Goal: Information Seeking & Learning: Learn about a topic

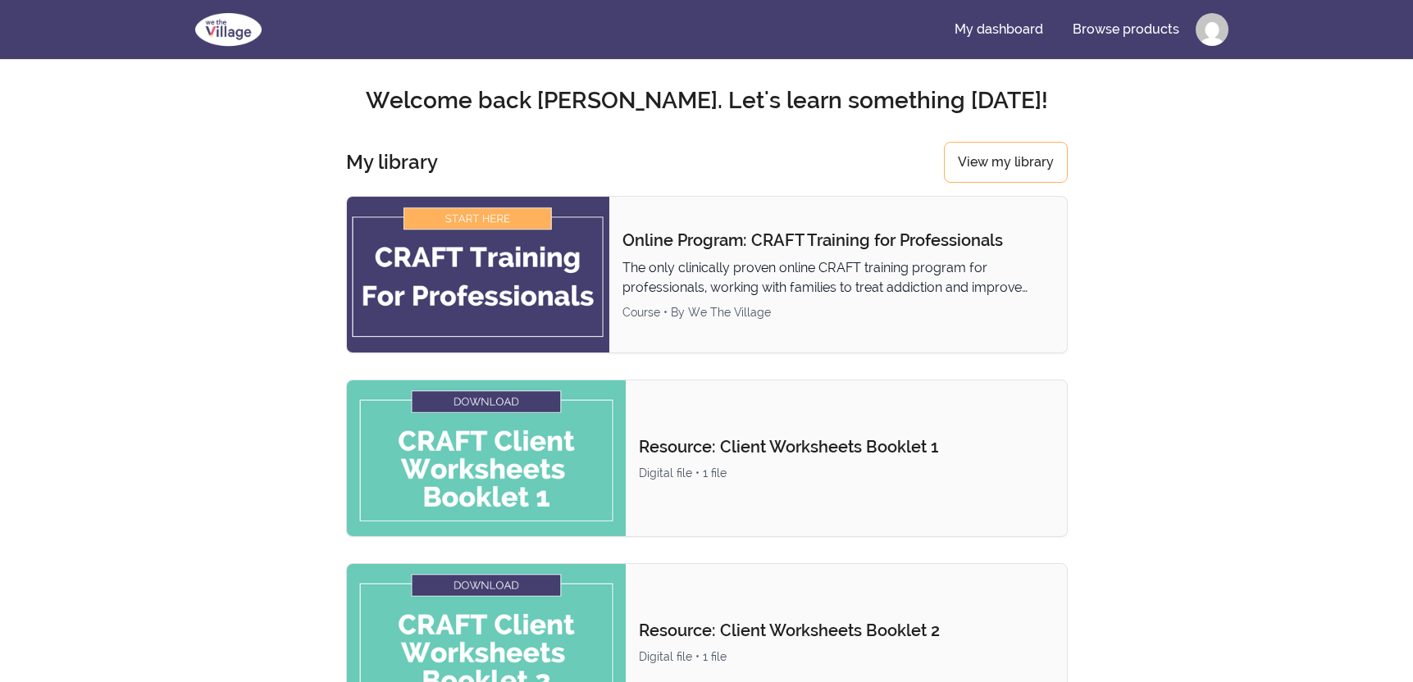
scroll to position [328, 0]
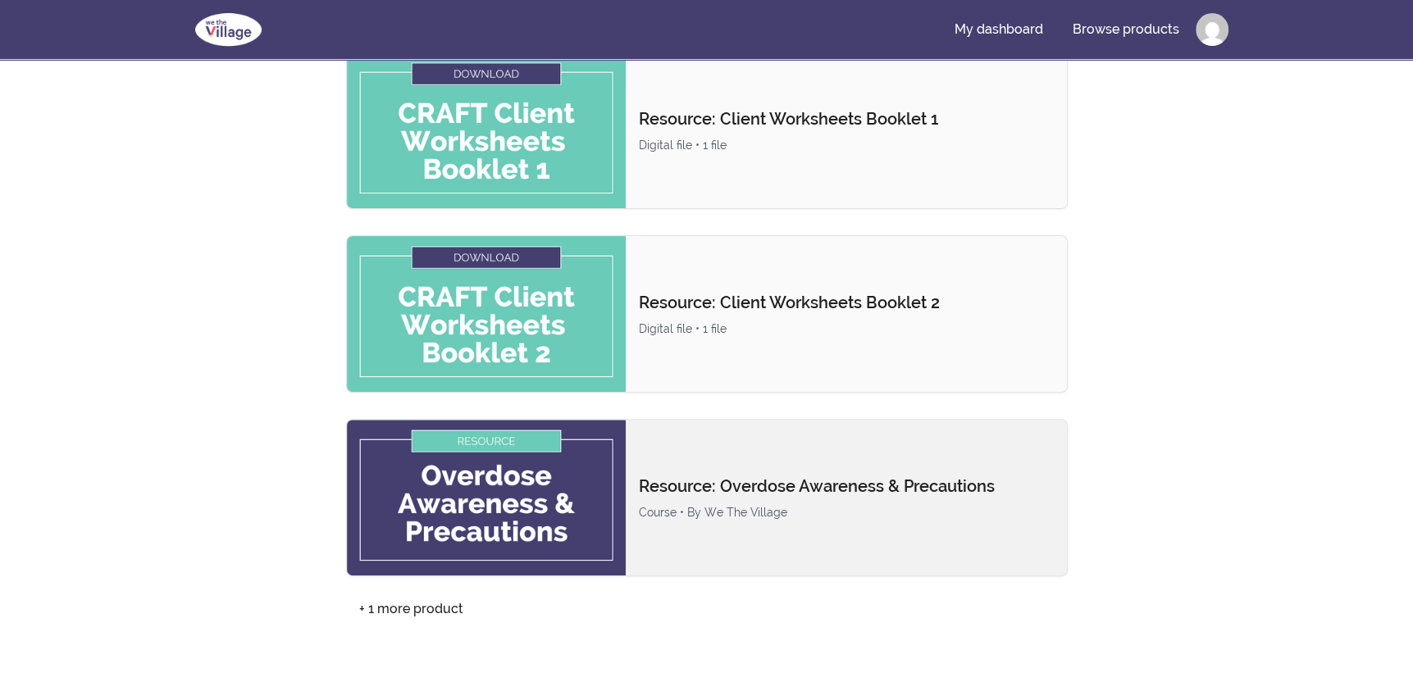
click at [519, 520] on img at bounding box center [487, 498] width 280 height 156
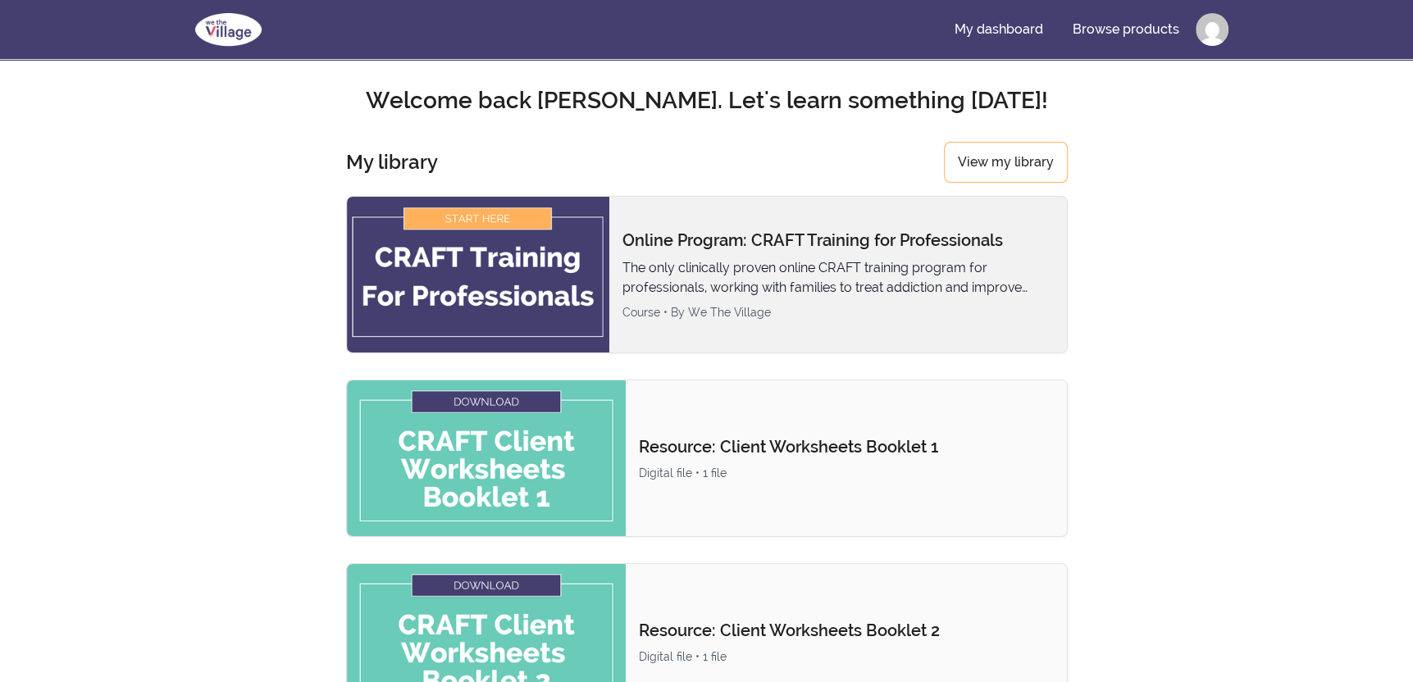
click at [744, 250] on p "Online Program: CRAFT Training for Professionals" at bounding box center [838, 240] width 431 height 23
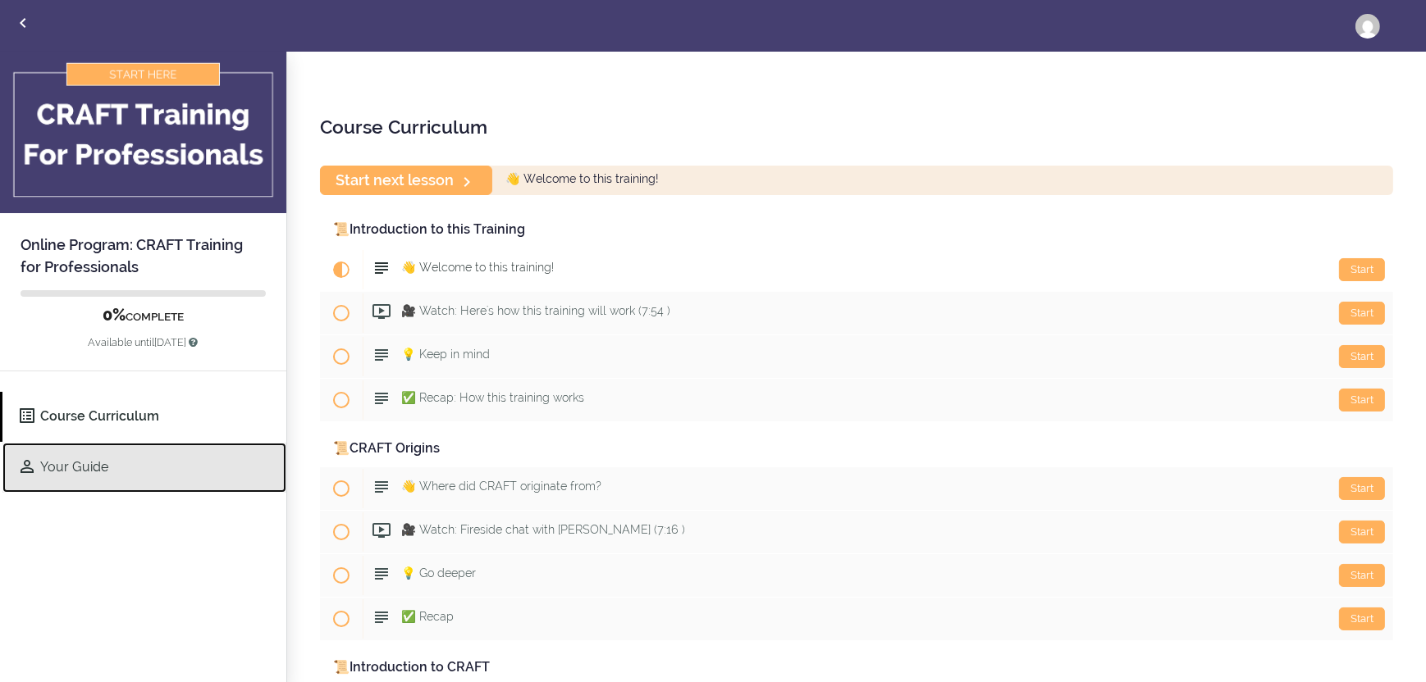
click at [69, 466] on link "Your Guide" at bounding box center [144, 468] width 284 height 50
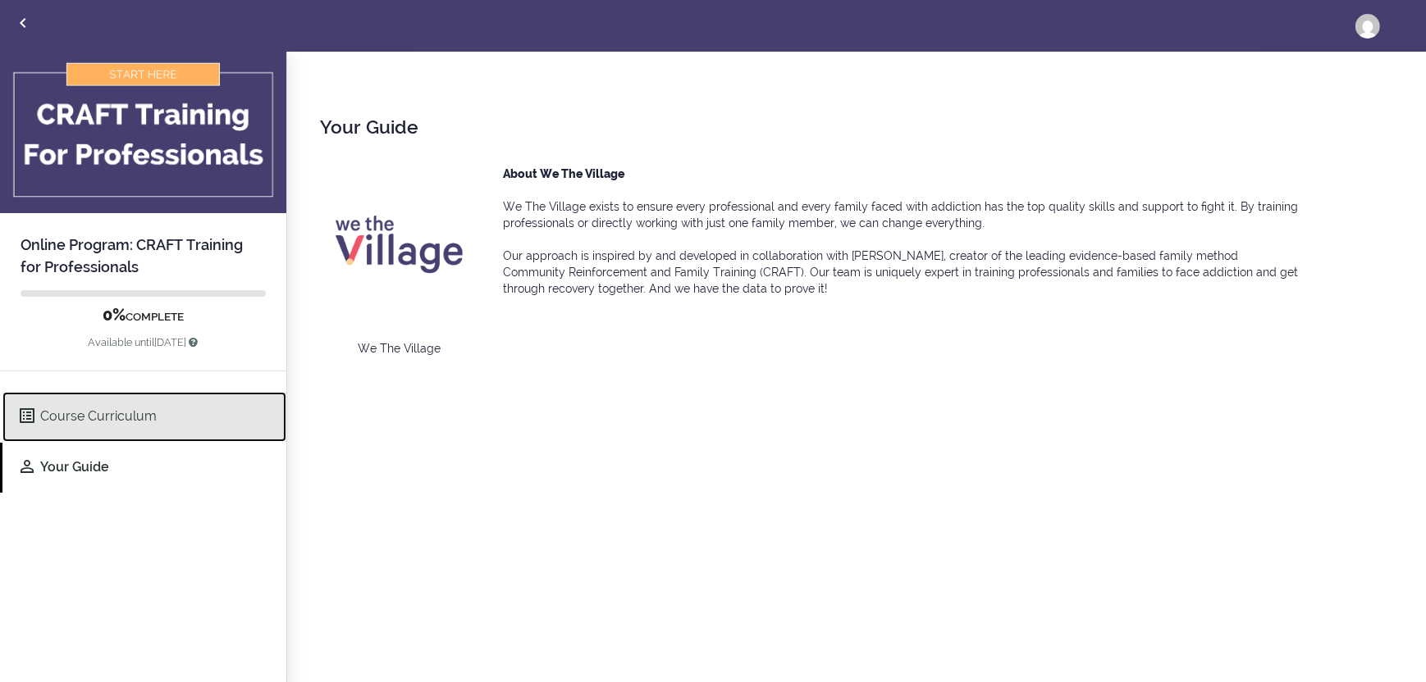
click at [84, 416] on link "Course Curriculum" at bounding box center [144, 417] width 284 height 50
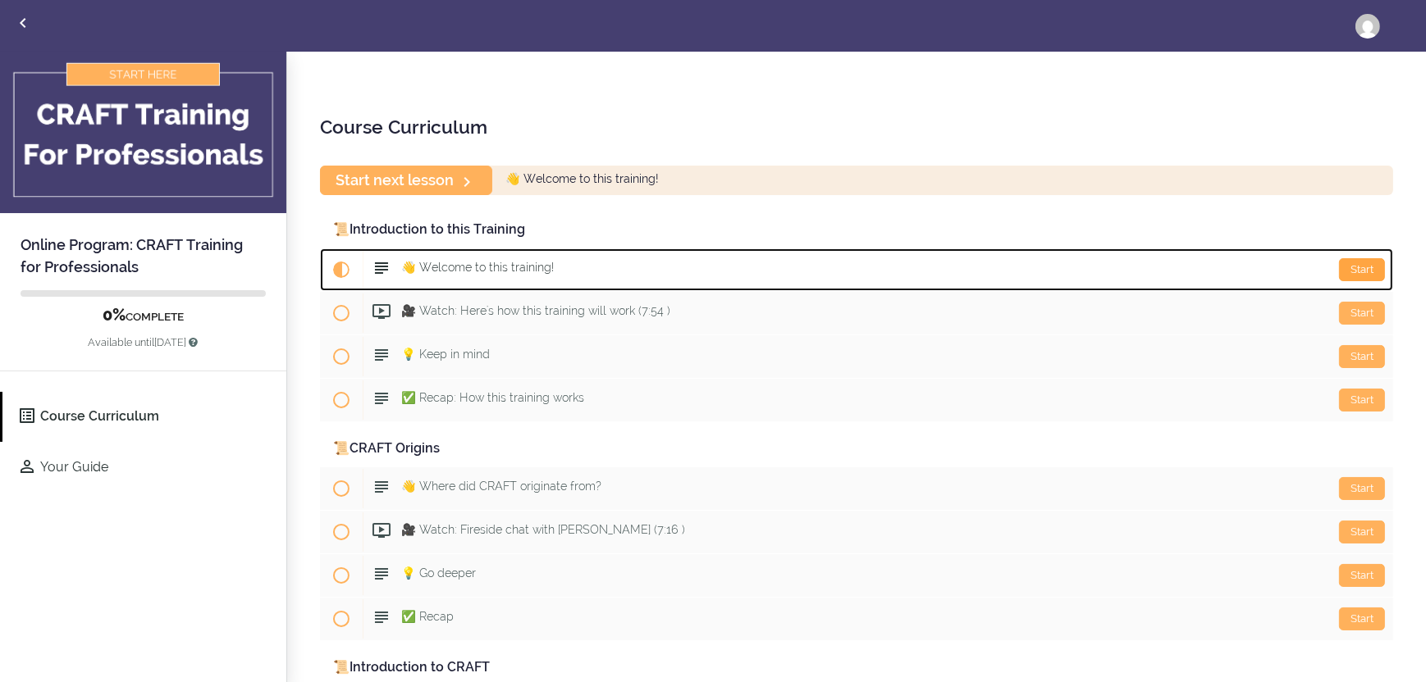
click at [1349, 272] on div "Start" at bounding box center [1362, 269] width 46 height 23
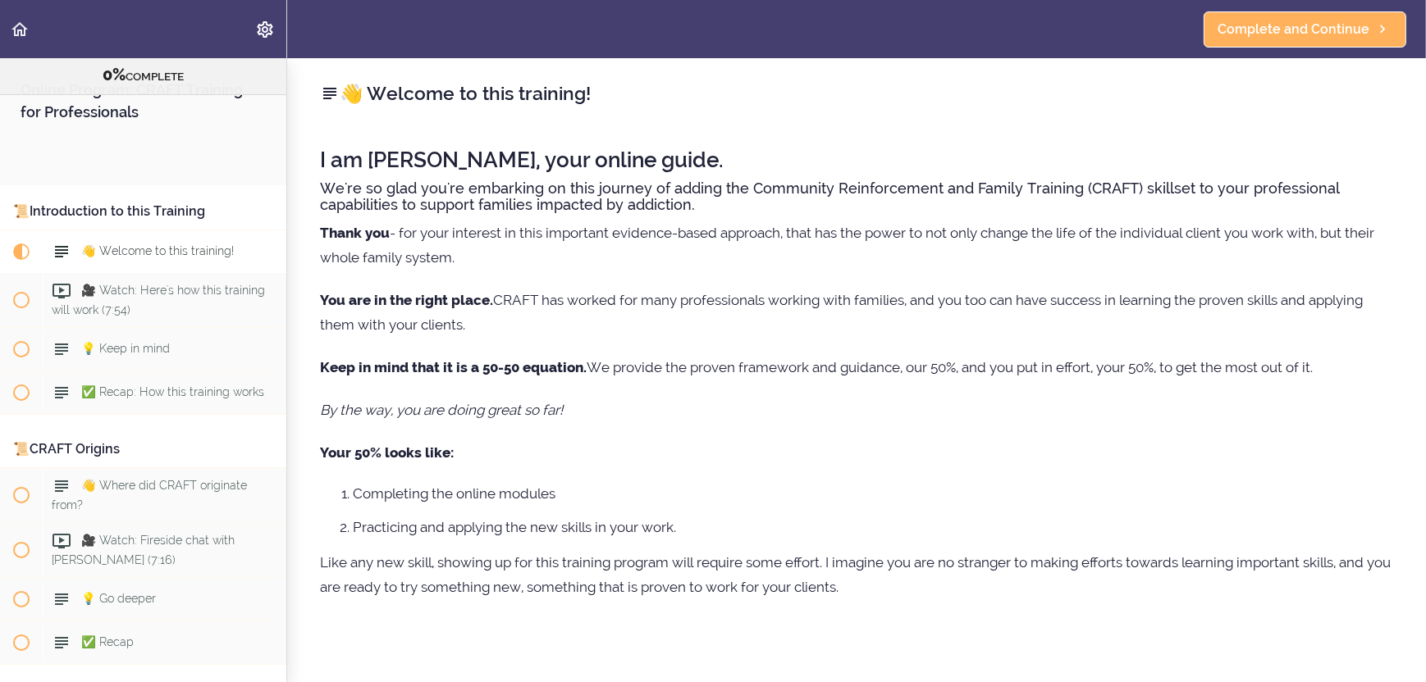
scroll to position [130, 0]
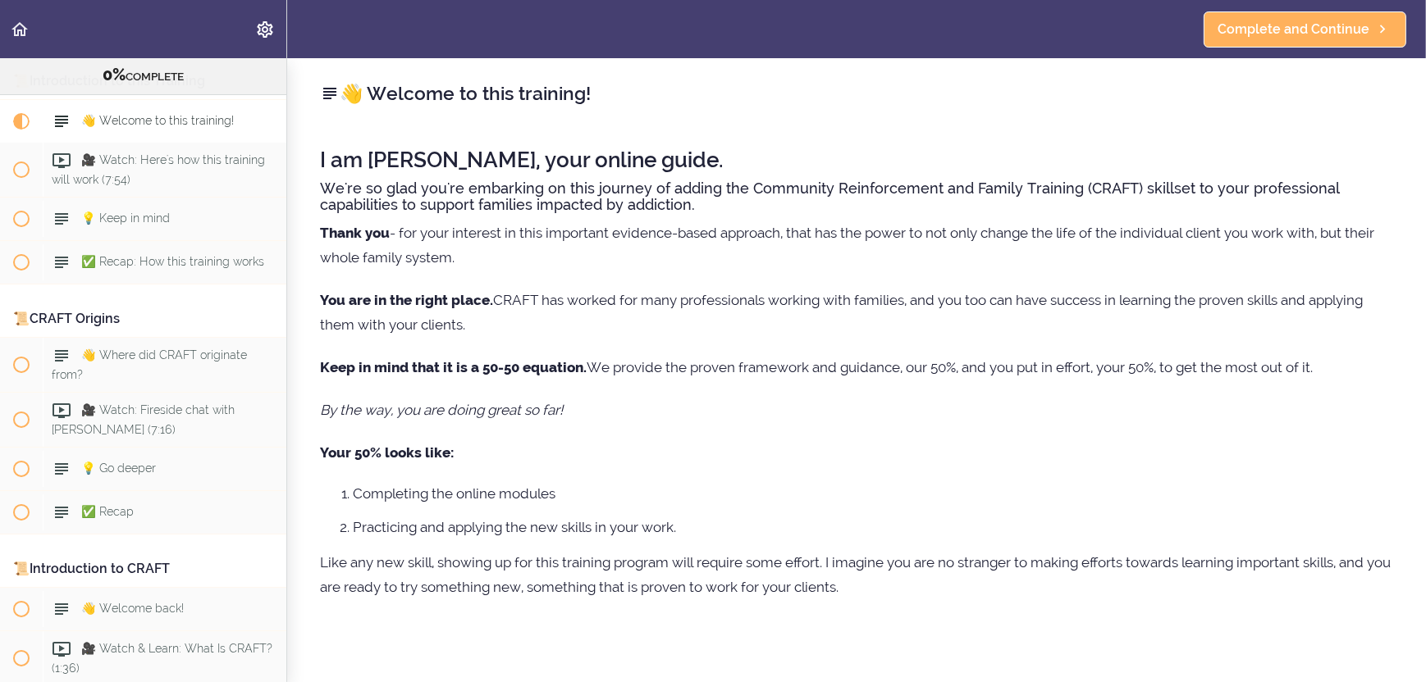
click at [563, 638] on div "👋 Welcome to this training! I am [PERSON_NAME], your online guide. We're so gla…" at bounding box center [856, 370] width 1138 height 624
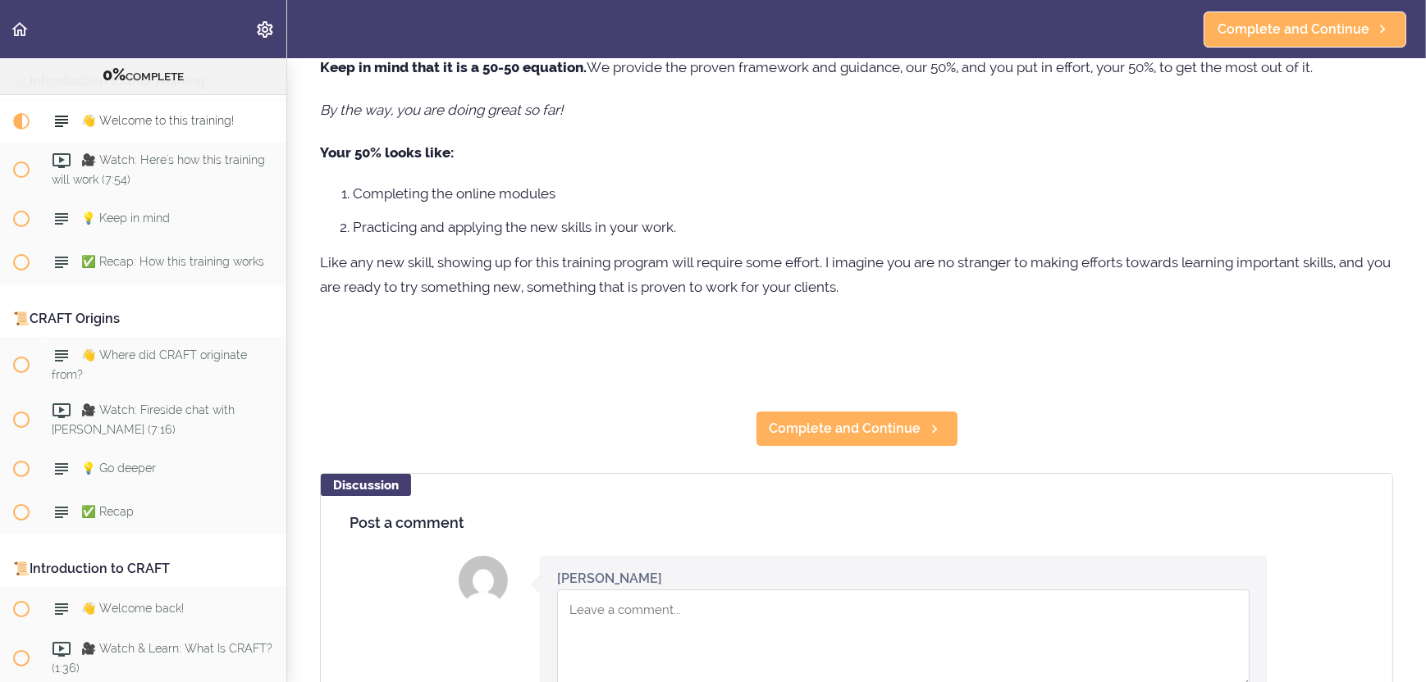
scroll to position [328, 0]
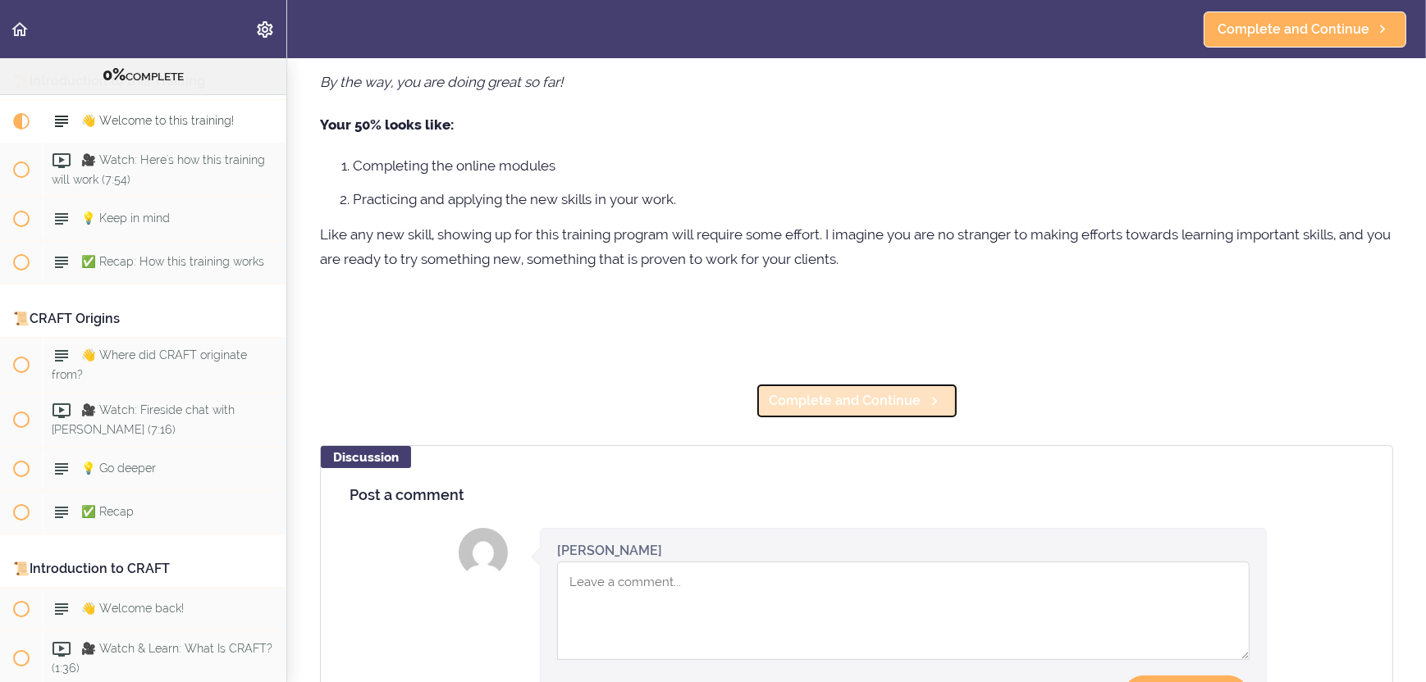
click at [820, 404] on span "Complete and Continue" at bounding box center [845, 401] width 152 height 20
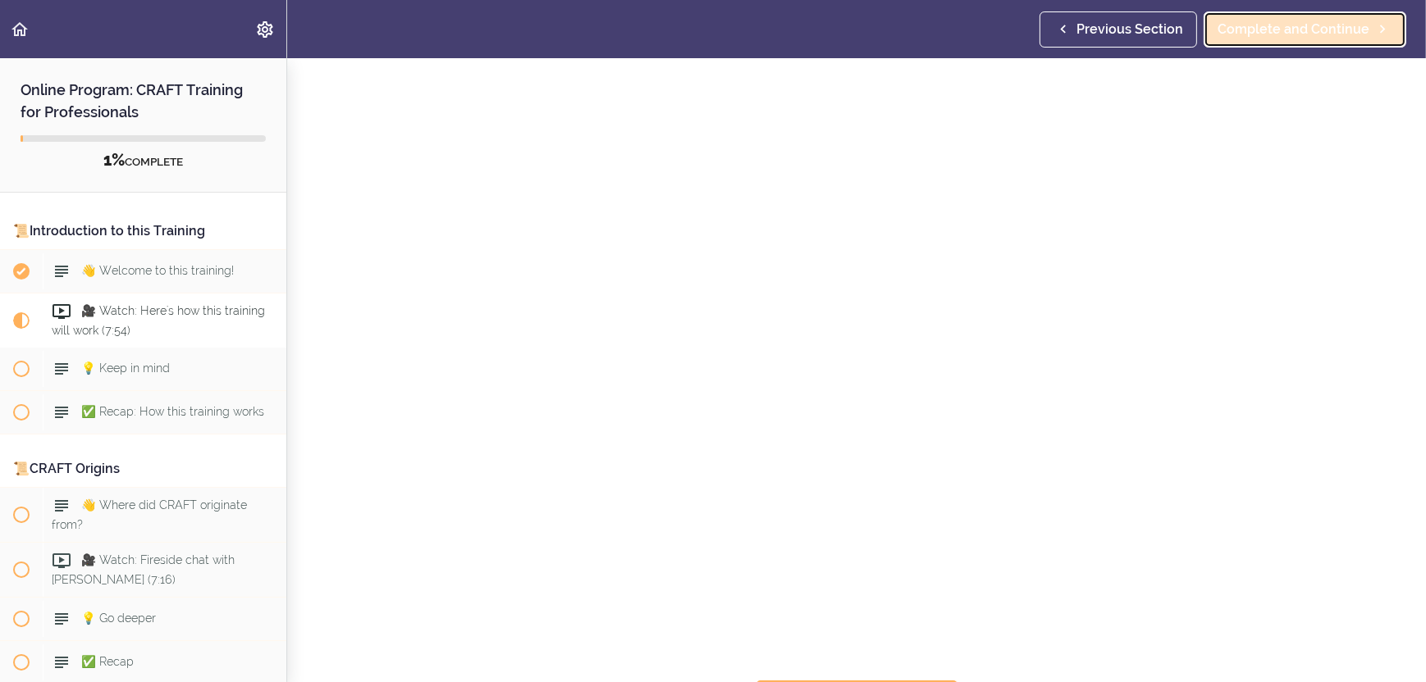
click at [1275, 27] on span "Complete and Continue" at bounding box center [1293, 30] width 152 height 20
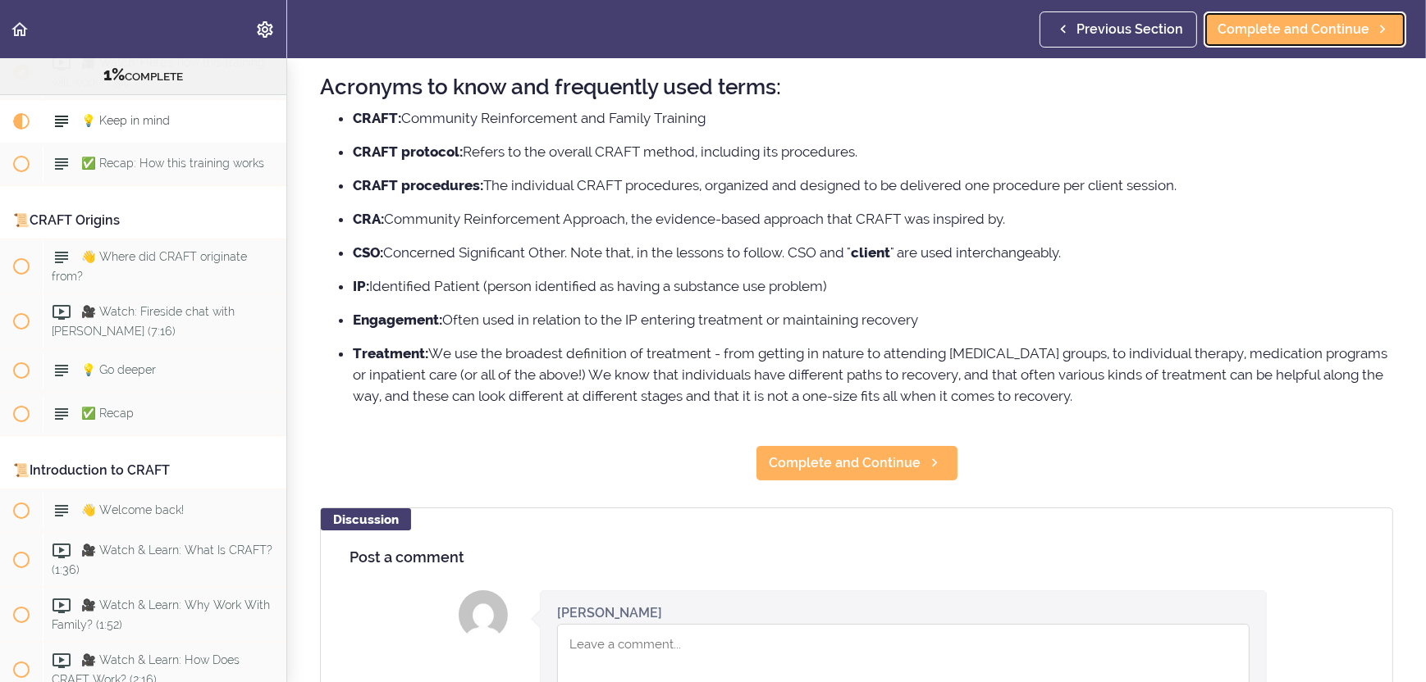
scroll to position [246, 0]
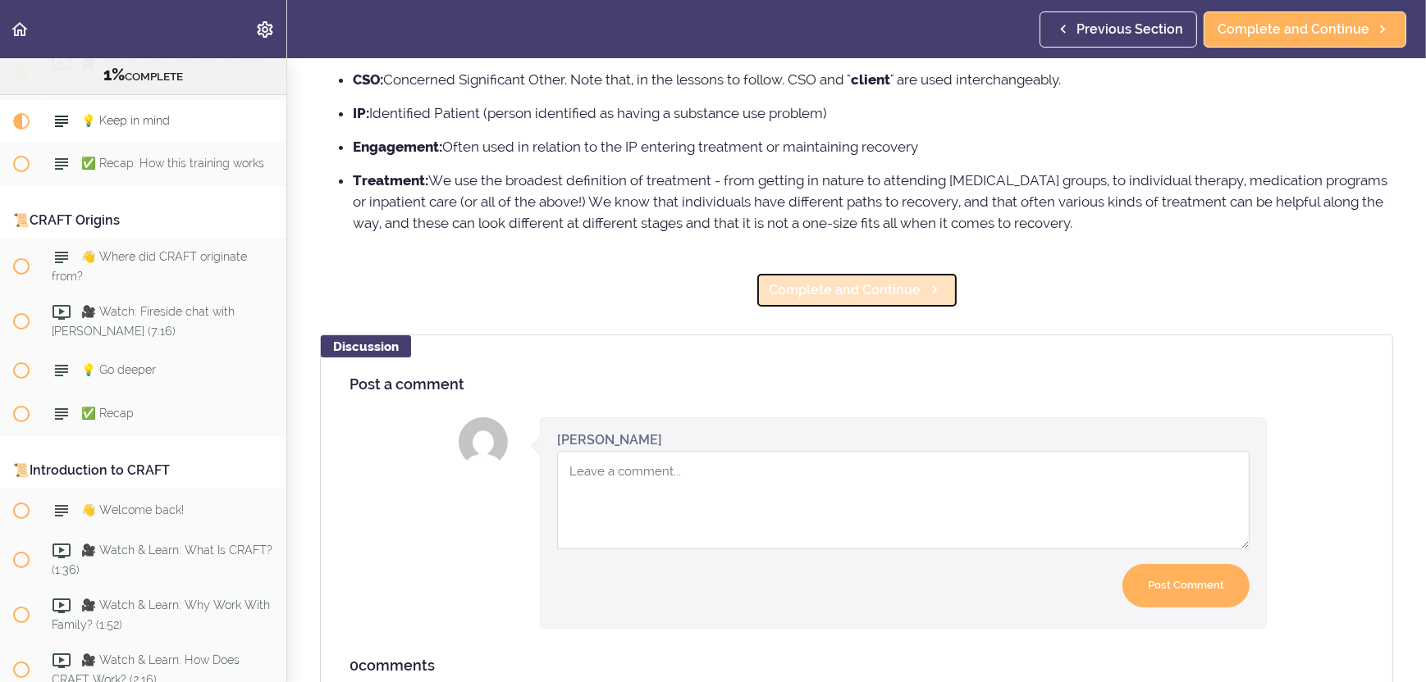
click at [828, 296] on span "Complete and Continue" at bounding box center [845, 291] width 152 height 20
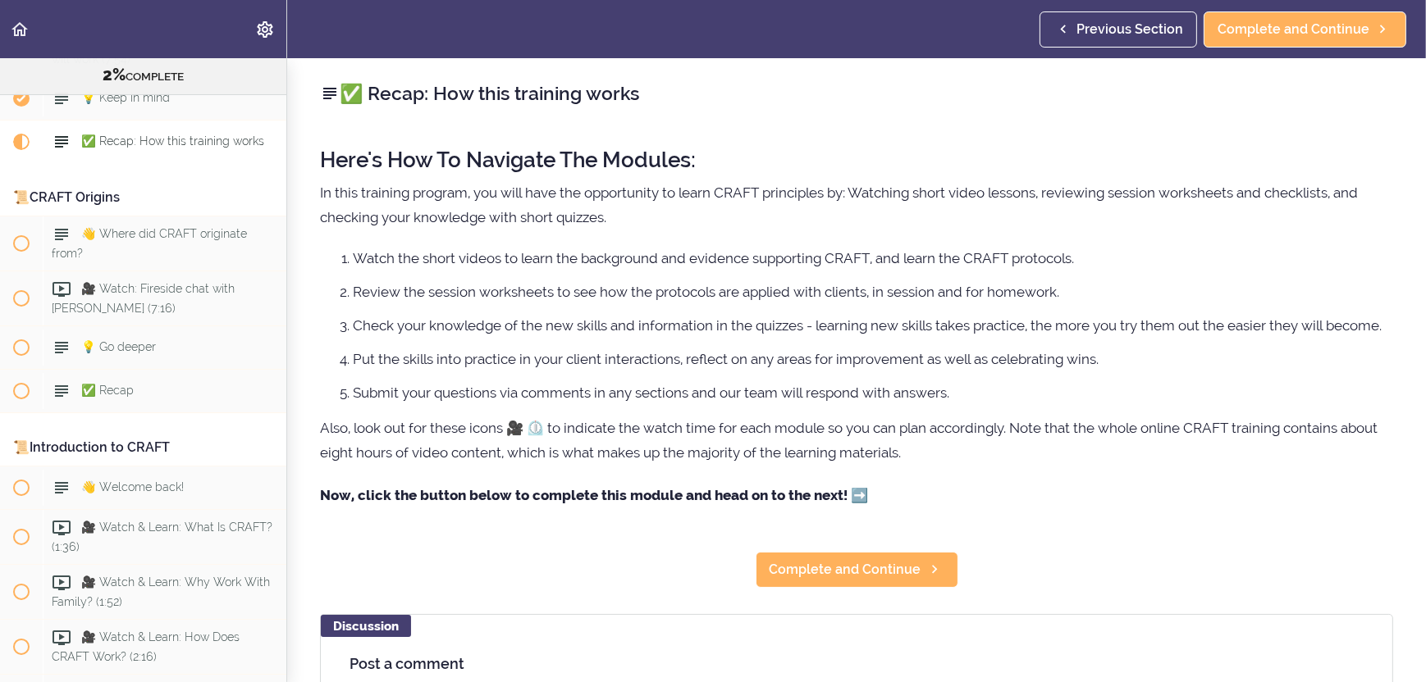
scroll to position [82, 0]
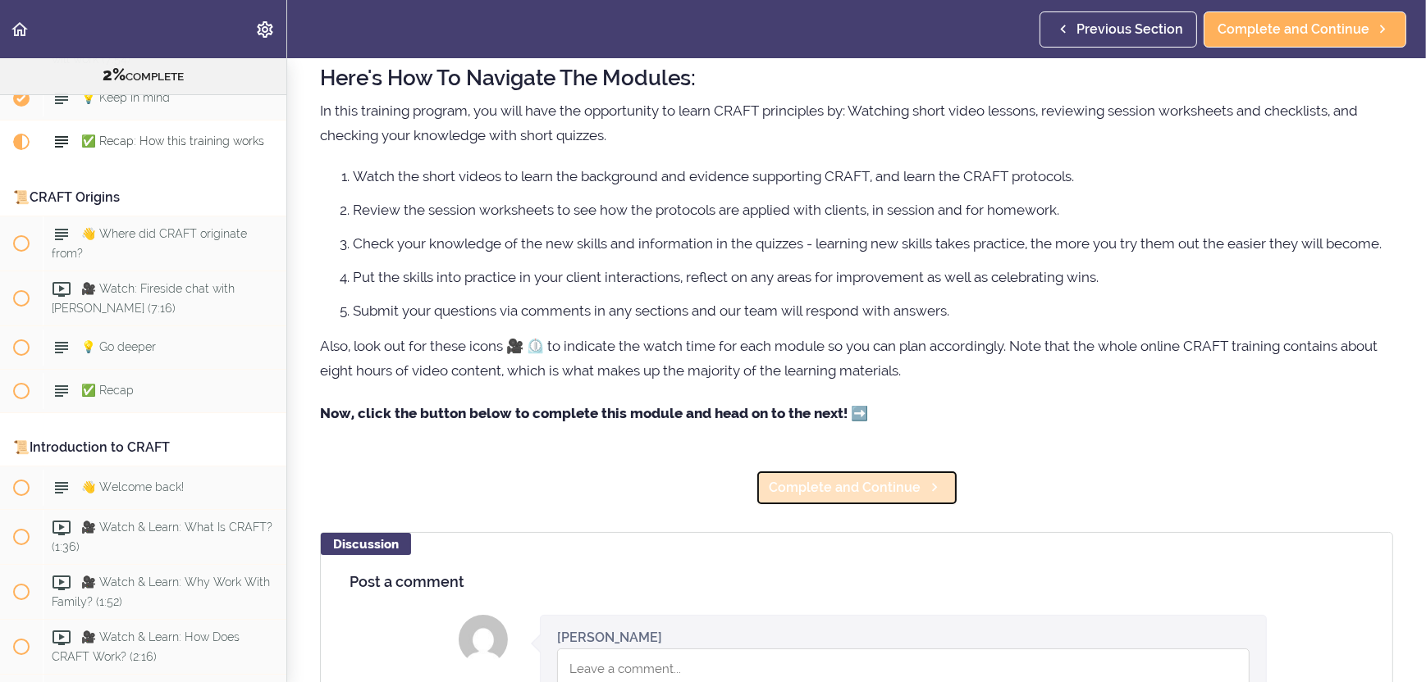
click at [821, 498] on span "Complete and Continue" at bounding box center [845, 488] width 152 height 20
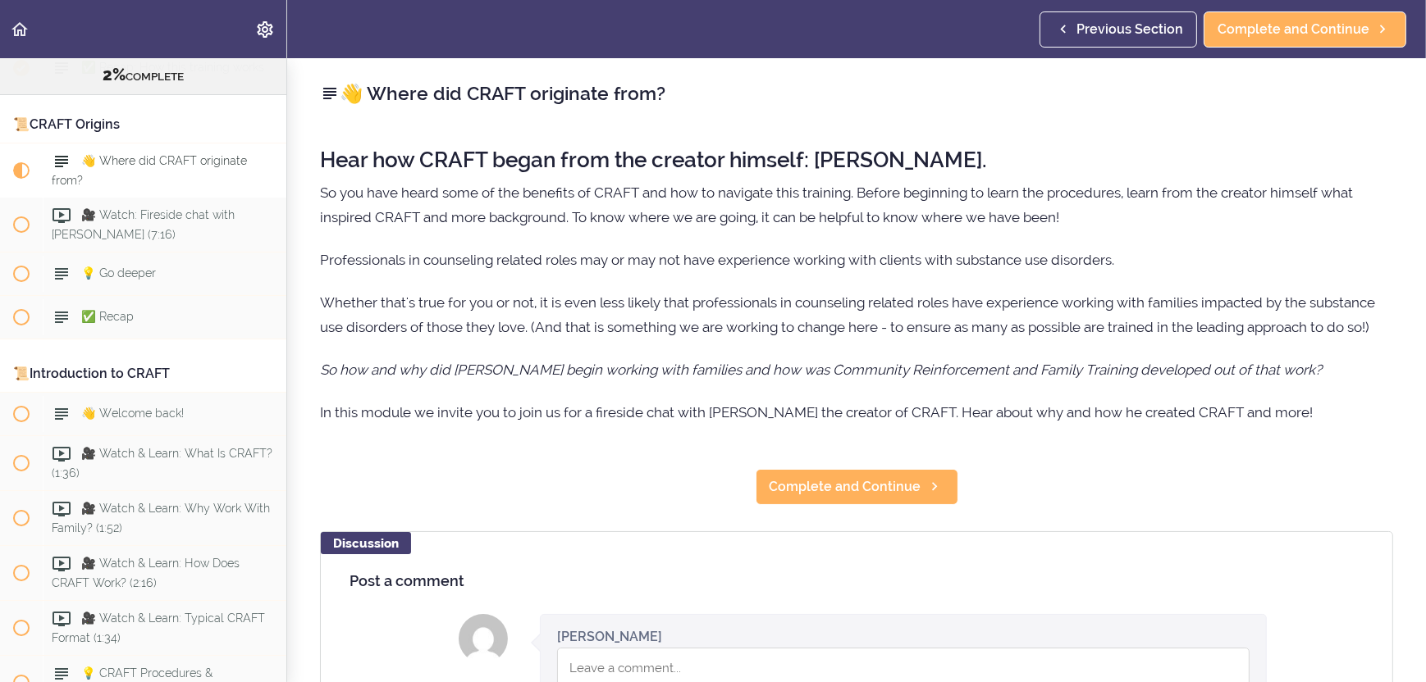
scroll to position [349, 0]
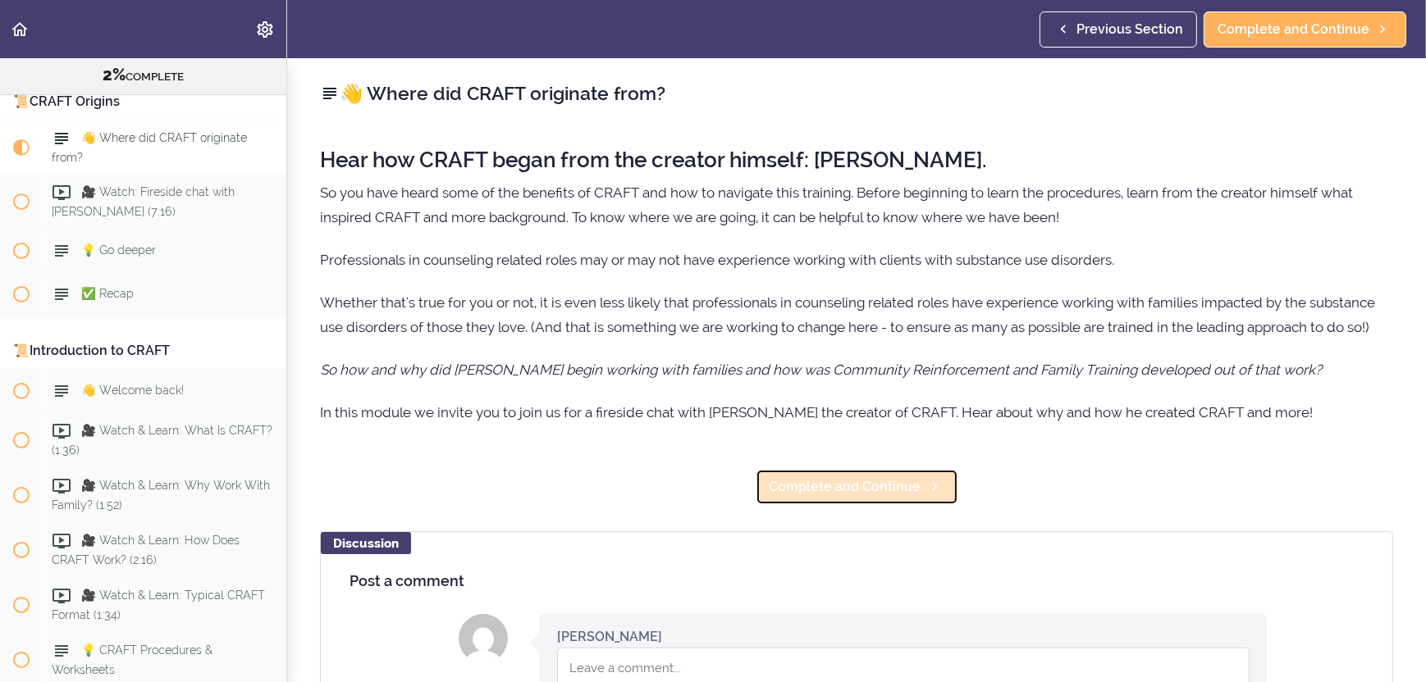
click at [863, 485] on span "Complete and Continue" at bounding box center [845, 487] width 152 height 20
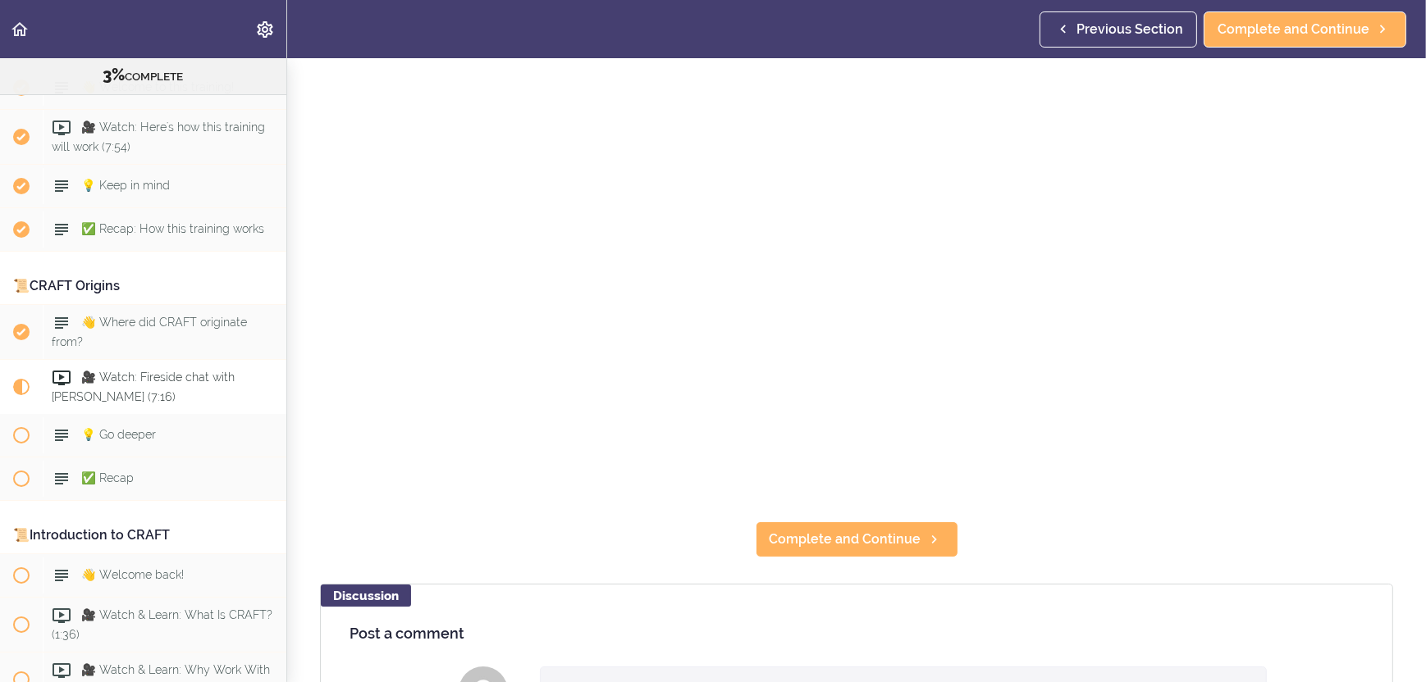
scroll to position [246, 0]
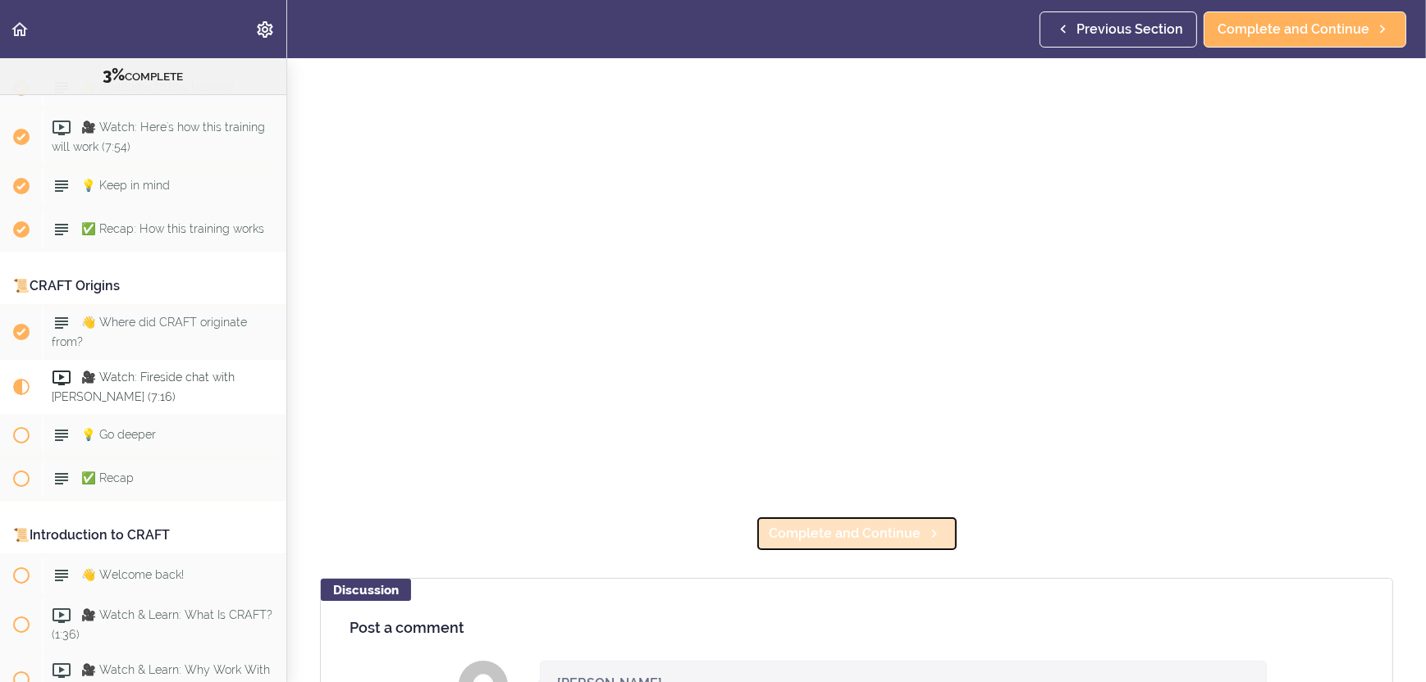
click at [866, 524] on span "Complete and Continue" at bounding box center [845, 534] width 152 height 20
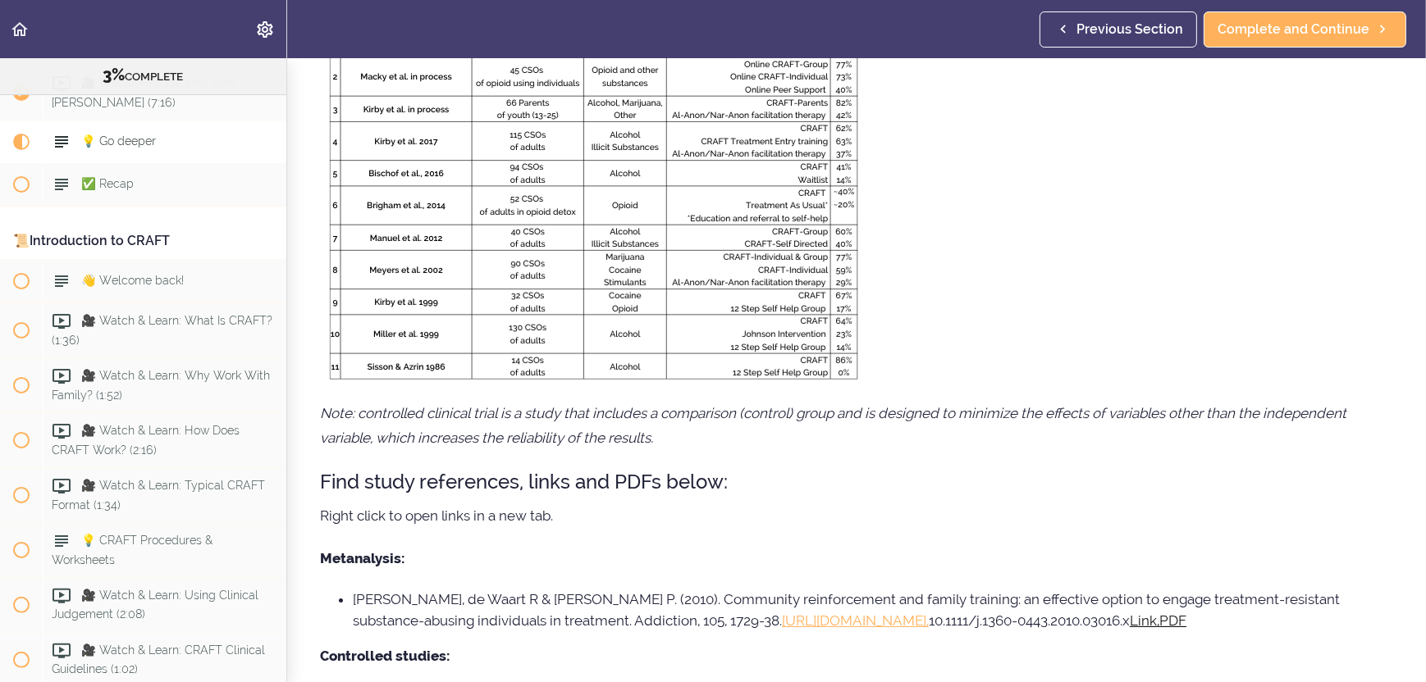
scroll to position [328, 0]
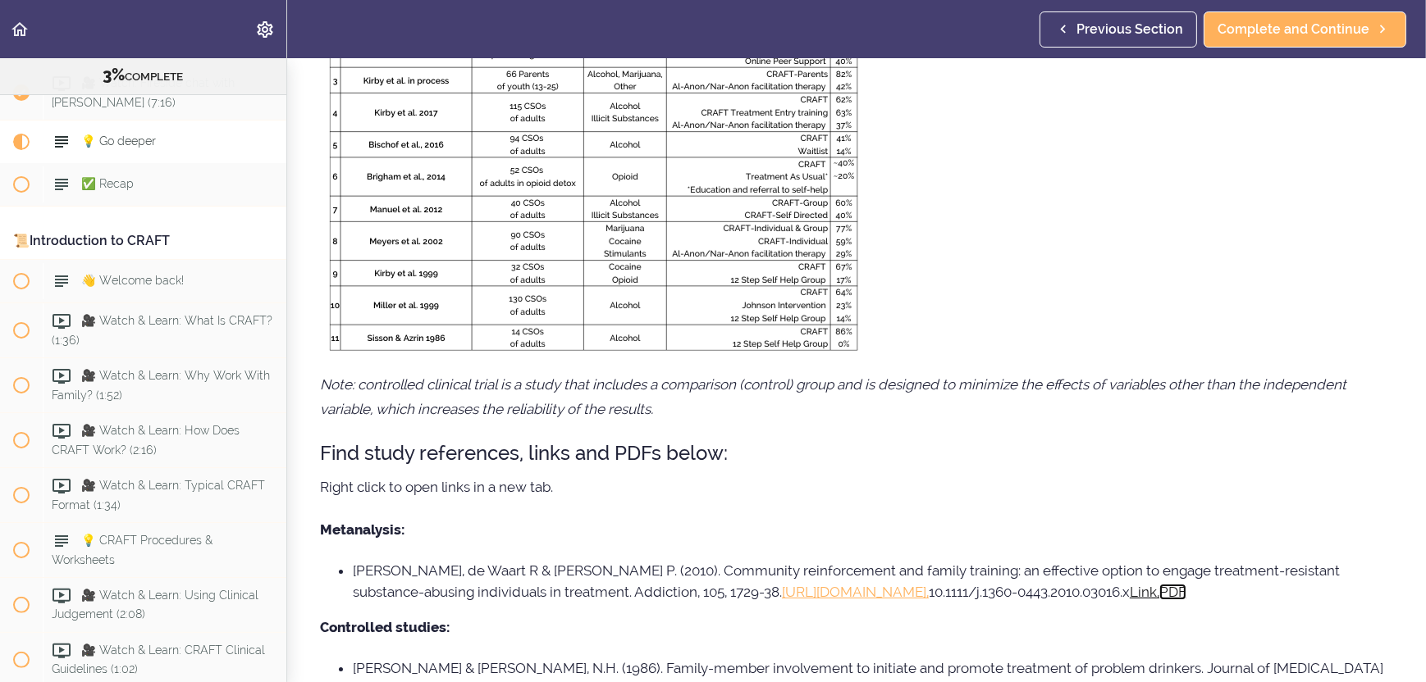
click at [1186, 591] on u "PDF" at bounding box center [1172, 592] width 27 height 16
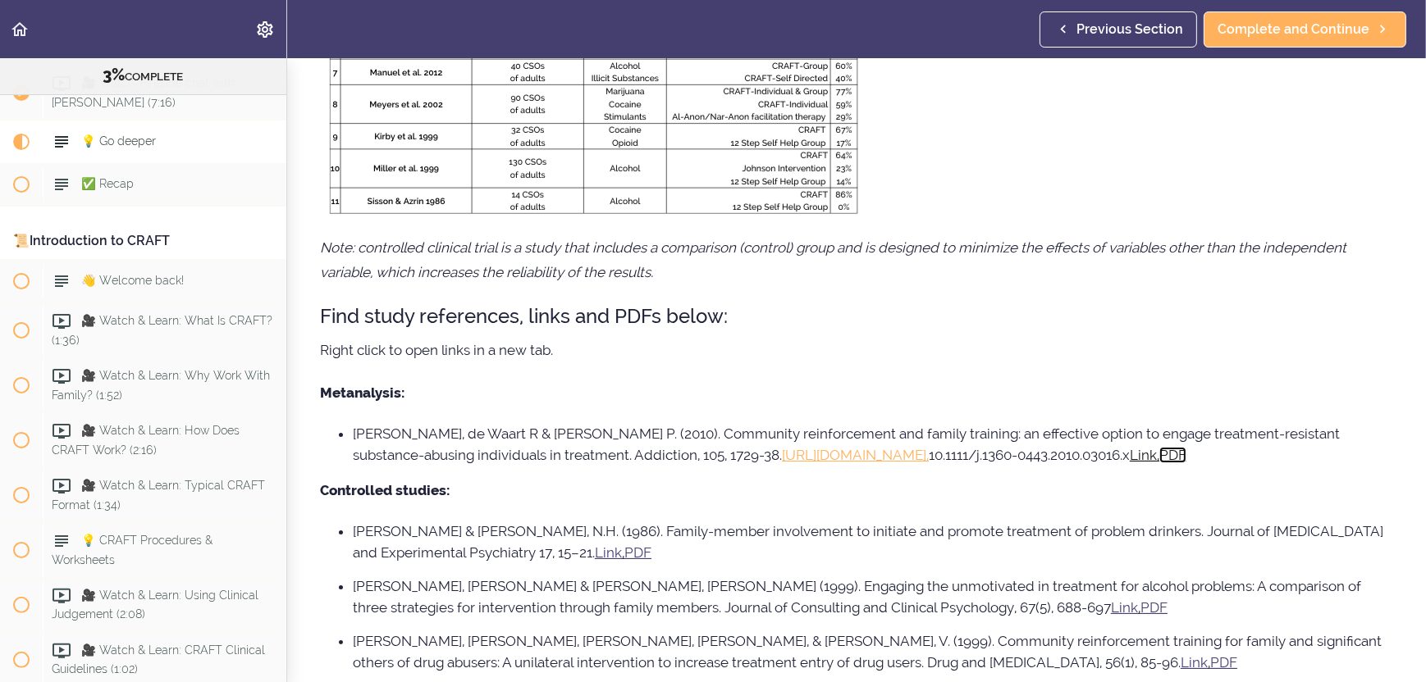
scroll to position [492, 0]
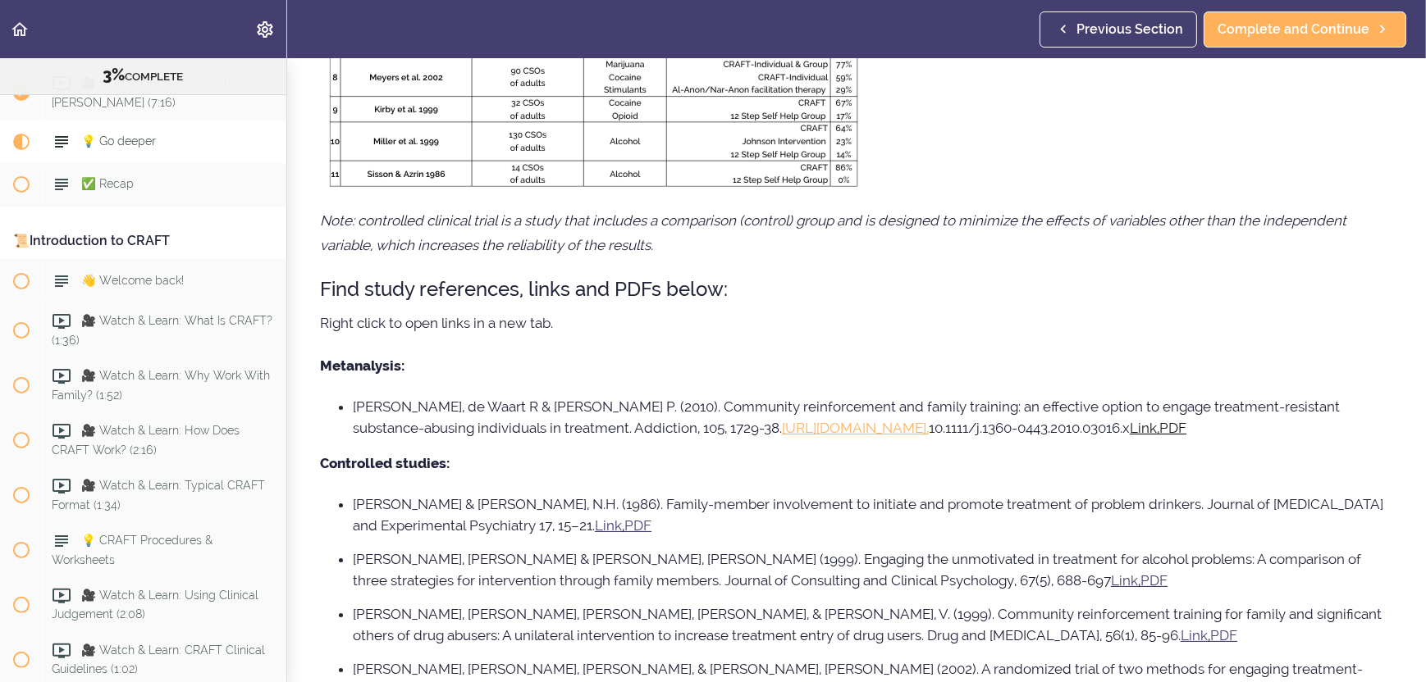
click at [1138, 581] on u "," at bounding box center [1139, 580] width 2 height 16
click at [1140, 582] on u "PDF" at bounding box center [1153, 580] width 27 height 16
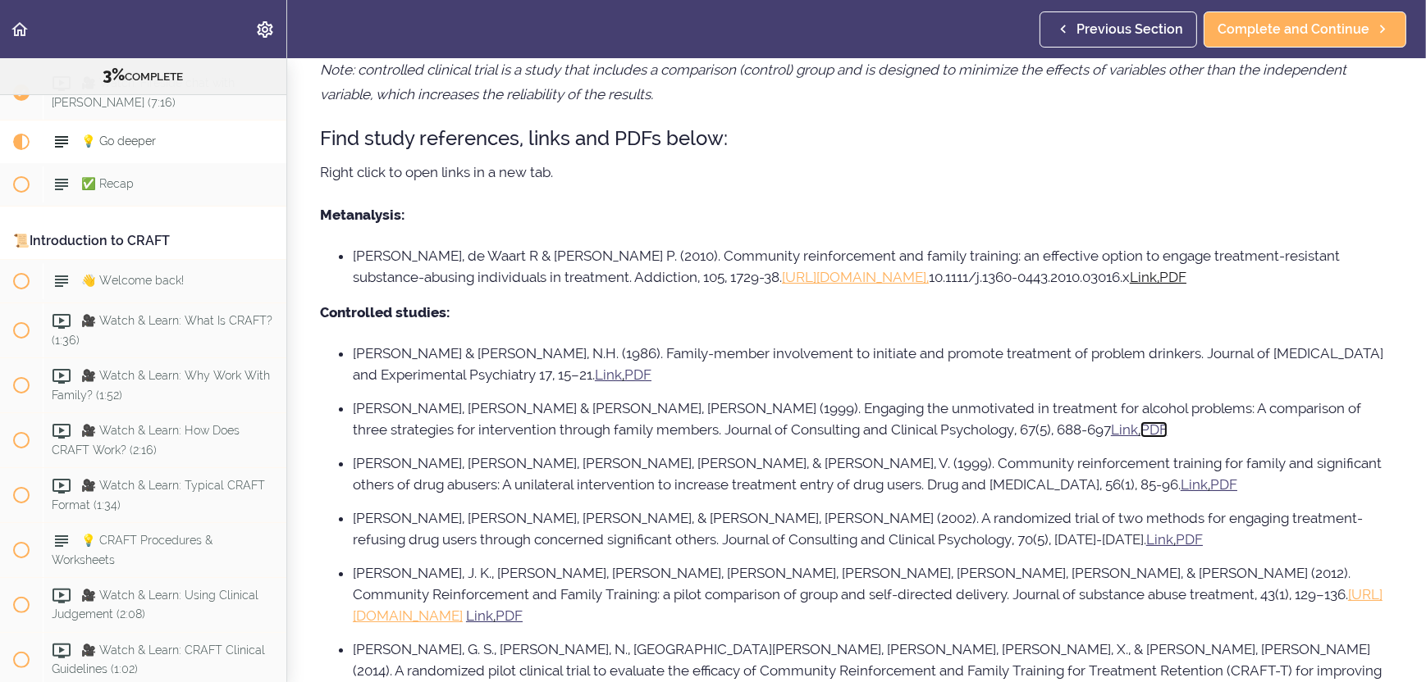
scroll to position [656, 0]
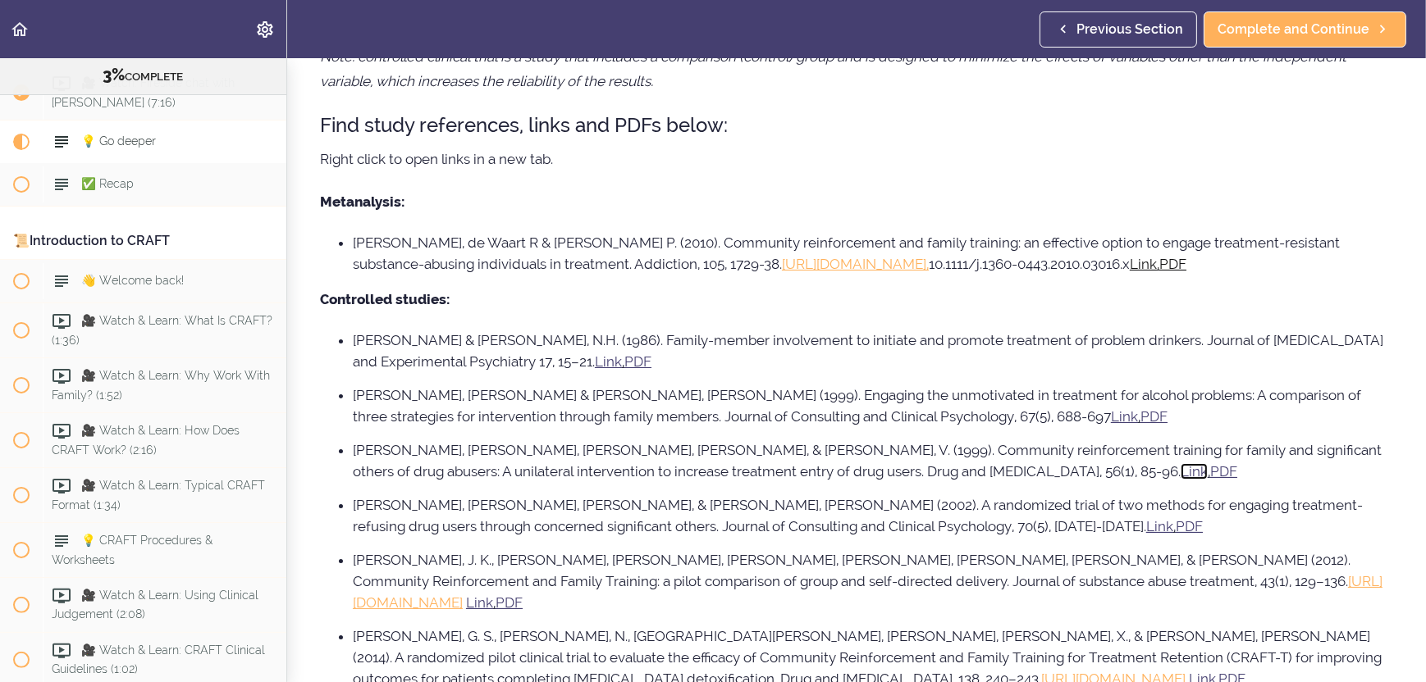
click at [1180, 469] on u "Link" at bounding box center [1193, 471] width 27 height 16
click at [1175, 530] on u "PDF" at bounding box center [1188, 526] width 27 height 16
click at [522, 602] on u "PDF" at bounding box center [508, 603] width 27 height 16
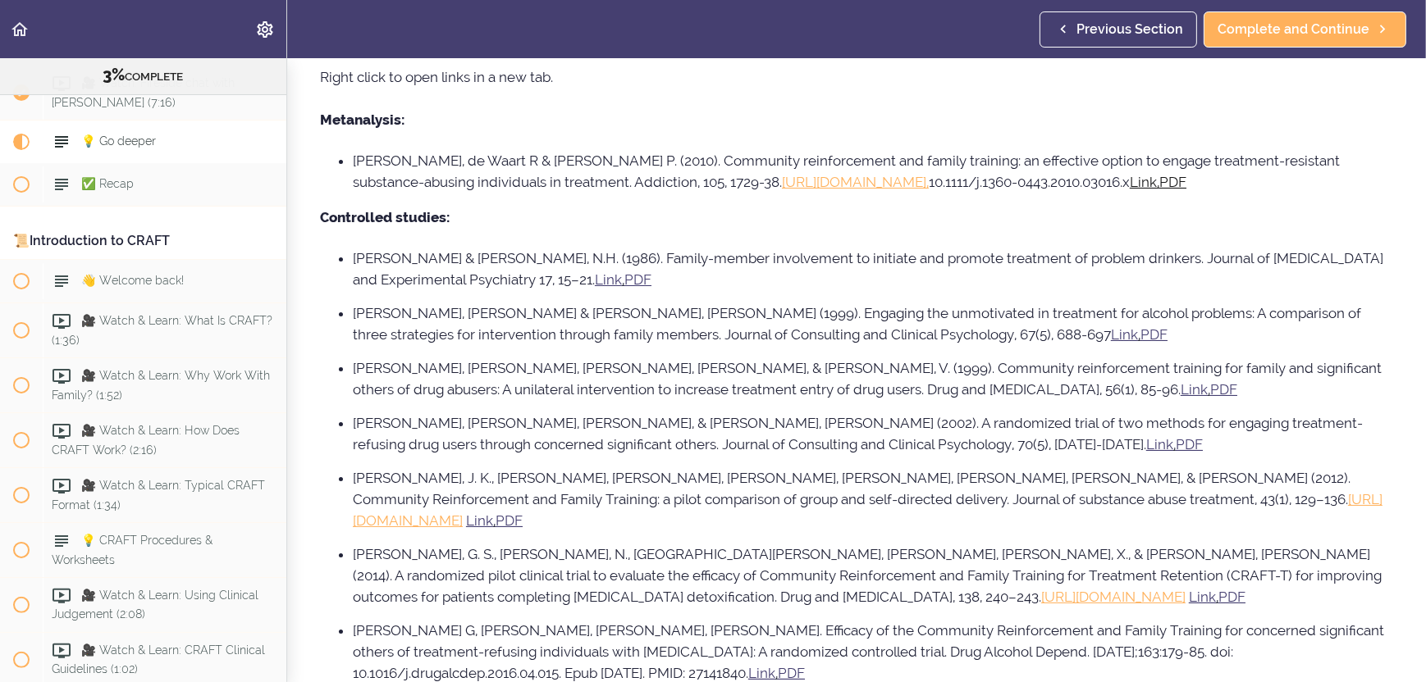
click at [1216, 594] on u "," at bounding box center [1217, 597] width 2 height 16
click at [1188, 601] on u "Link" at bounding box center [1201, 597] width 27 height 16
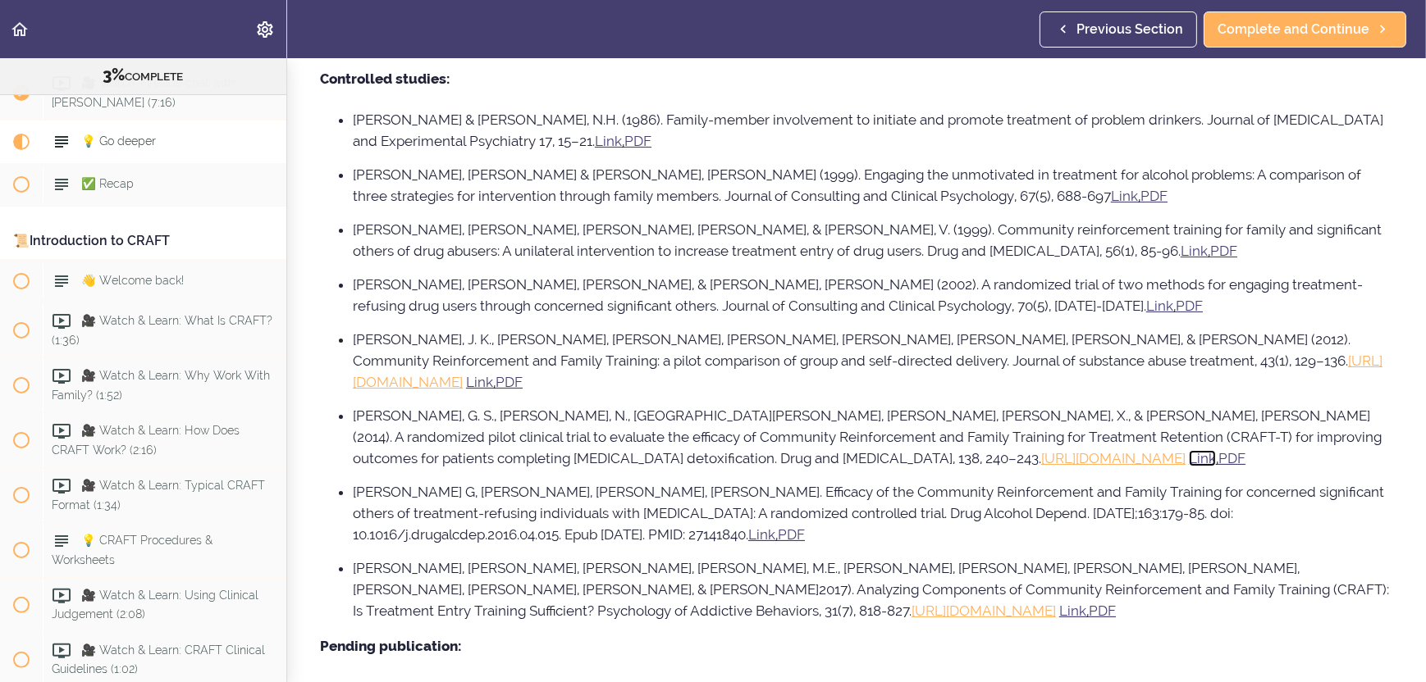
scroll to position [902, 0]
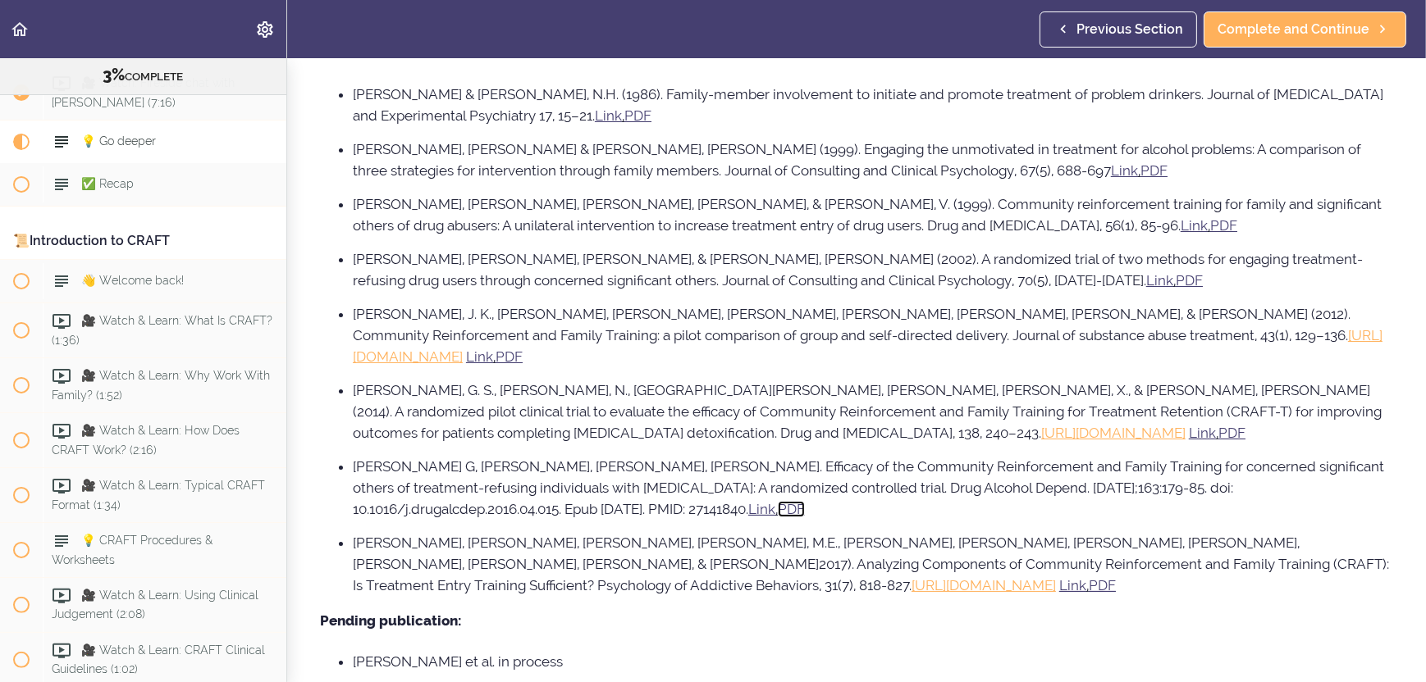
click at [778, 513] on u "PDF" at bounding box center [791, 509] width 27 height 16
click at [1088, 579] on u "PDF" at bounding box center [1101, 585] width 27 height 16
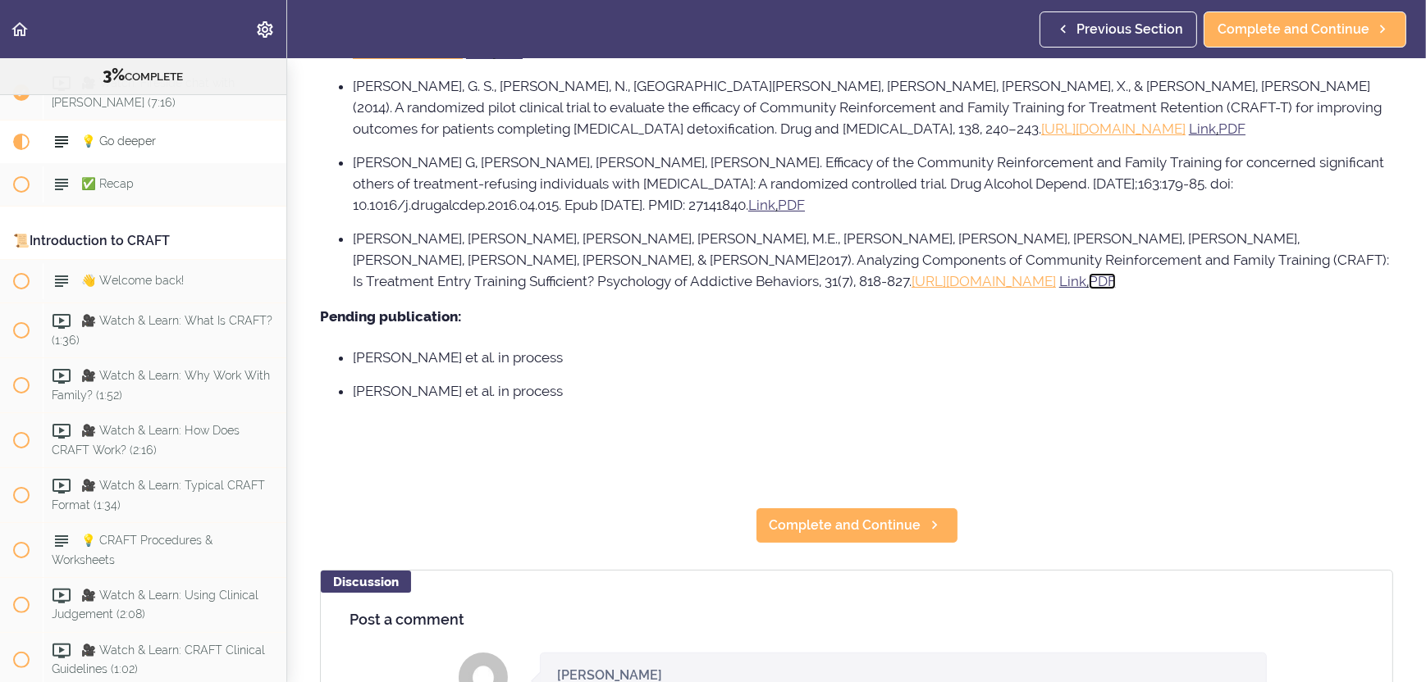
scroll to position [1230, 0]
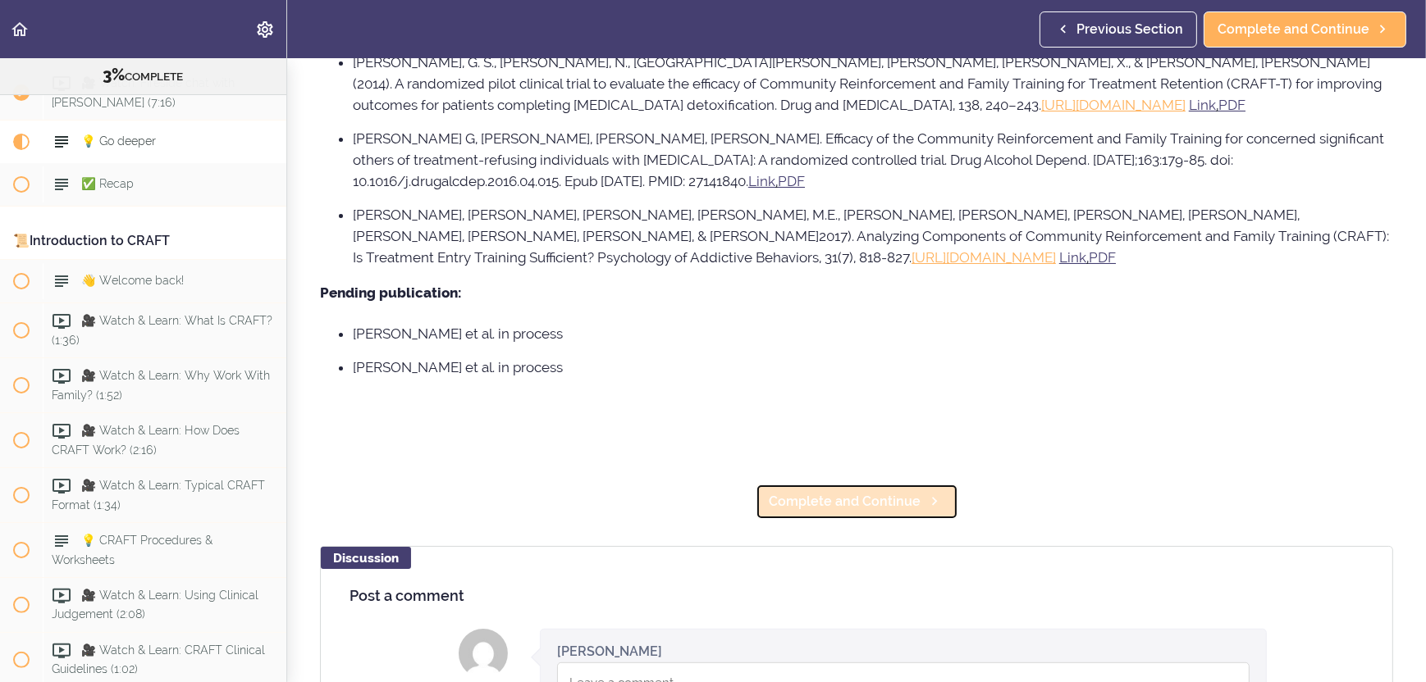
click at [877, 496] on span "Complete and Continue" at bounding box center [845, 502] width 152 height 20
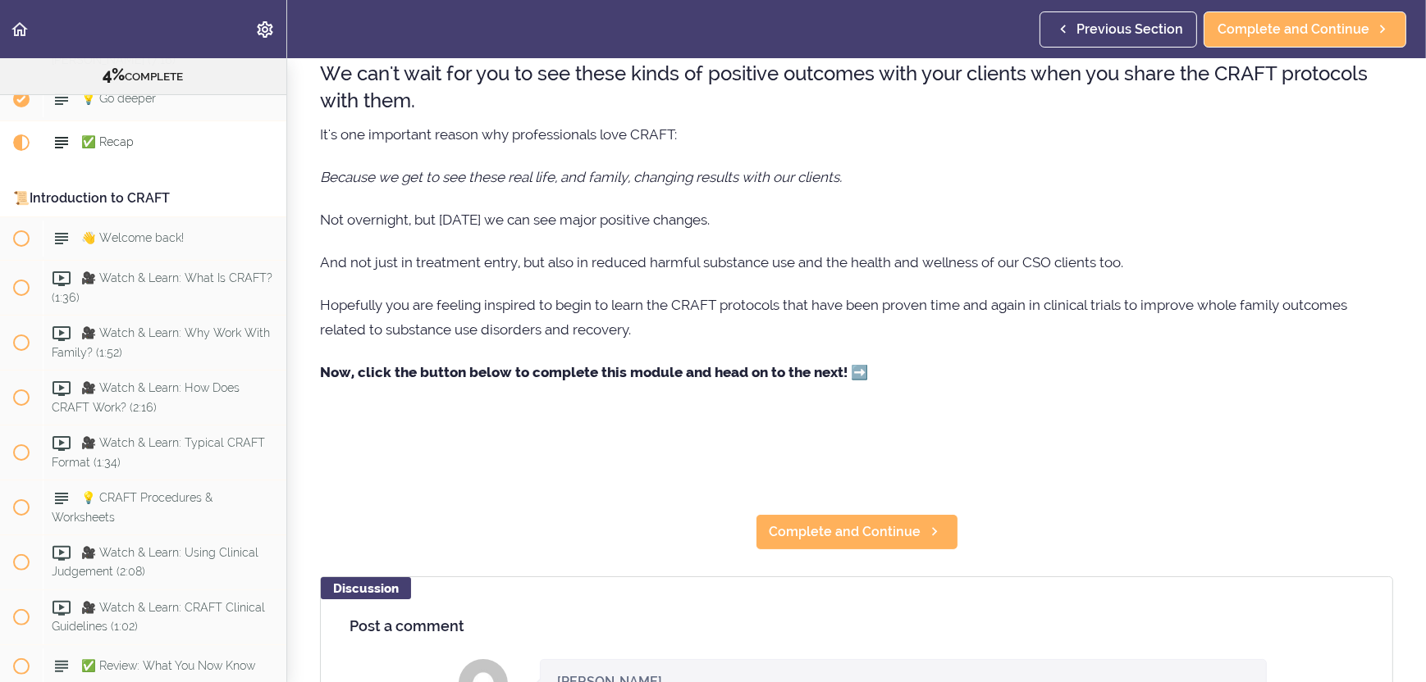
scroll to position [164, 0]
click at [848, 531] on span "Complete and Continue" at bounding box center [845, 532] width 152 height 20
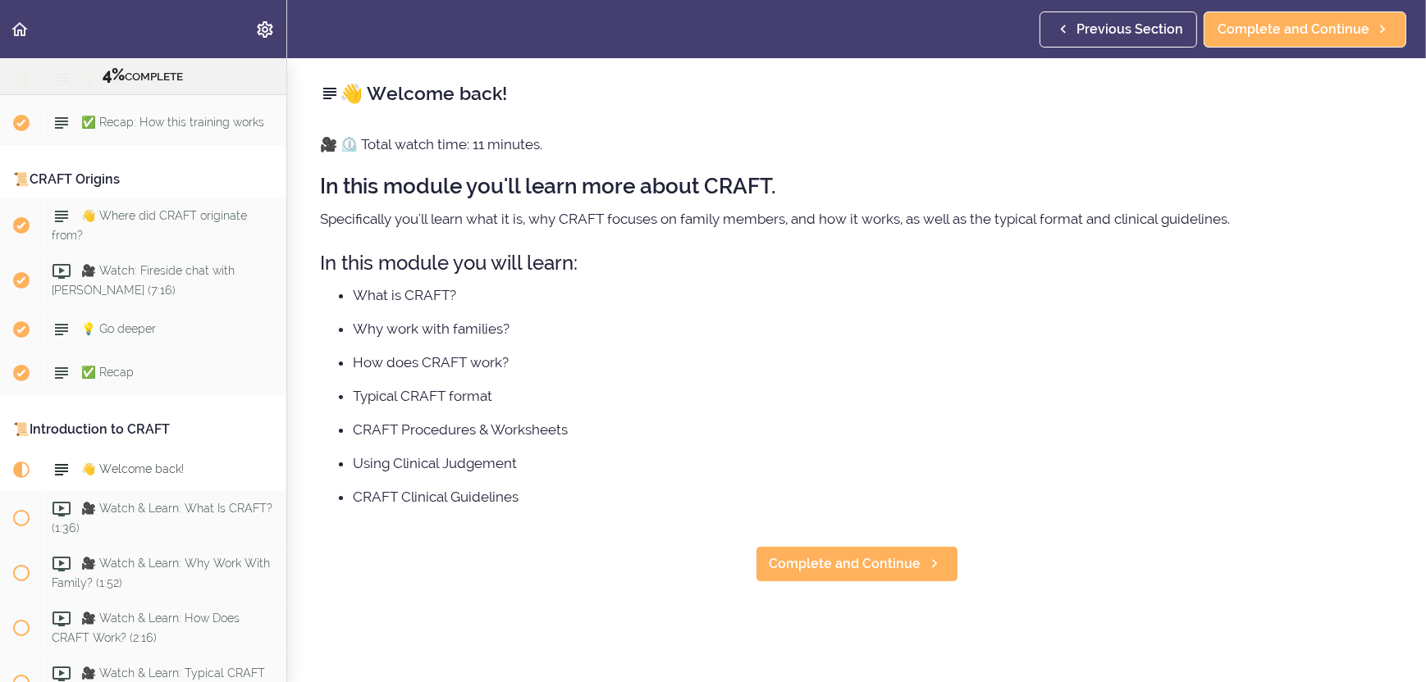
scroll to position [353, 0]
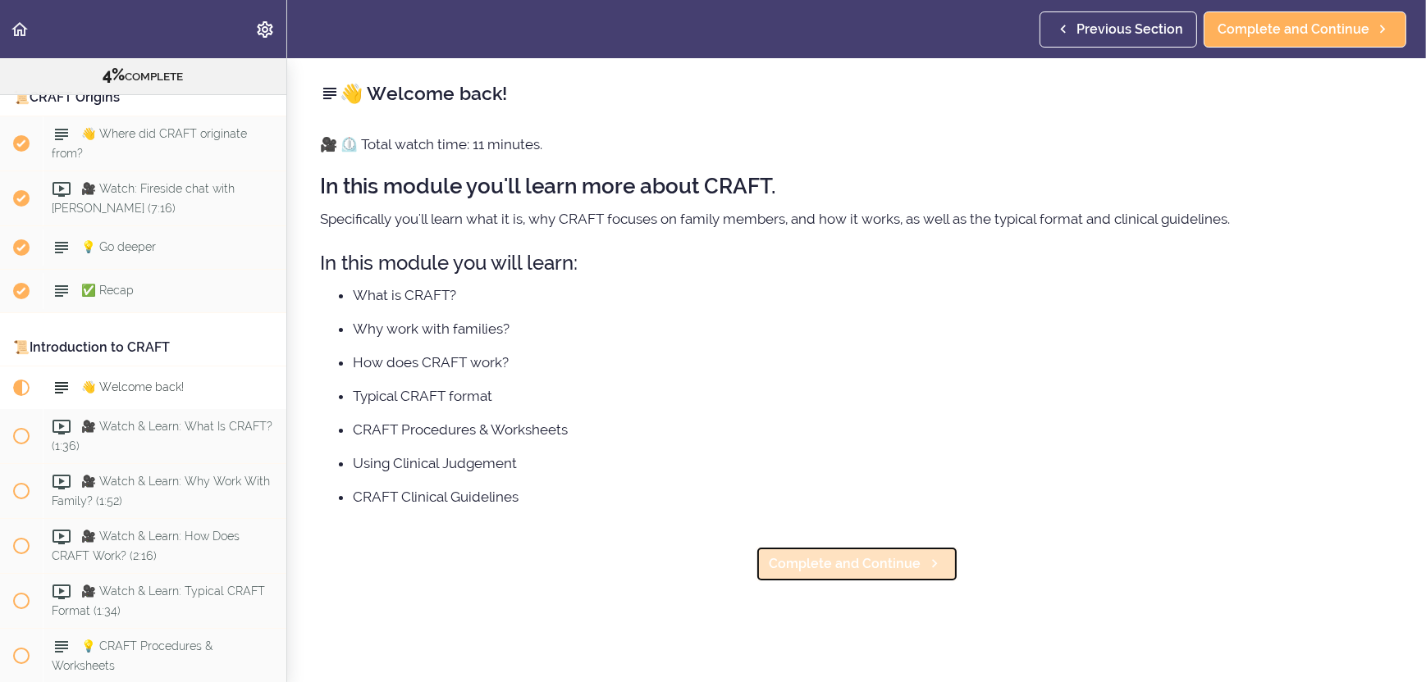
click at [801, 568] on span "Complete and Continue" at bounding box center [845, 564] width 152 height 20
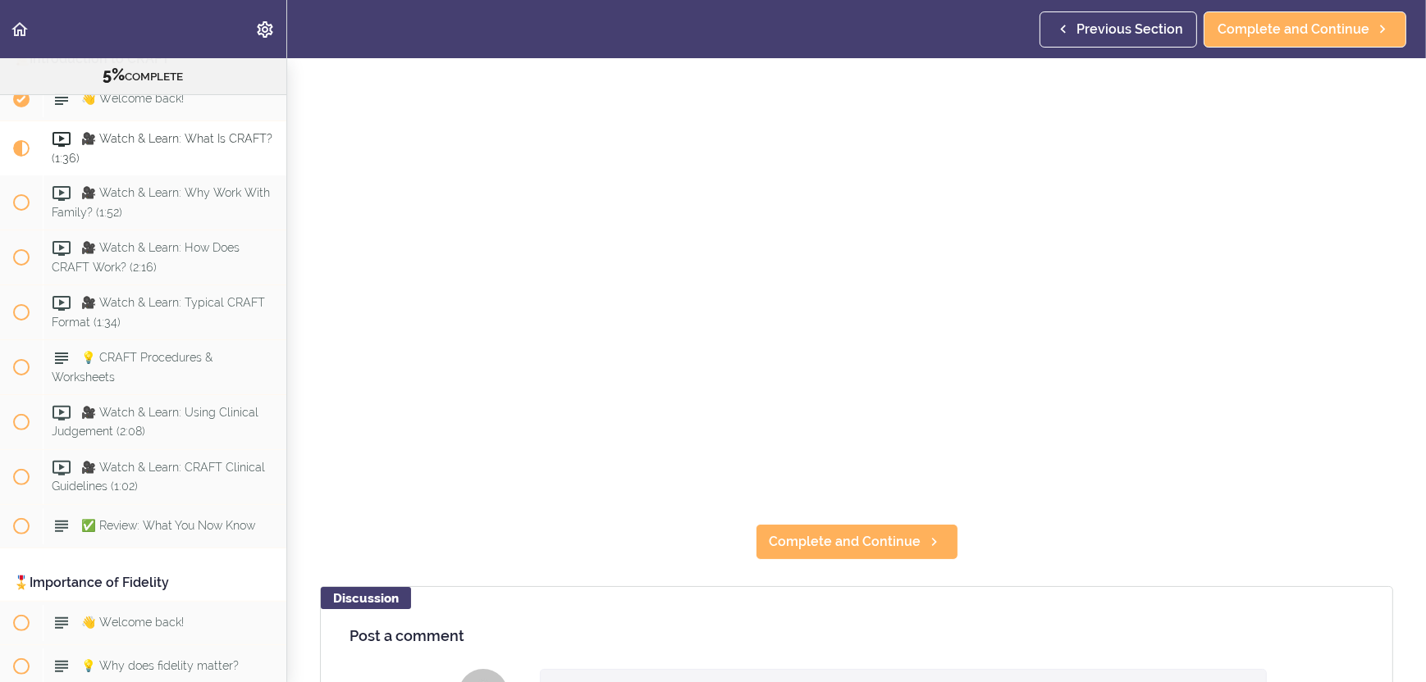
scroll to position [328, 0]
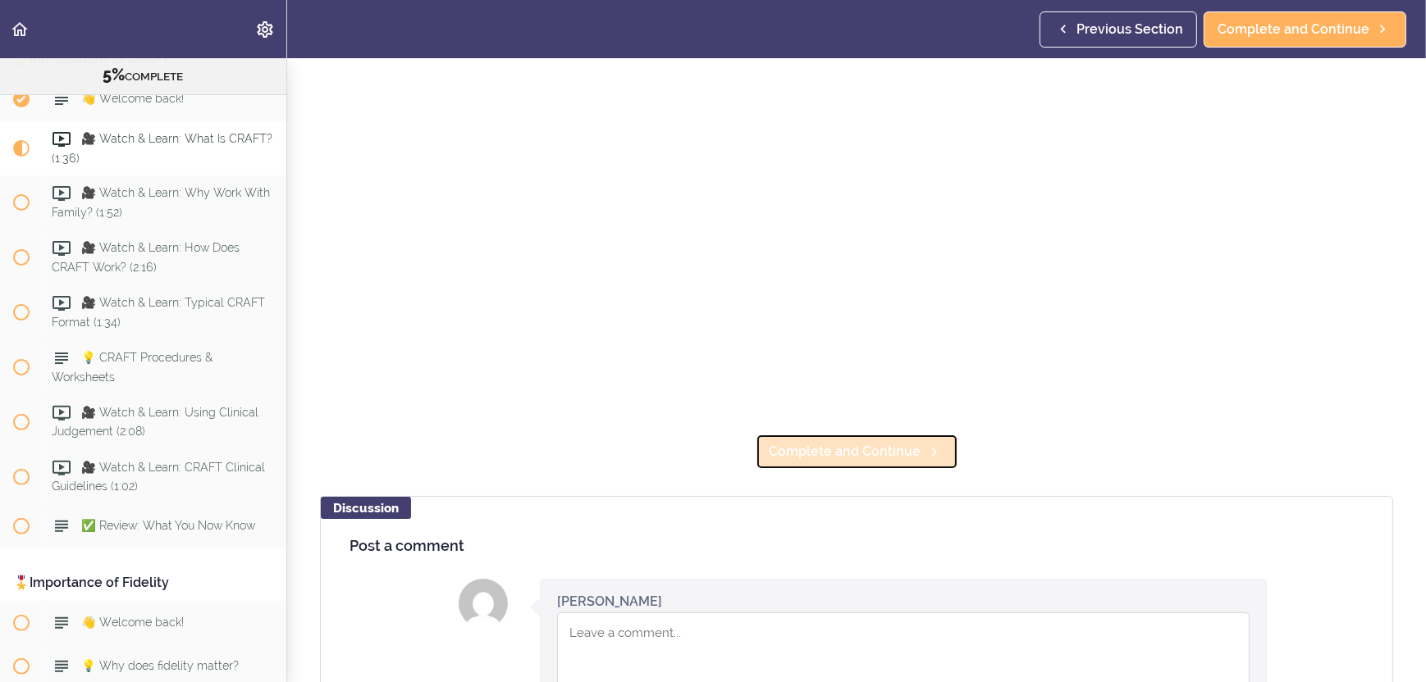
click at [855, 455] on link "Complete and Continue" at bounding box center [856, 452] width 203 height 36
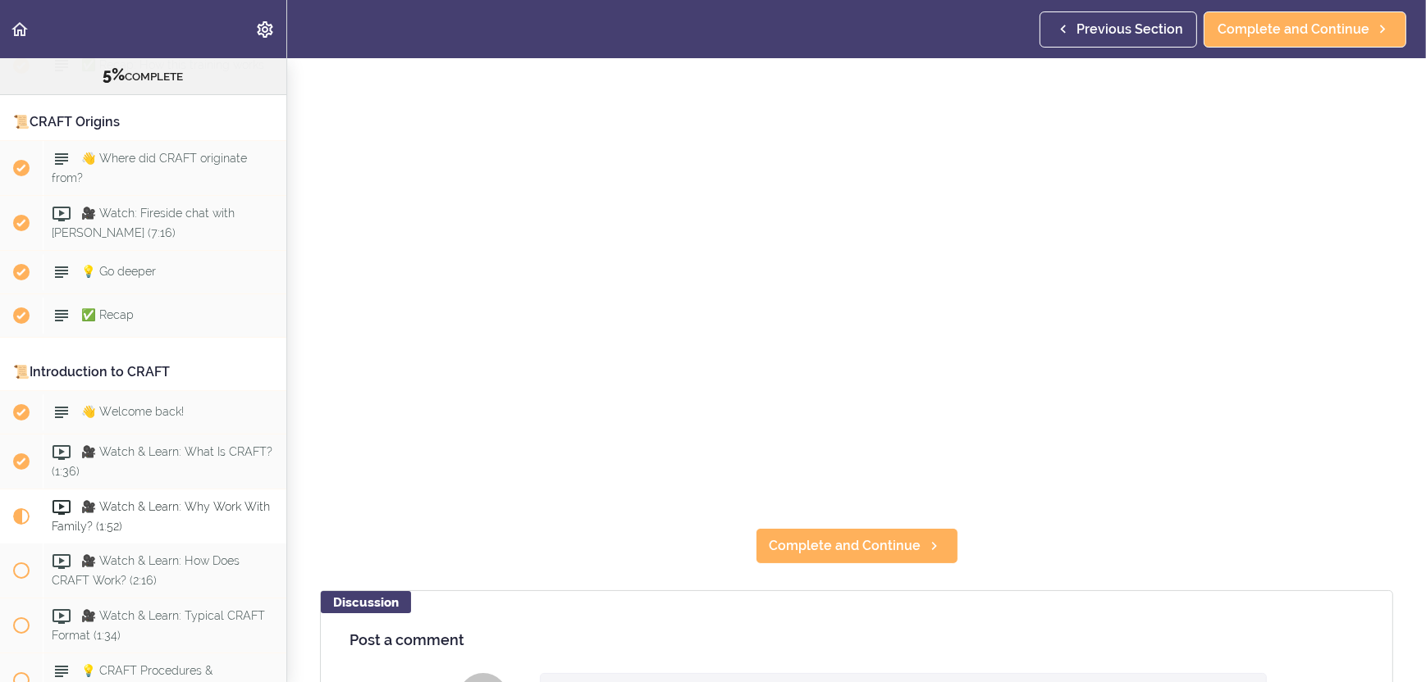
scroll to position [246, 0]
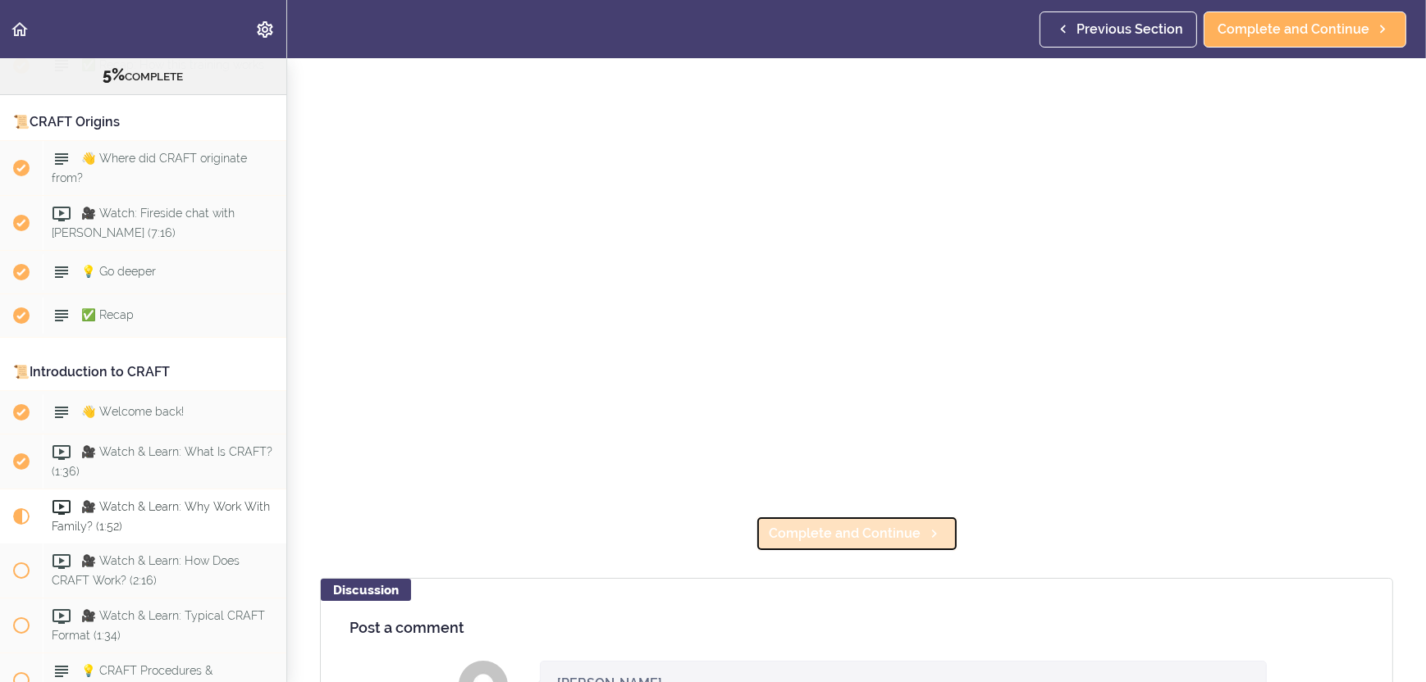
drag, startPoint x: 769, startPoint y: 524, endPoint x: 753, endPoint y: 522, distance: 15.7
click at [769, 524] on span "Complete and Continue" at bounding box center [845, 534] width 152 height 20
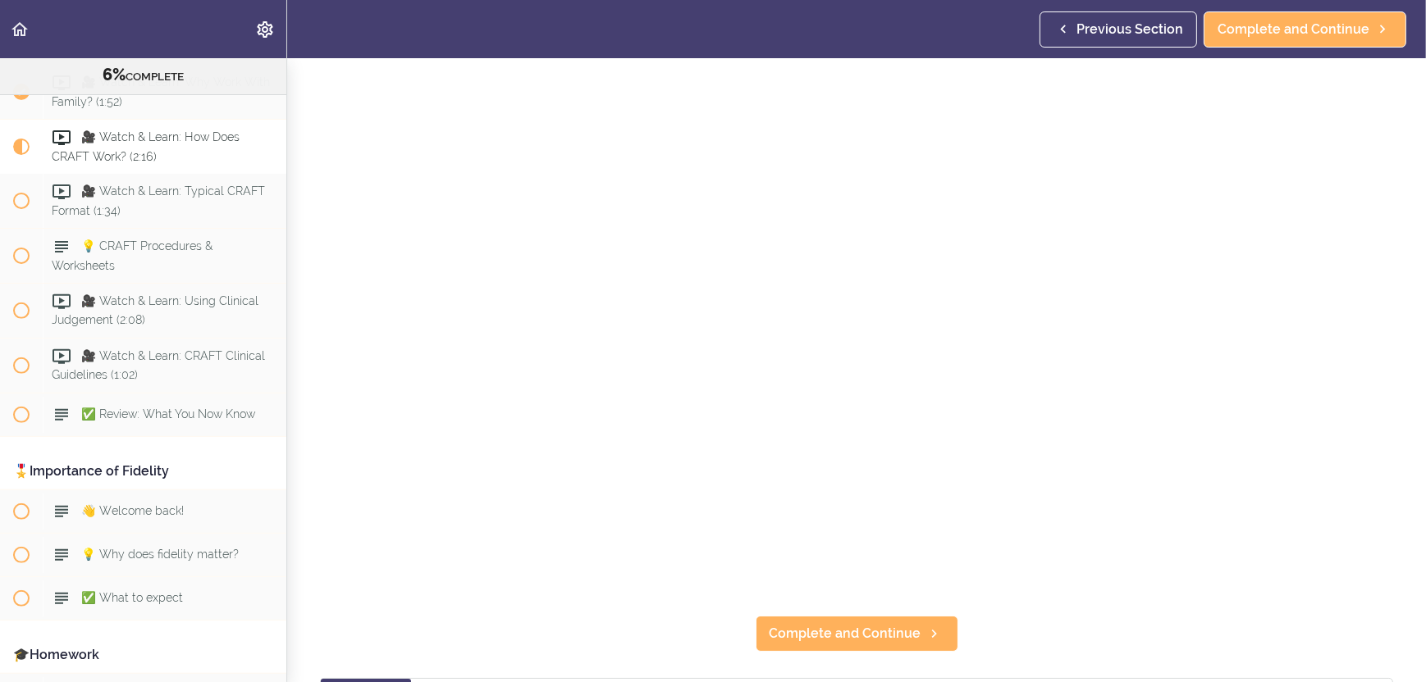
scroll to position [164, 0]
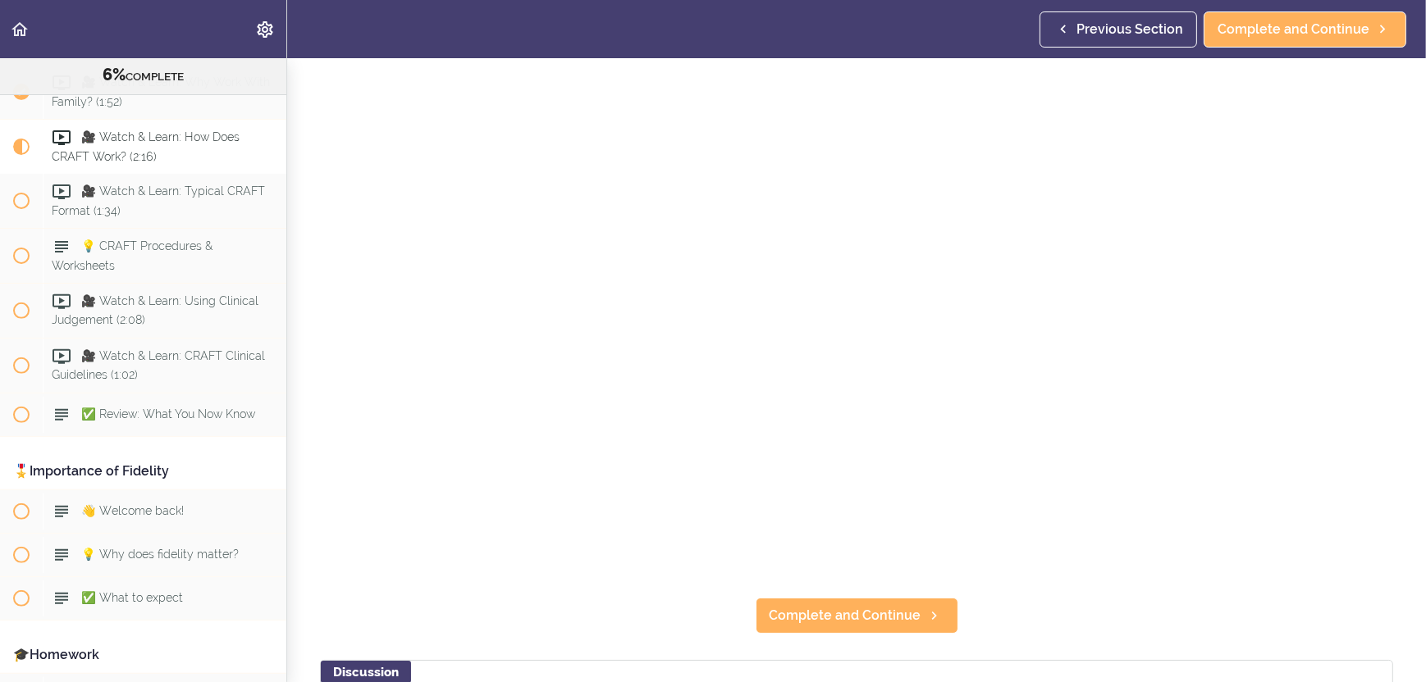
click at [1123, 609] on section "Online Program: CRAFT Training for Professionals 6% COMPLETE 📜Introduction to t…" at bounding box center [713, 370] width 1426 height 624
click at [667, 633] on section "Online Program: CRAFT Training for Professionals 6% COMPLETE 📜Introduction to t…" at bounding box center [713, 370] width 1426 height 624
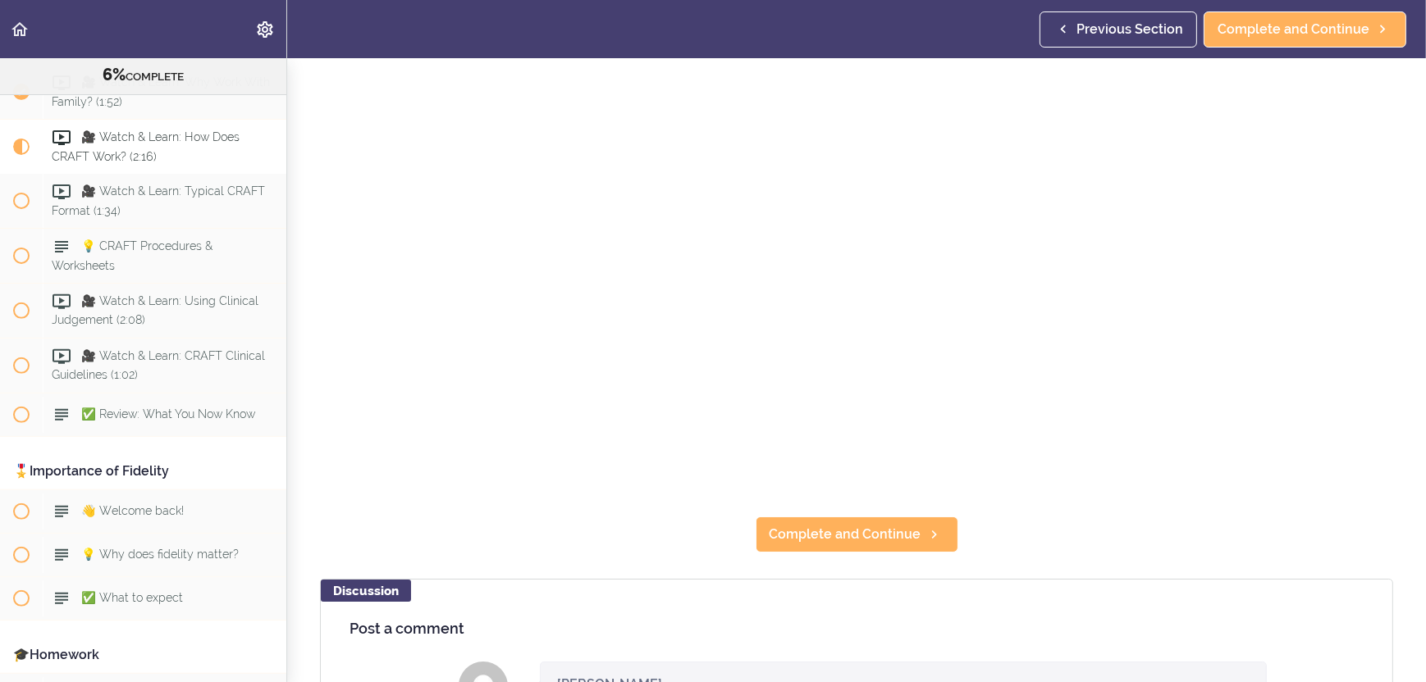
scroll to position [246, 0]
drag, startPoint x: 786, startPoint y: 530, endPoint x: 775, endPoint y: 526, distance: 11.4
click at [786, 530] on span "Complete and Continue" at bounding box center [845, 534] width 152 height 20
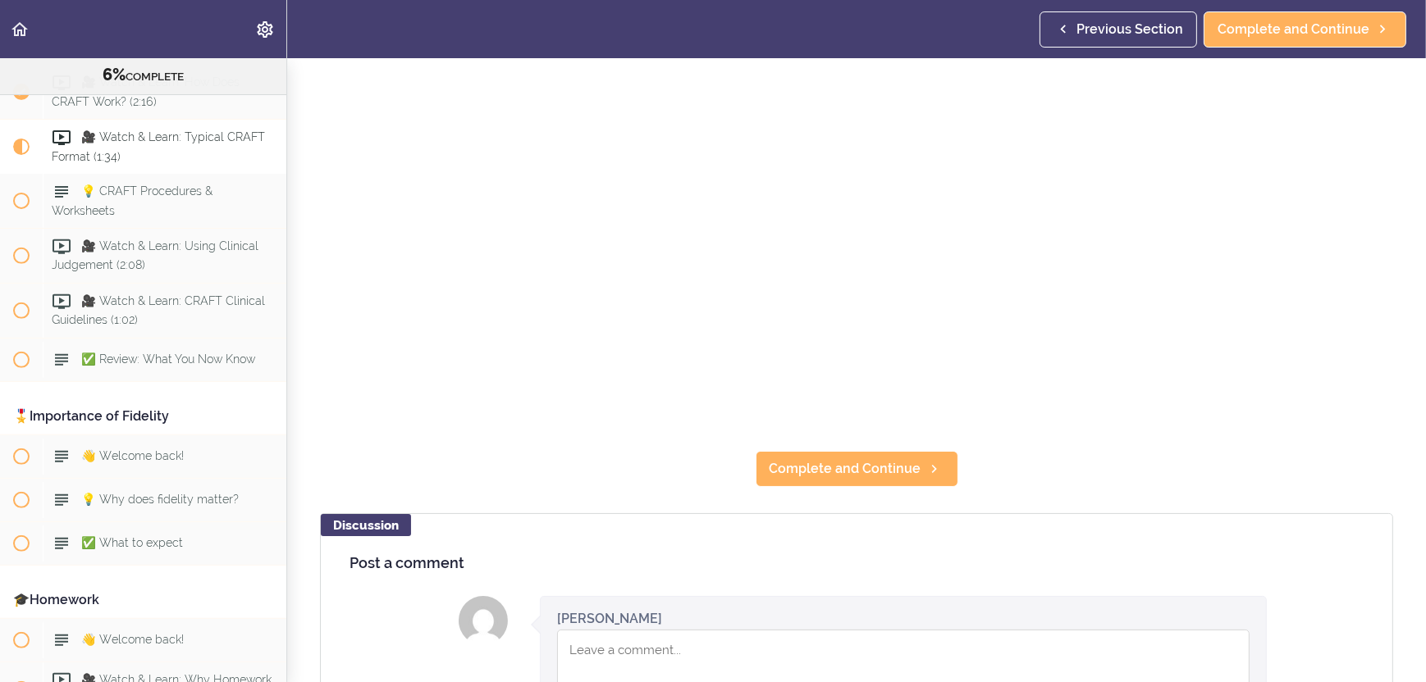
scroll to position [328, 0]
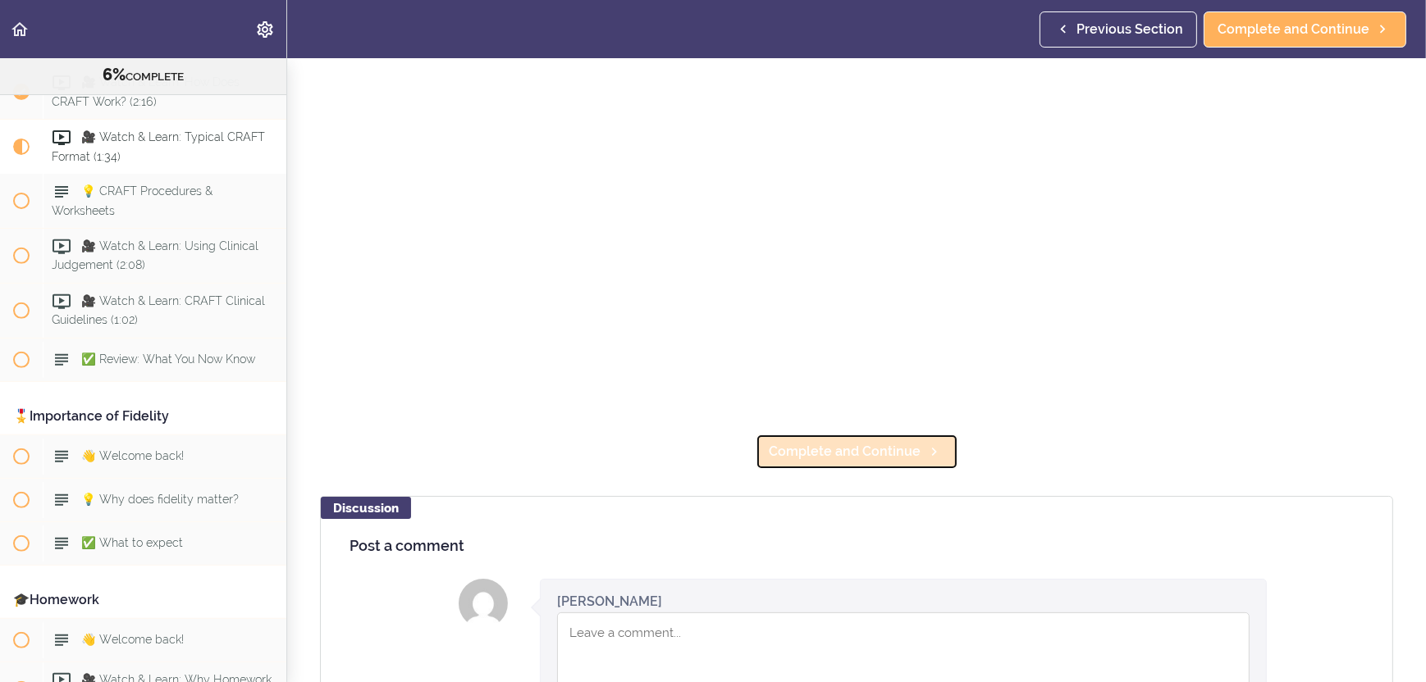
click at [840, 445] on span "Complete and Continue" at bounding box center [845, 452] width 152 height 20
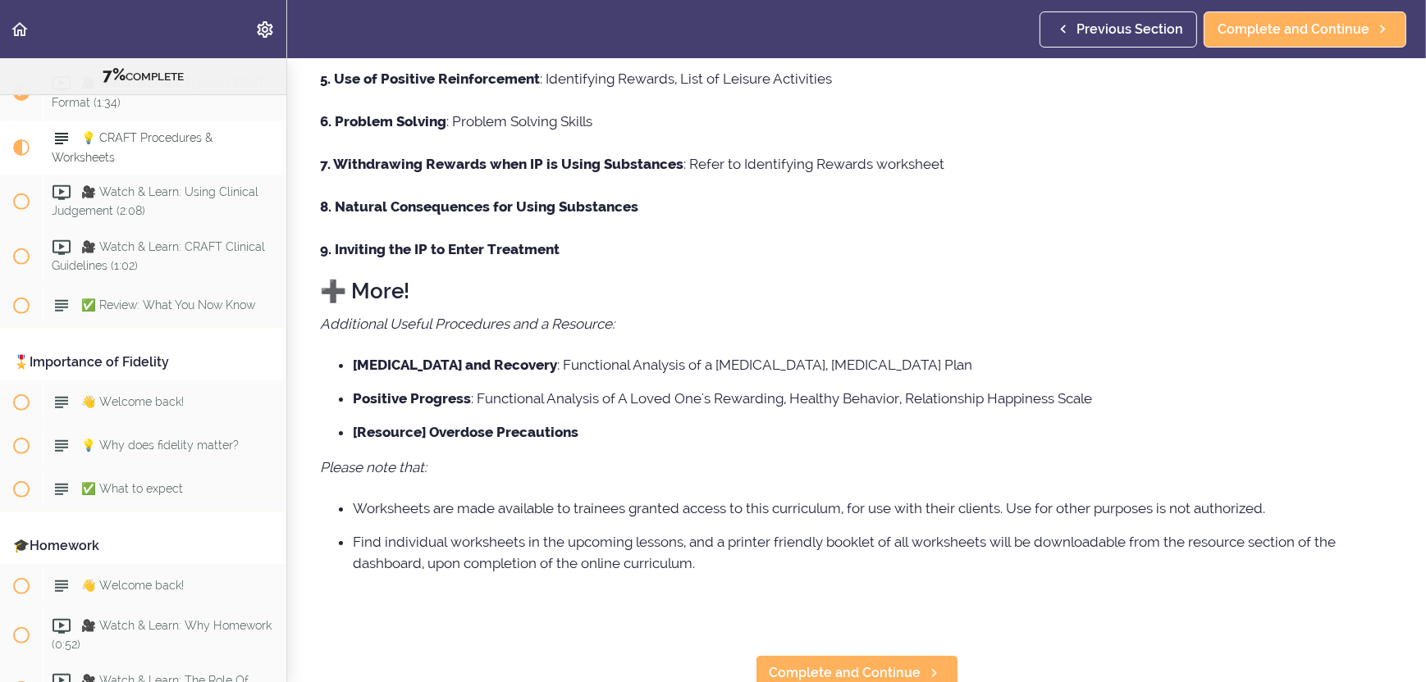
scroll to position [472, 0]
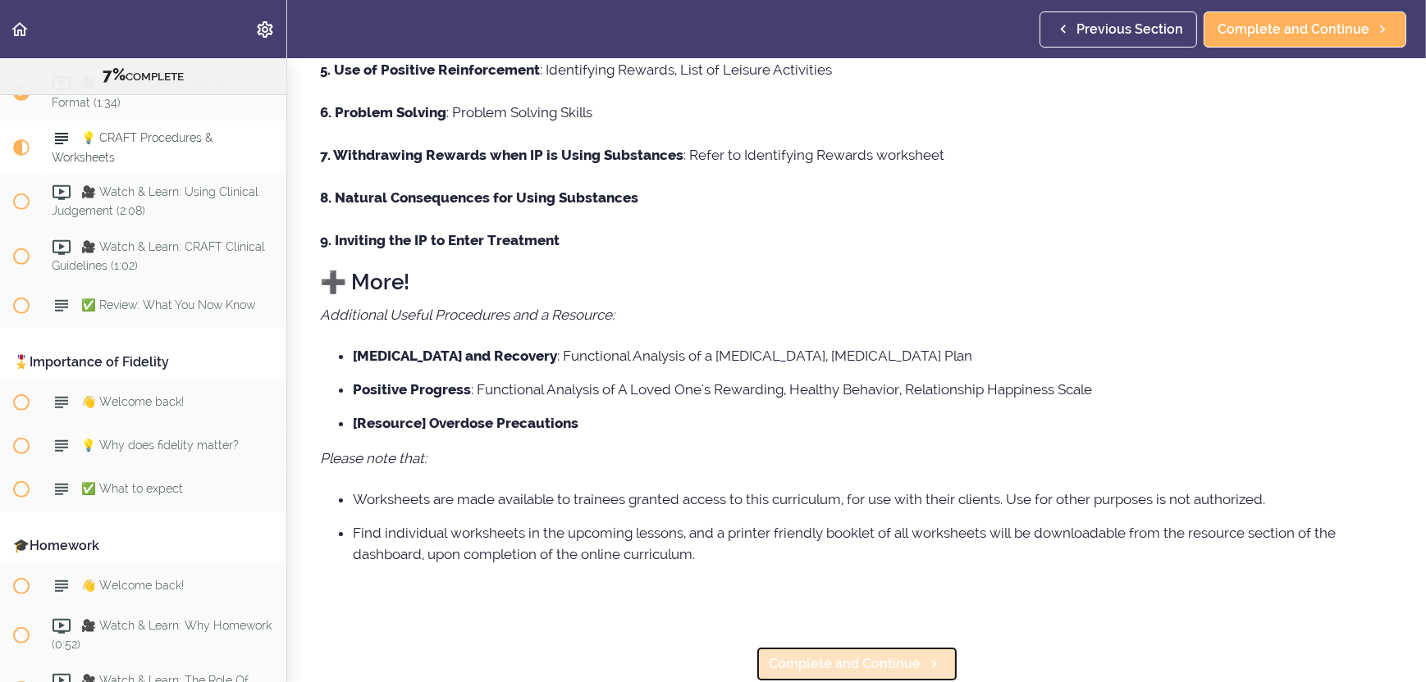
click at [818, 655] on span "Complete and Continue" at bounding box center [845, 665] width 152 height 20
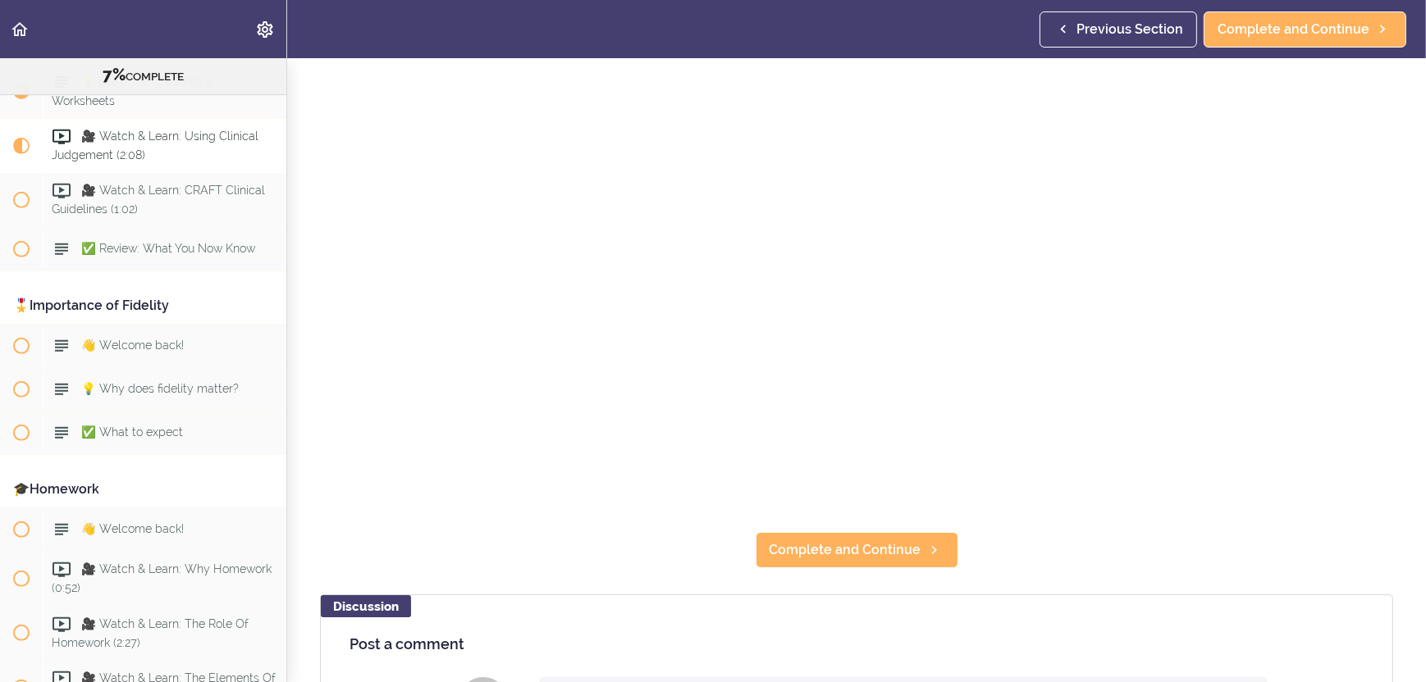
scroll to position [246, 0]
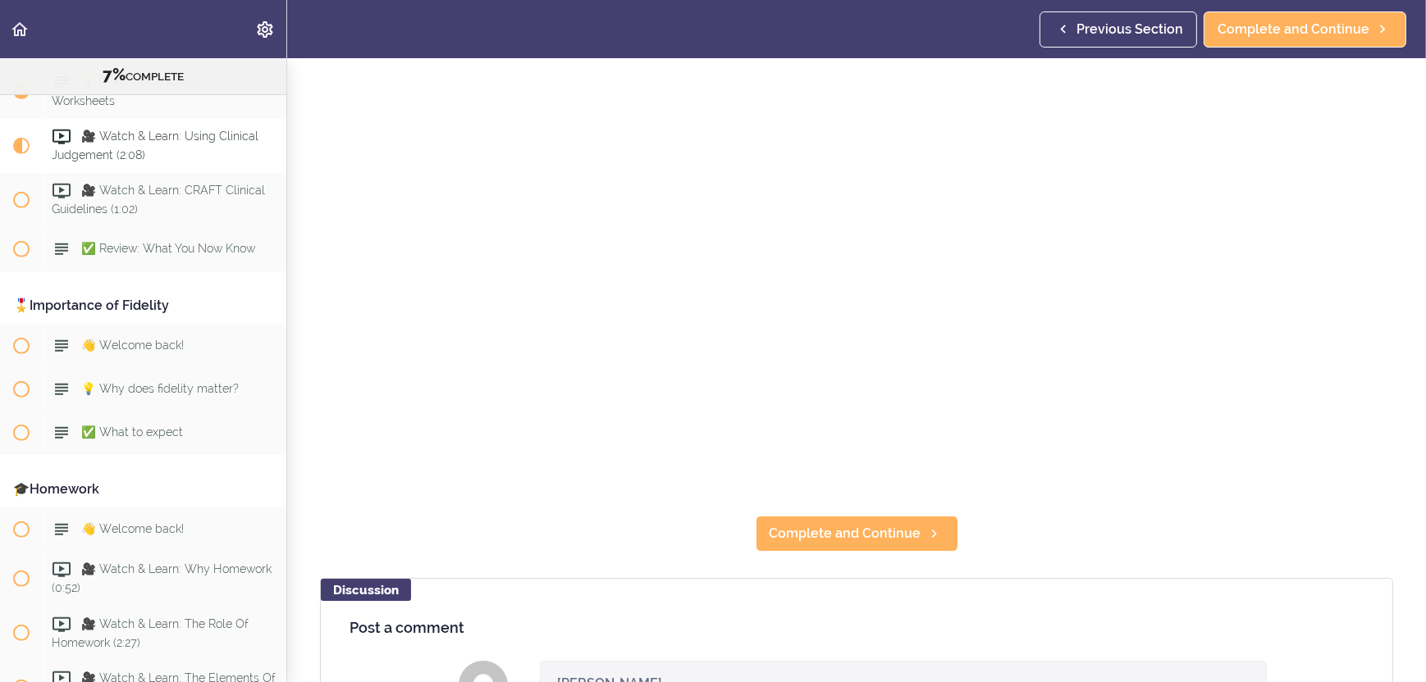
click at [1204, 537] on section "Online Program: CRAFT Training for Professionals 7% COMPLETE 📜Introduction to t…" at bounding box center [713, 370] width 1426 height 624
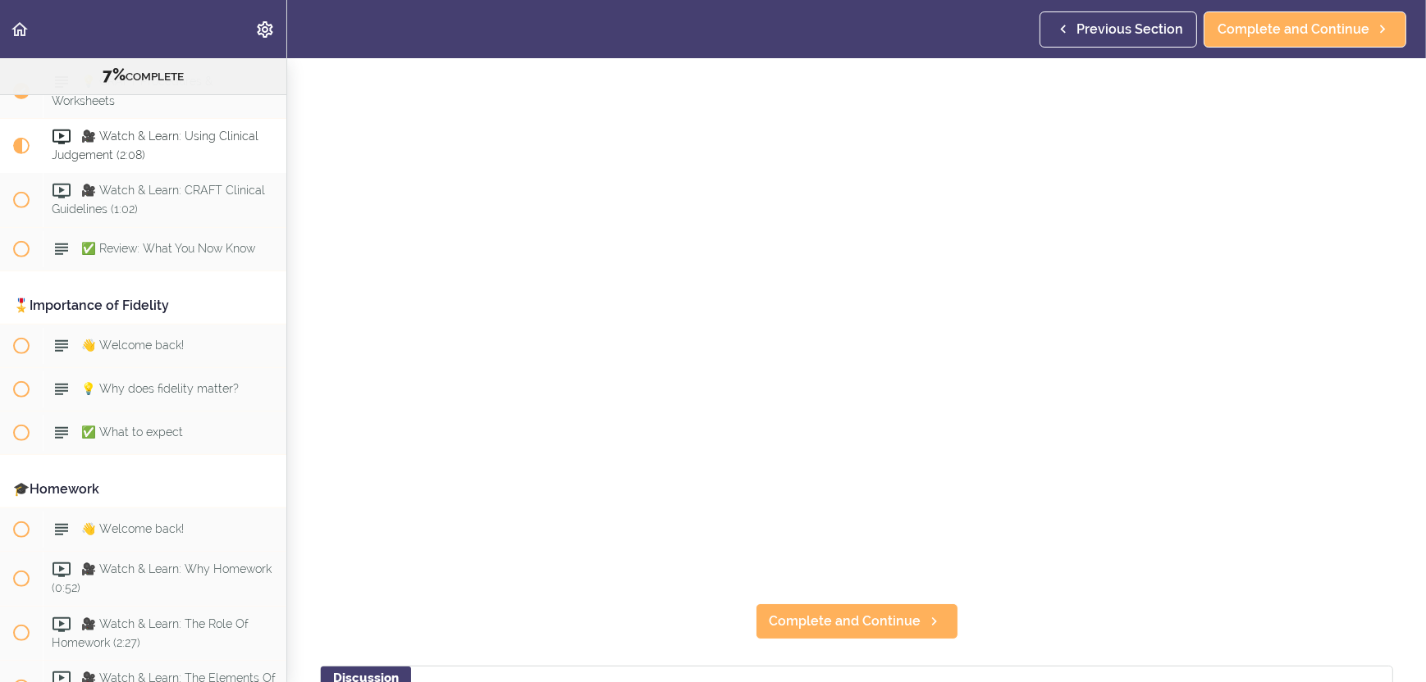
scroll to position [164, 0]
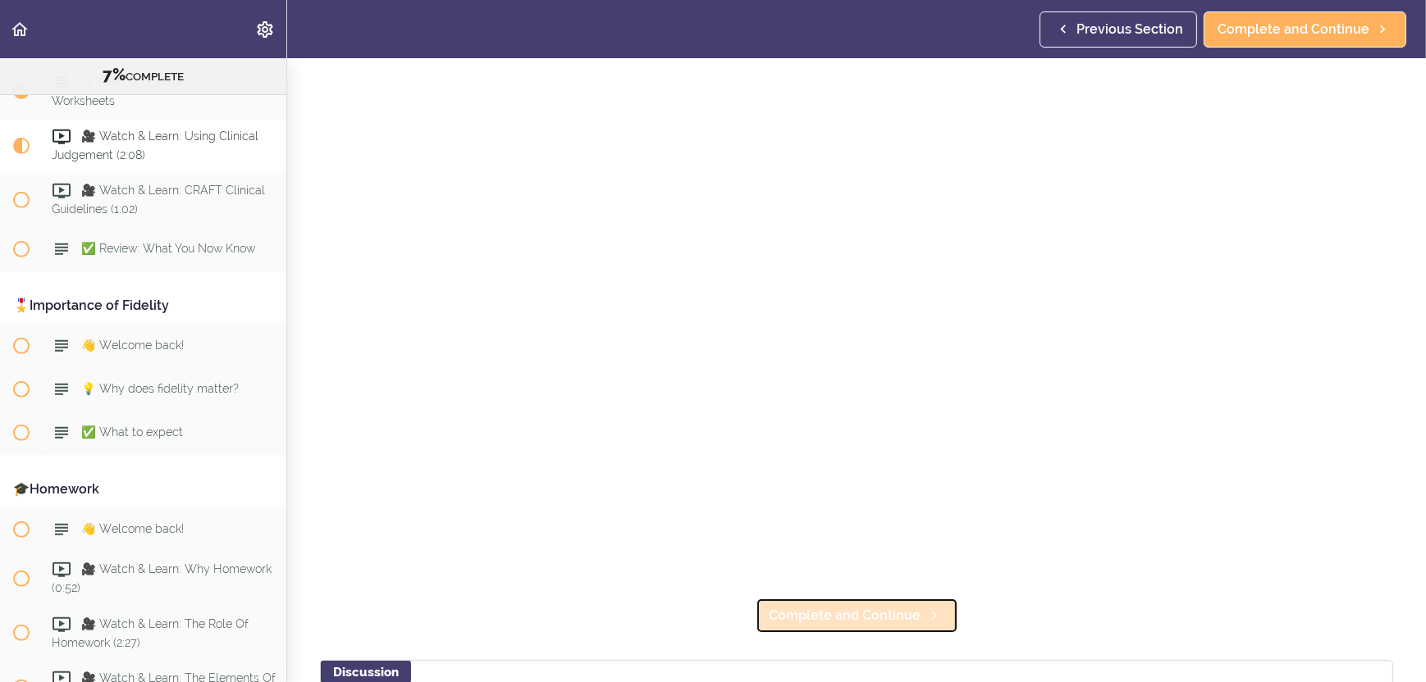
click at [800, 612] on span "Complete and Continue" at bounding box center [845, 616] width 152 height 20
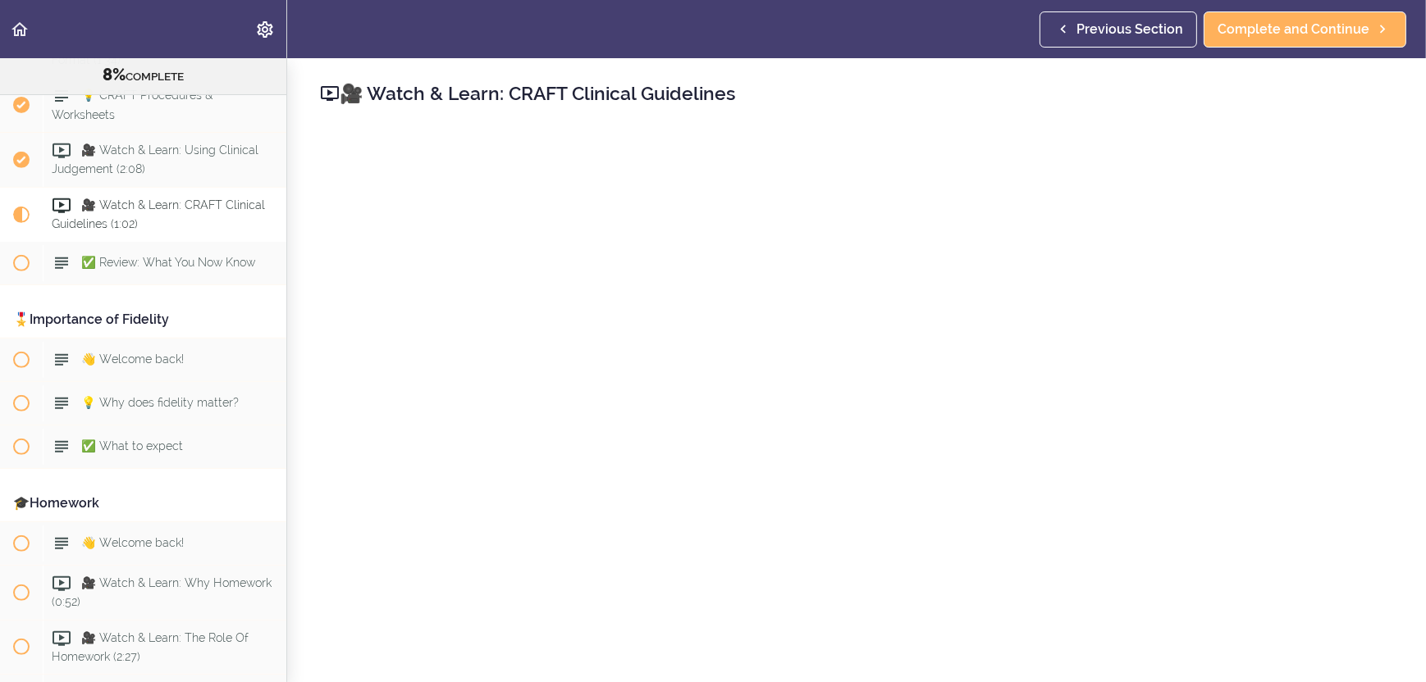
scroll to position [810, 0]
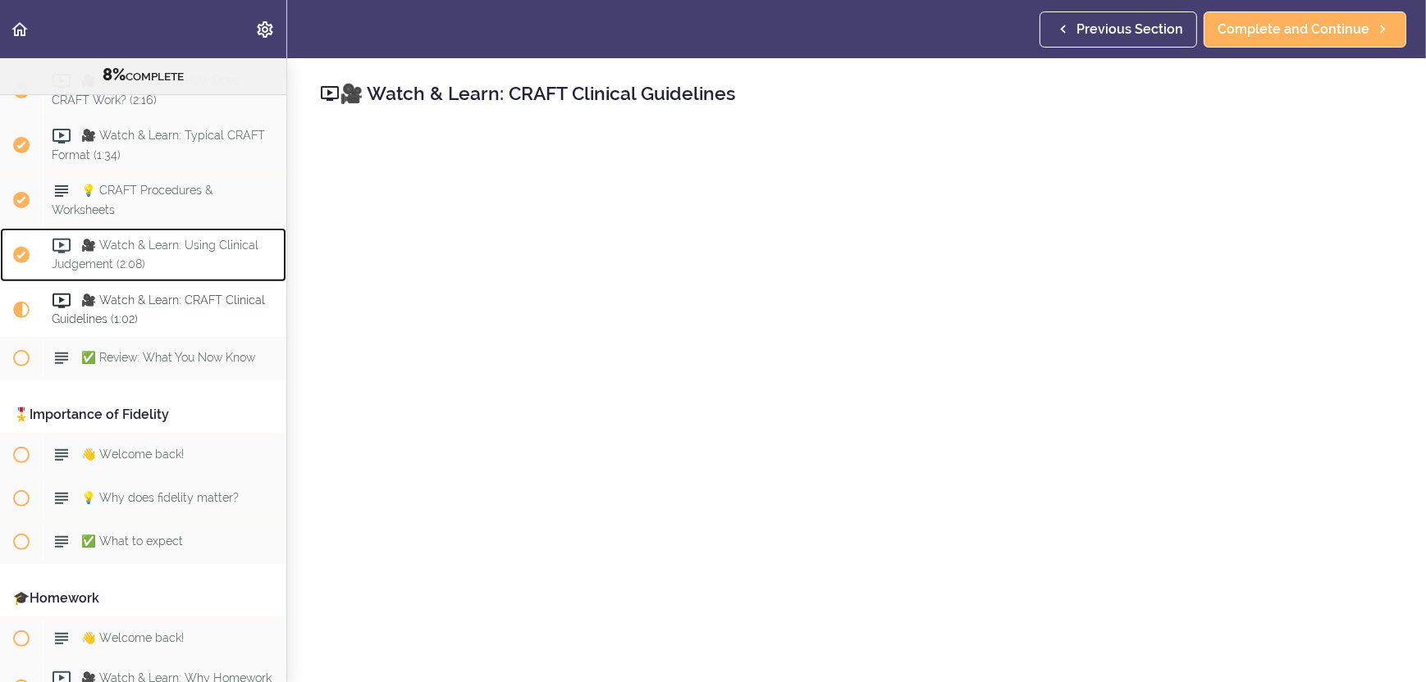
click at [141, 258] on div "🎥 Watch & Learn: Using Clinical Judgement (2:08)" at bounding box center [165, 255] width 244 height 54
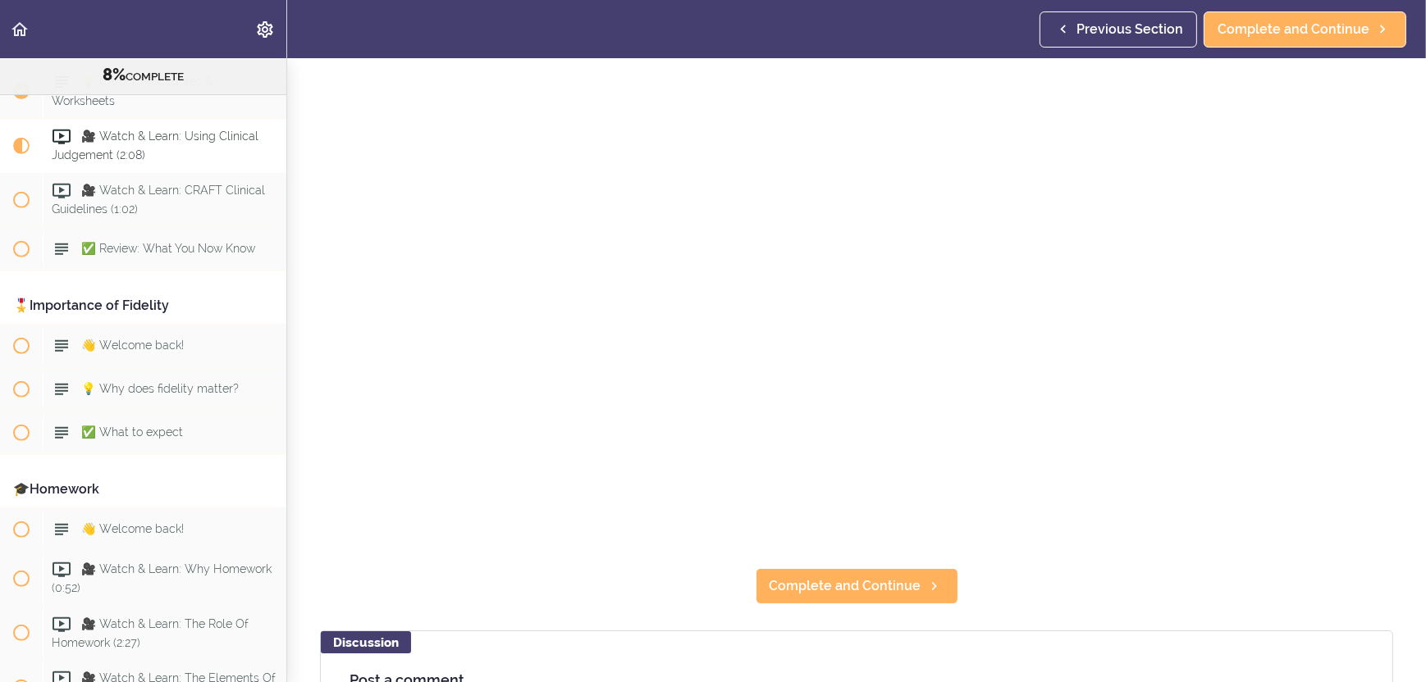
scroll to position [246, 0]
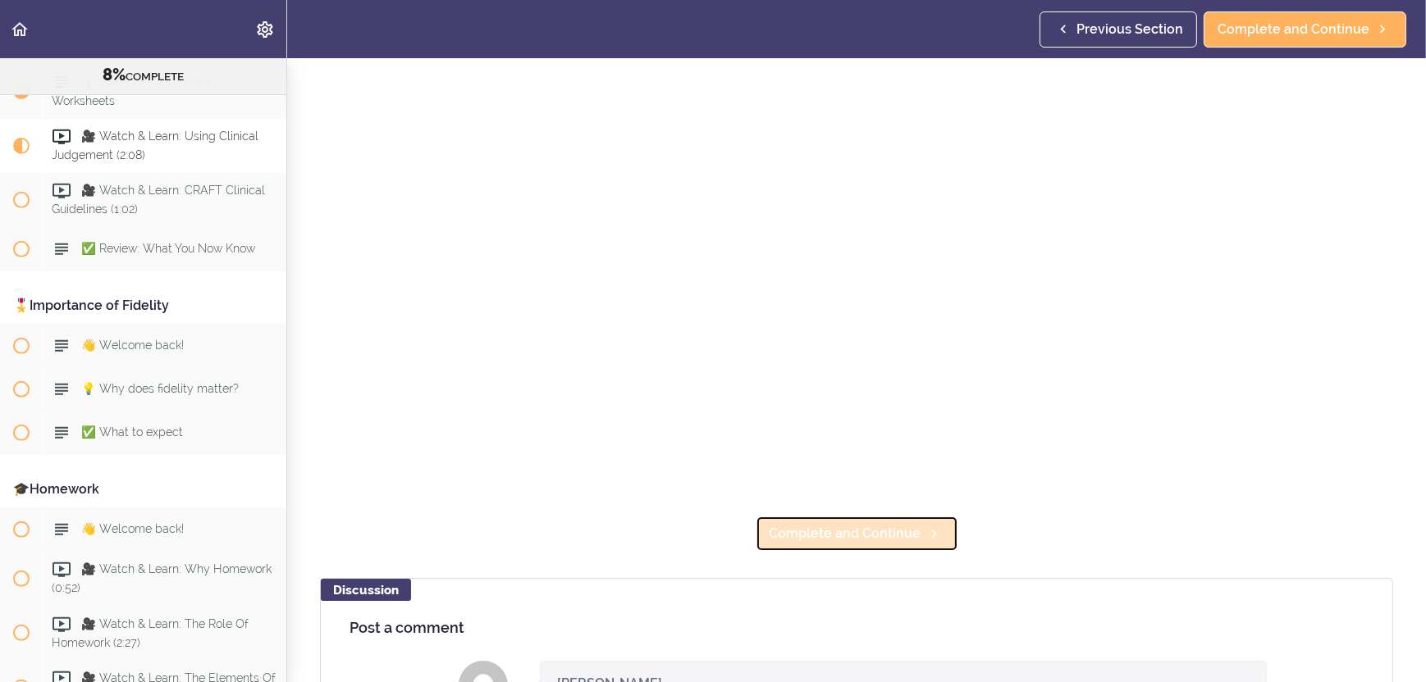
click at [819, 530] on span "Complete and Continue" at bounding box center [845, 534] width 152 height 20
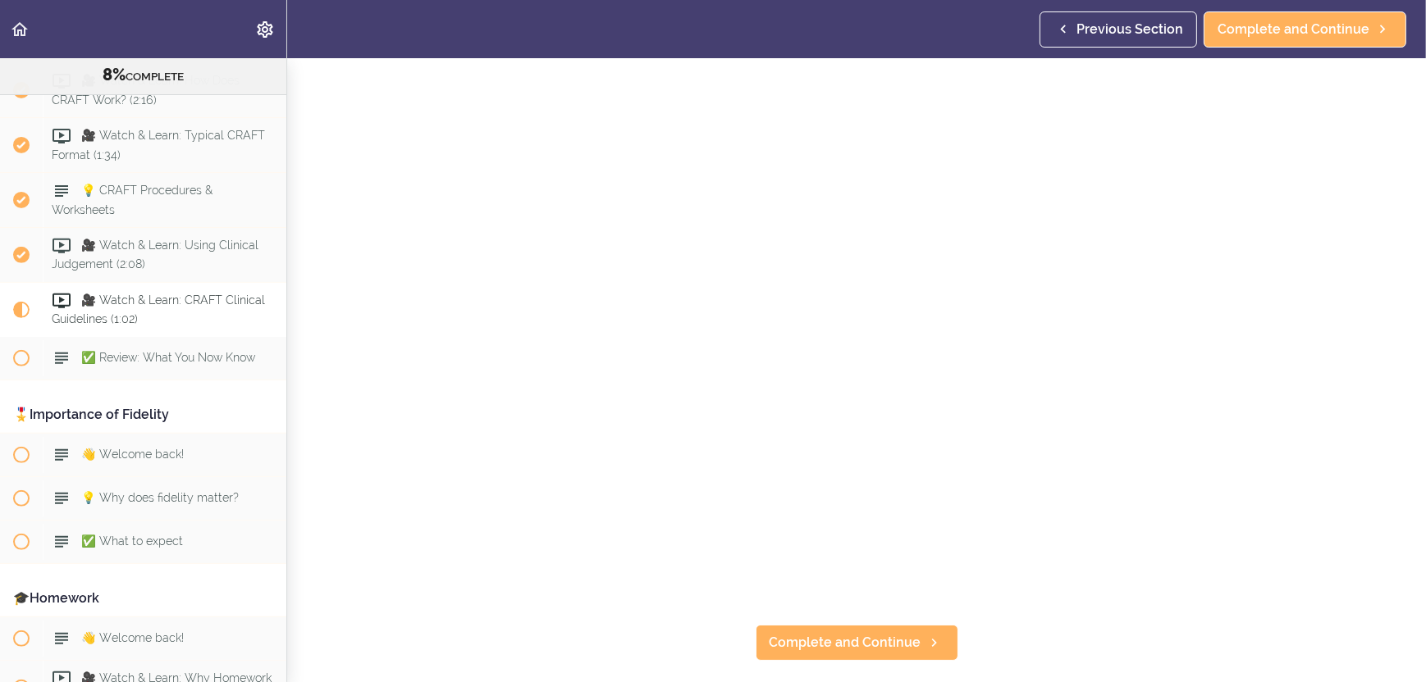
scroll to position [164, 0]
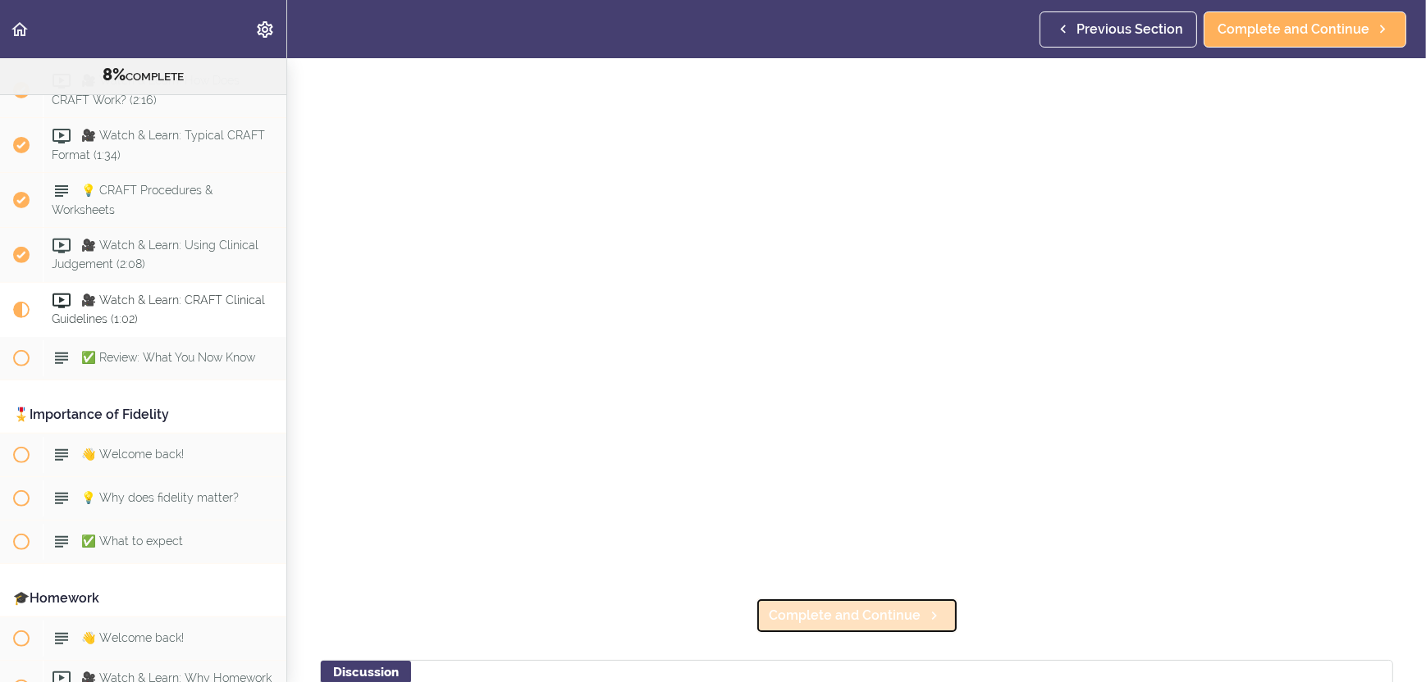
click at [895, 606] on span "Complete and Continue" at bounding box center [845, 616] width 152 height 20
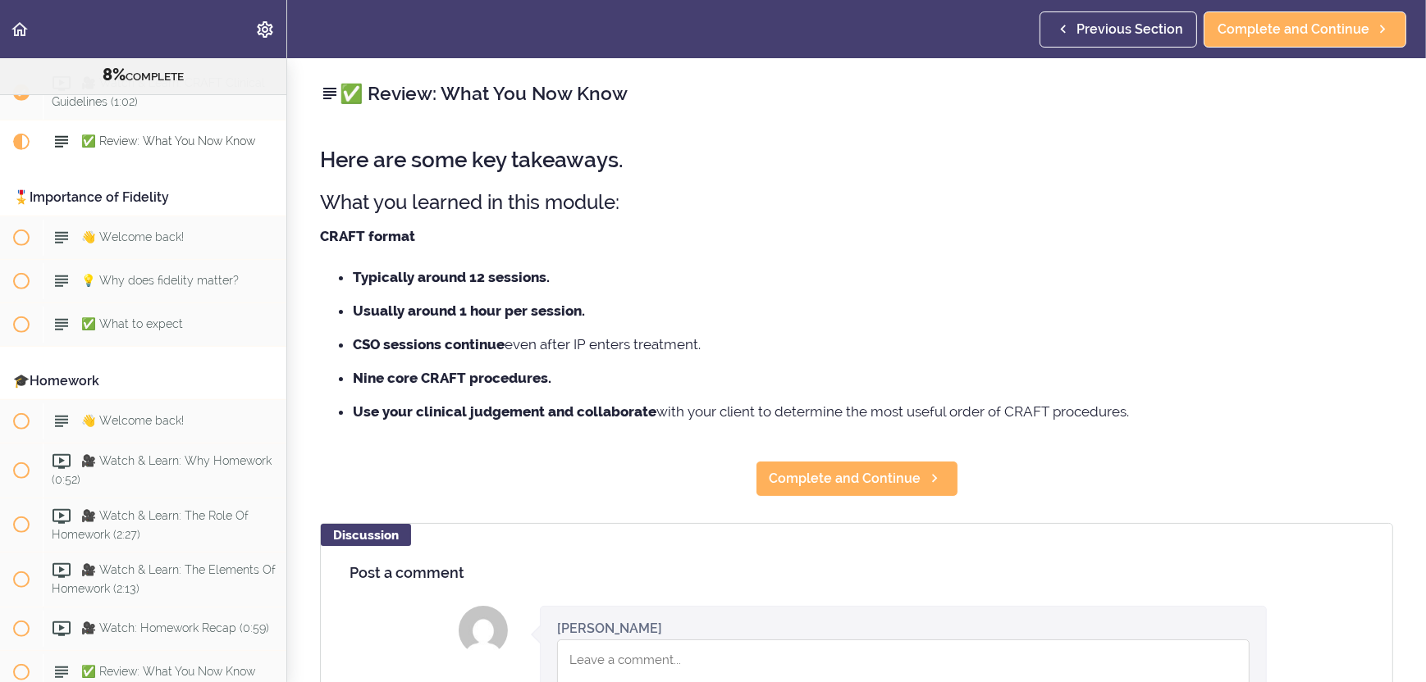
scroll to position [1028, 0]
click at [797, 476] on span "Complete and Continue" at bounding box center [845, 479] width 152 height 20
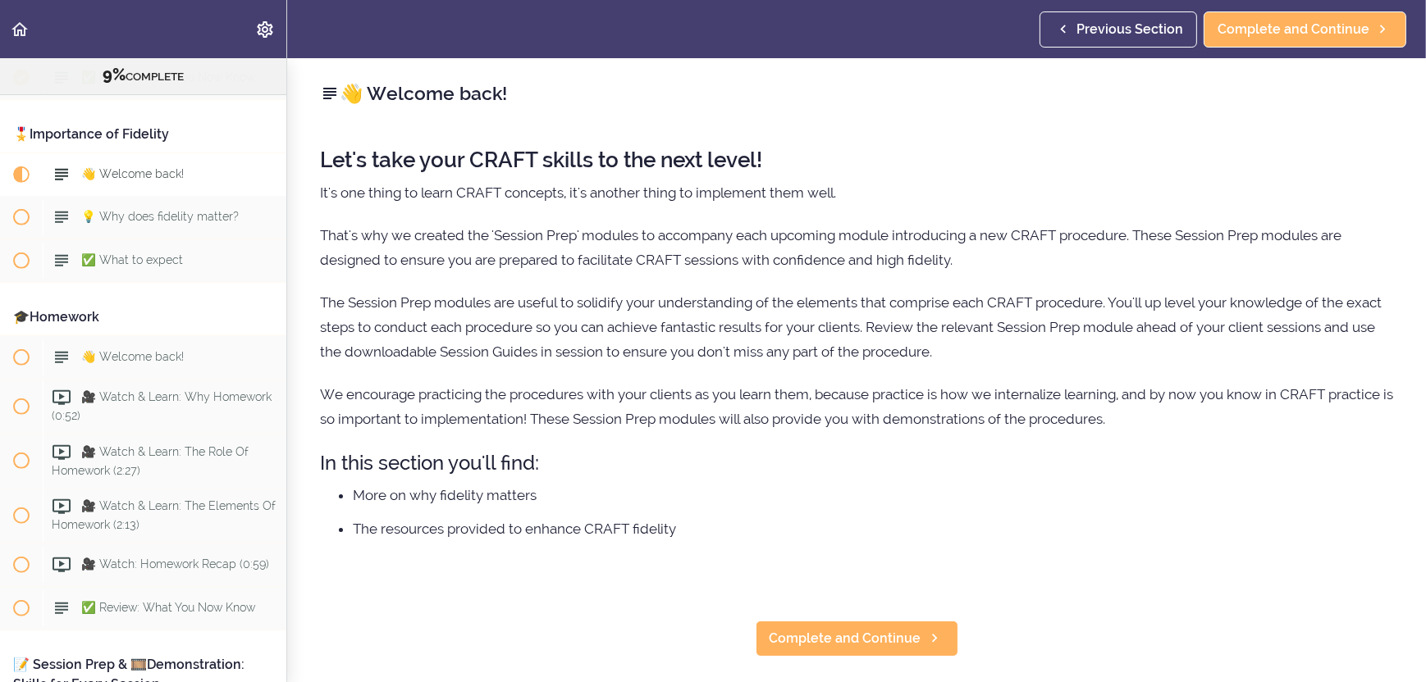
scroll to position [1124, 0]
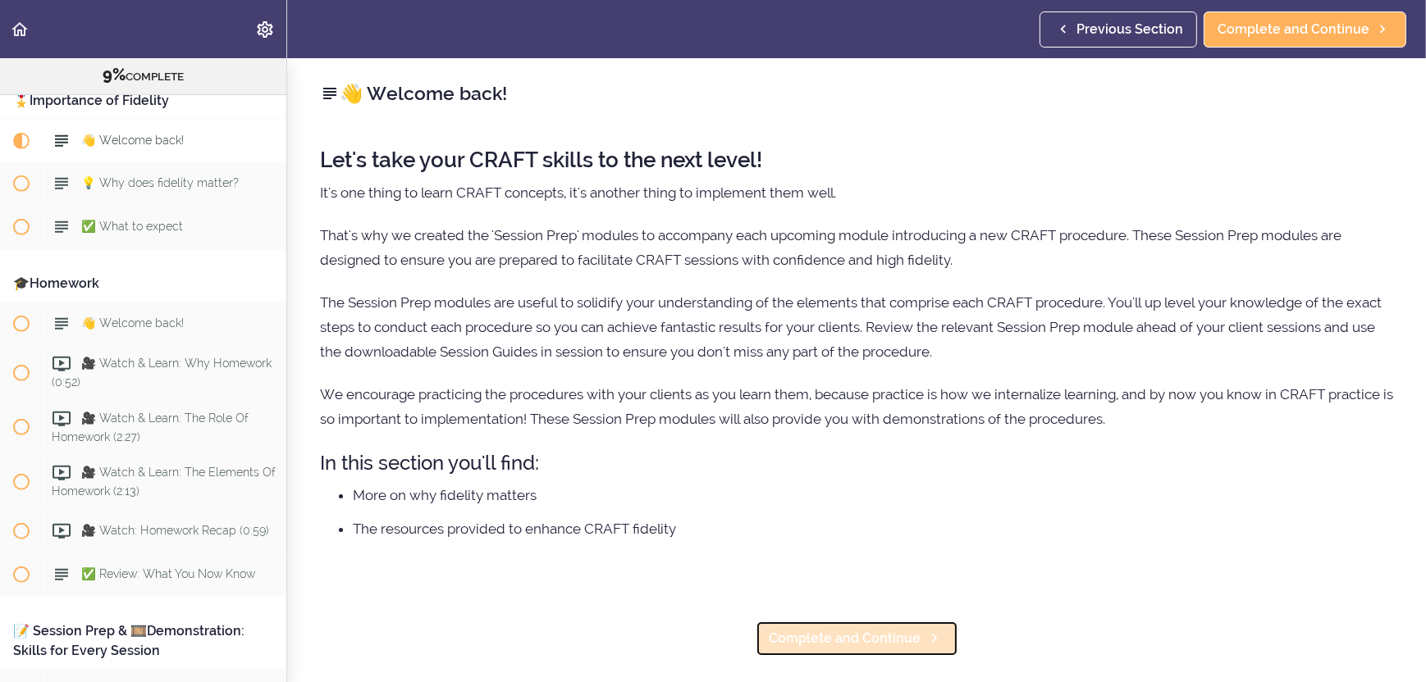
click at [851, 638] on span "Complete and Continue" at bounding box center [845, 639] width 152 height 20
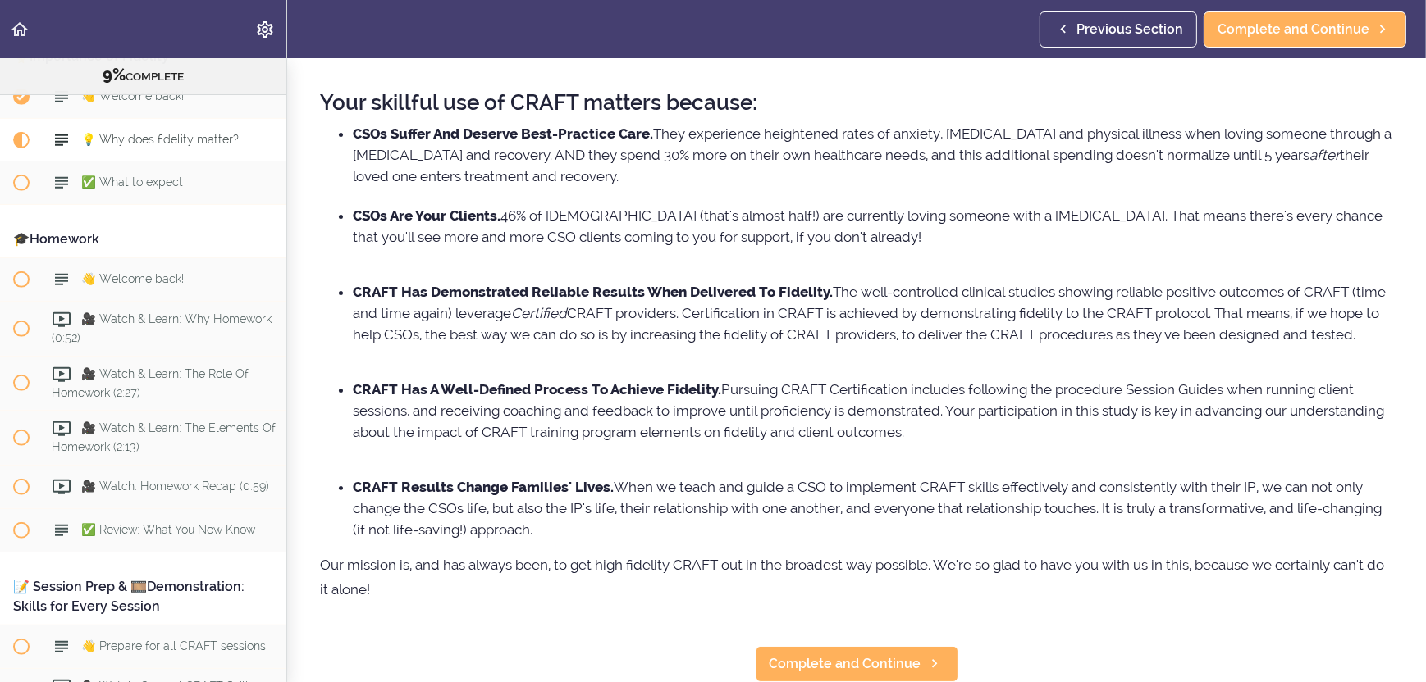
scroll to position [90, 0]
click at [820, 655] on span "Complete and Continue" at bounding box center [845, 665] width 152 height 20
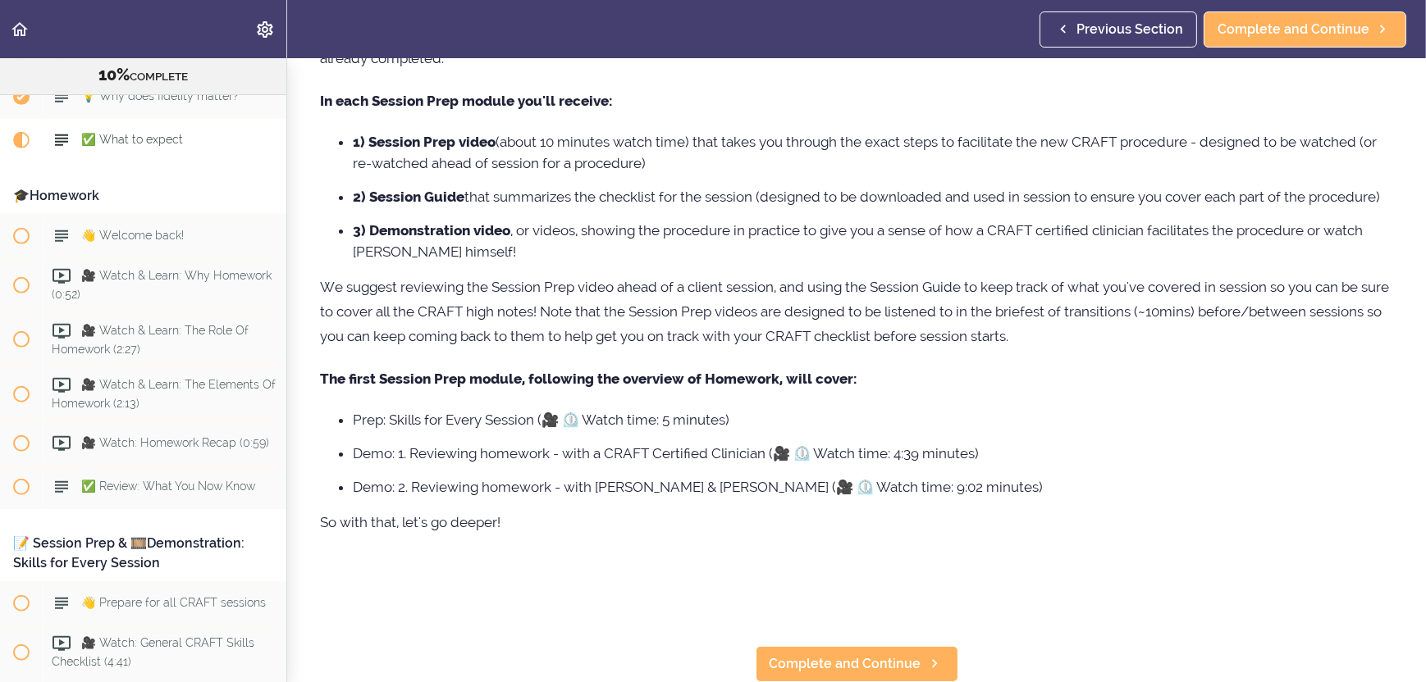
scroll to position [192, 0]
click at [880, 655] on span "Complete and Continue" at bounding box center [845, 665] width 152 height 20
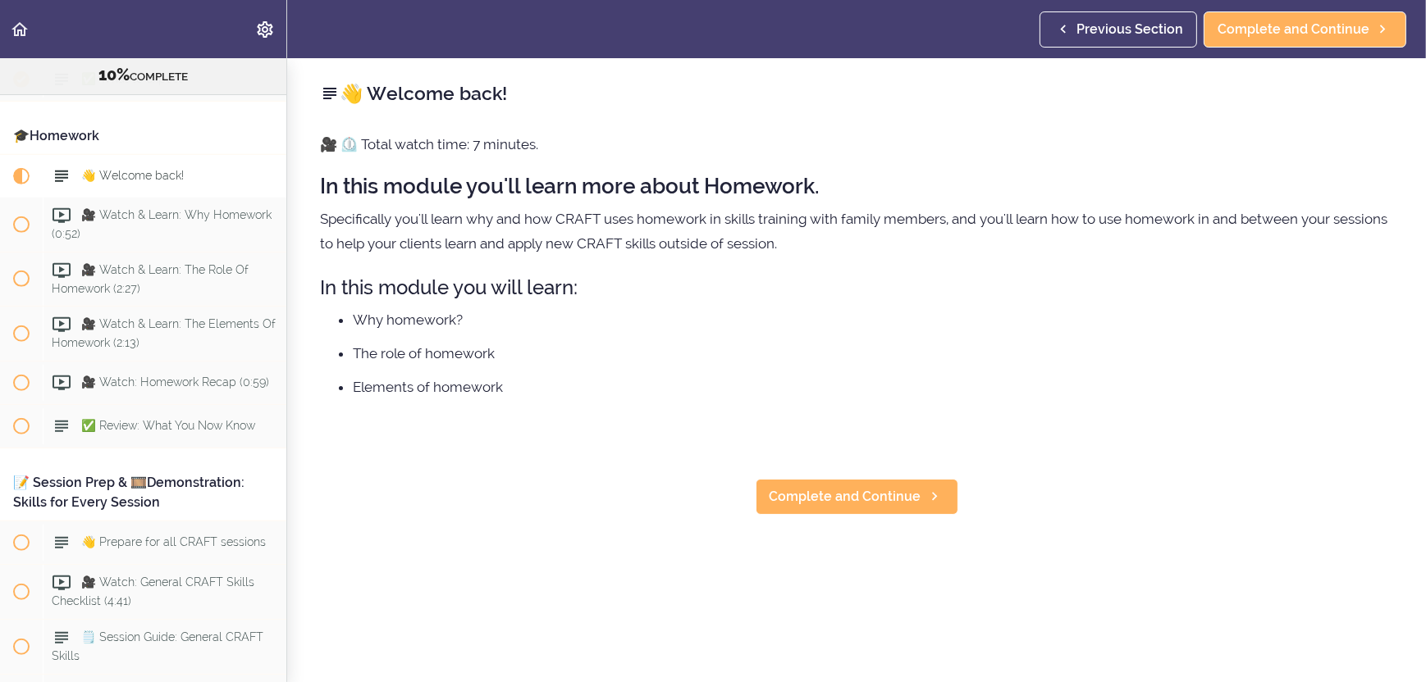
scroll to position [1309, 0]
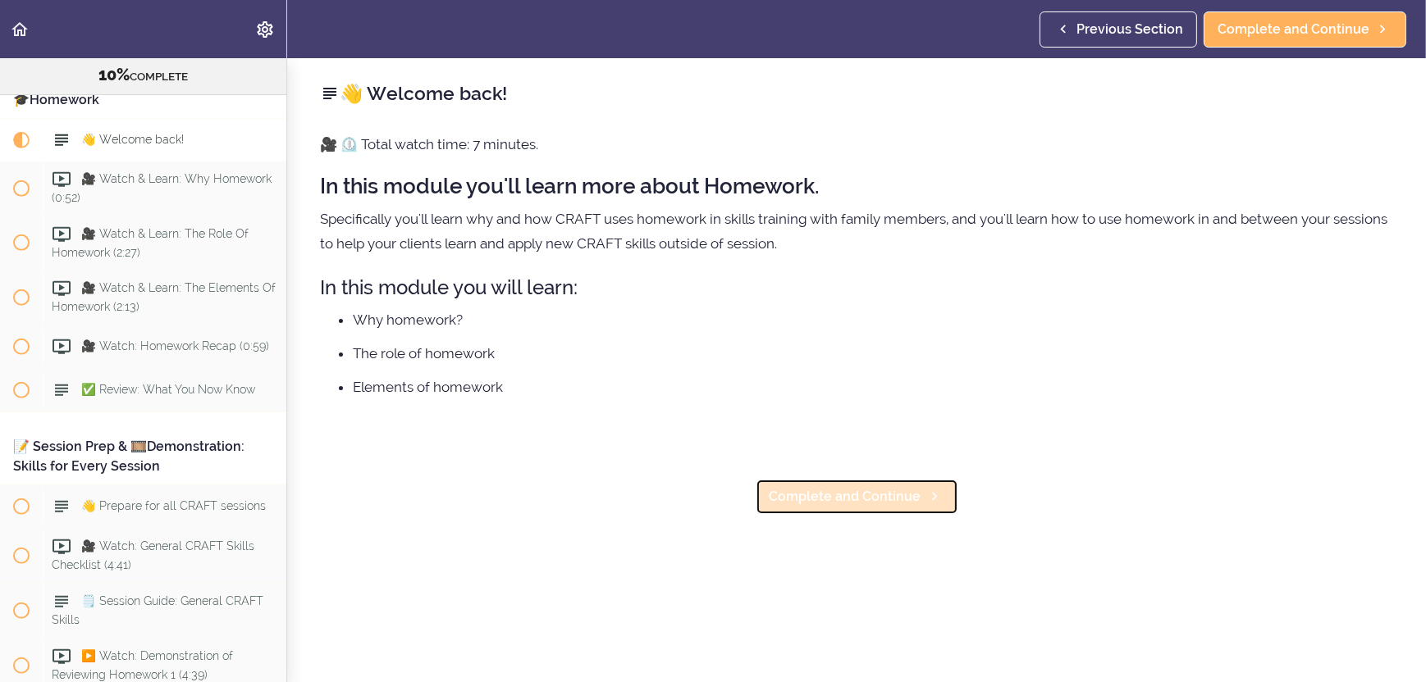
click at [816, 495] on span "Complete and Continue" at bounding box center [845, 497] width 152 height 20
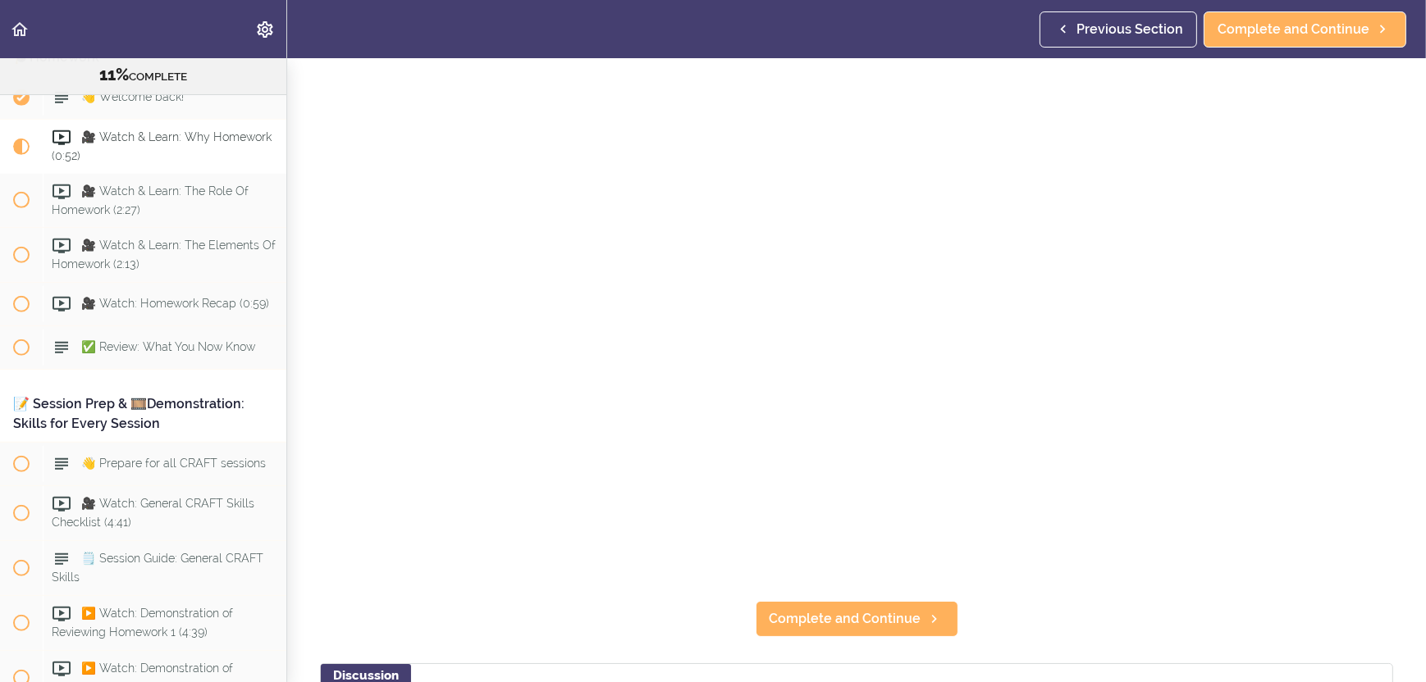
scroll to position [164, 0]
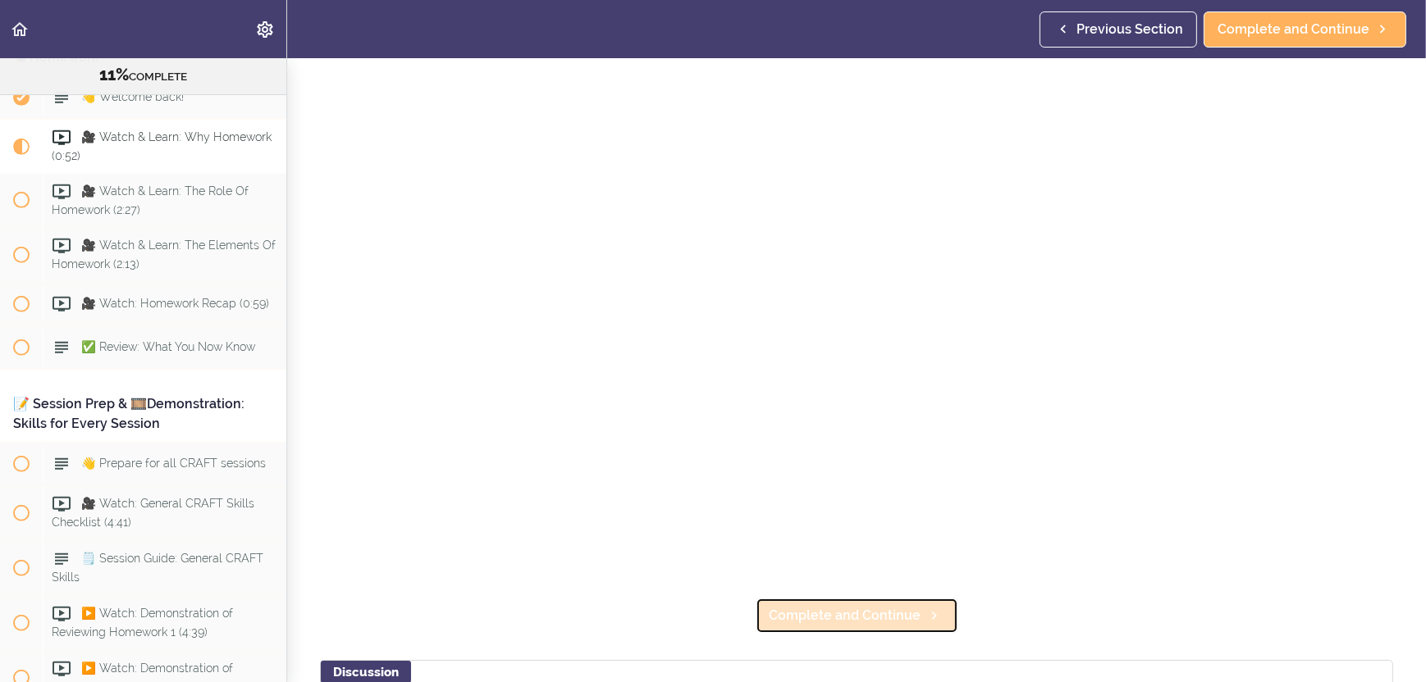
click at [901, 608] on span "Complete and Continue" at bounding box center [845, 616] width 152 height 20
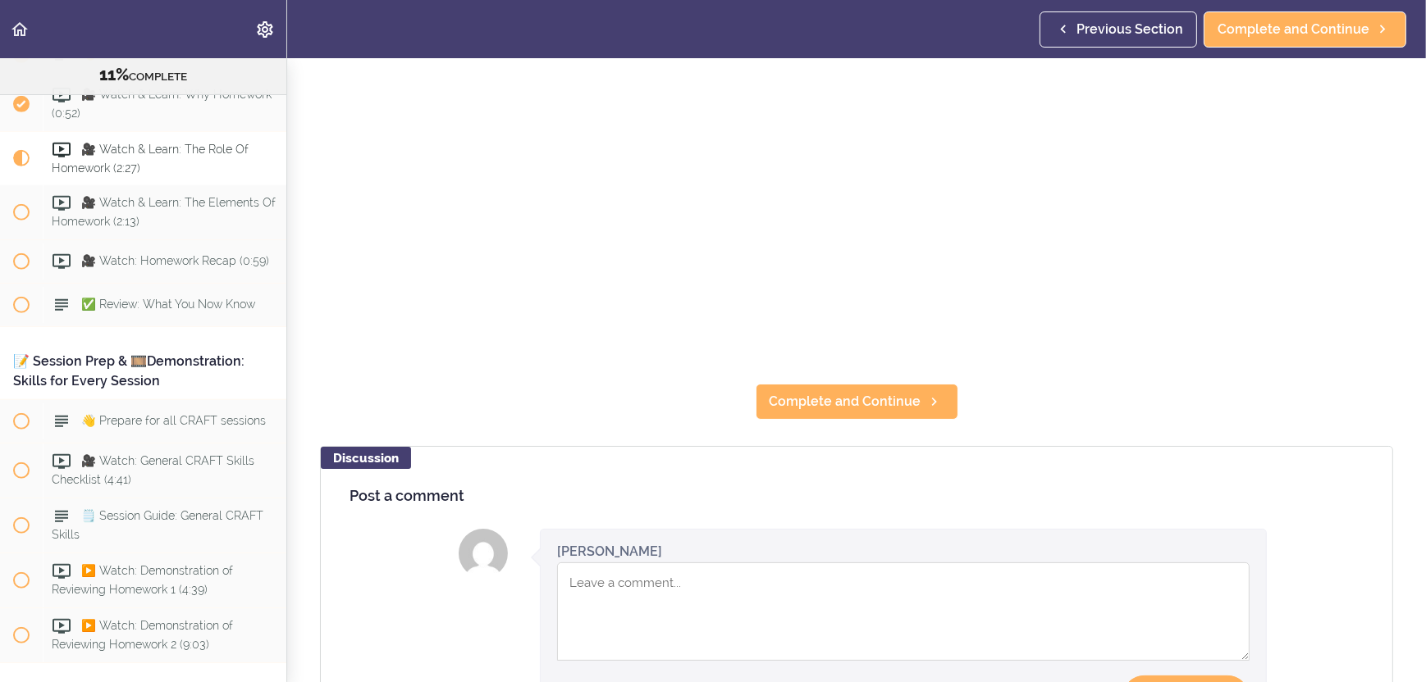
scroll to position [410, 0]
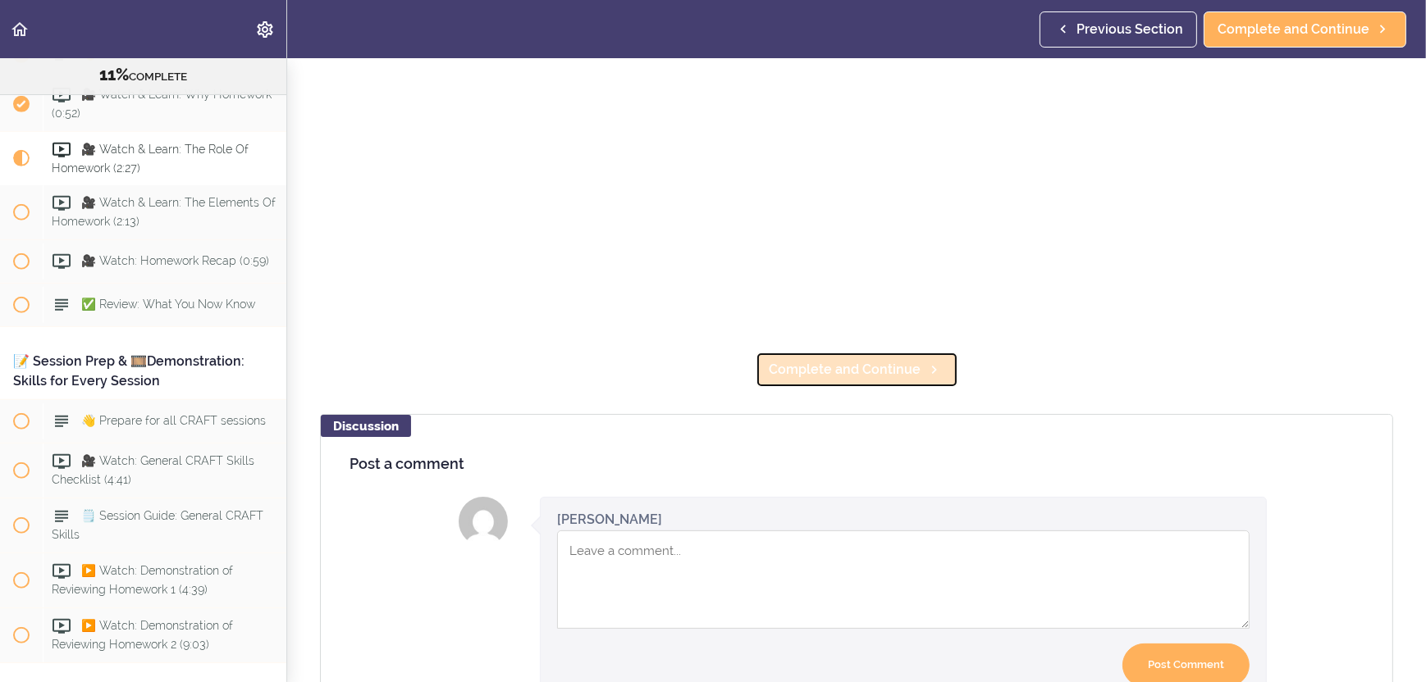
click at [853, 360] on span "Complete and Continue" at bounding box center [845, 370] width 152 height 20
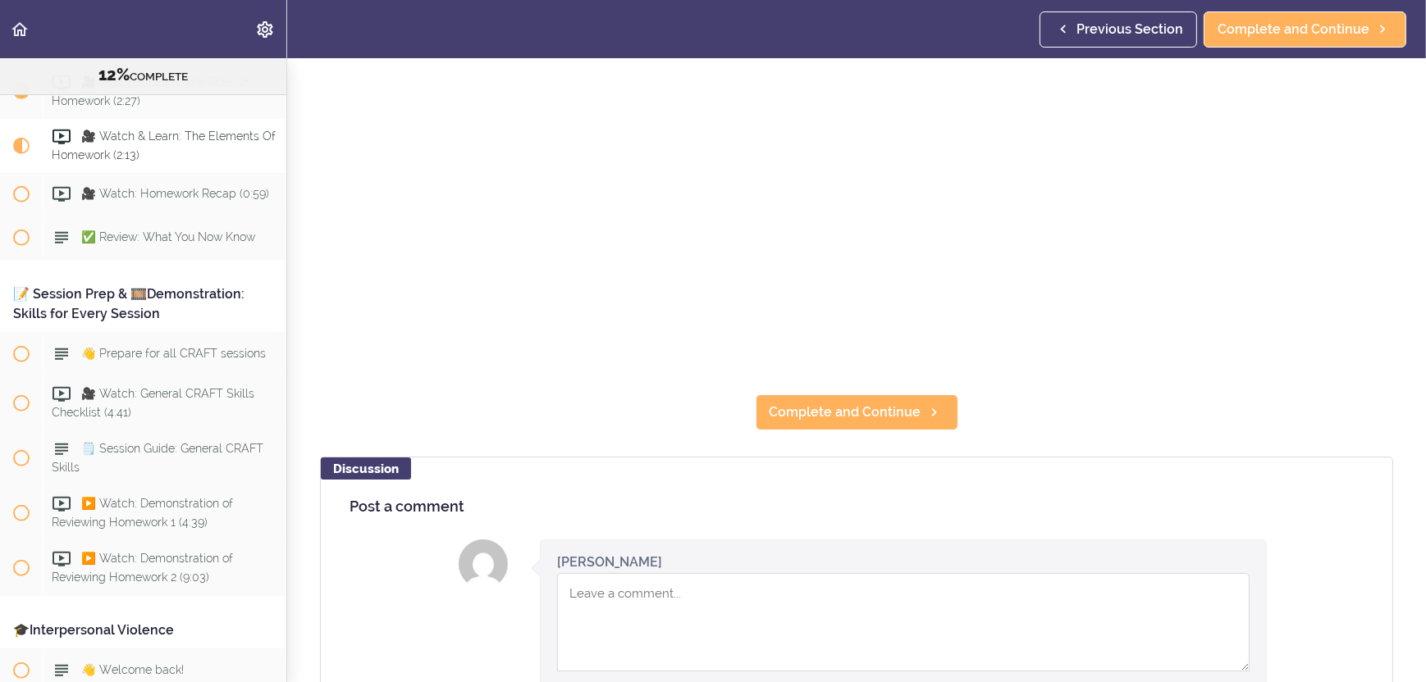
scroll to position [410, 0]
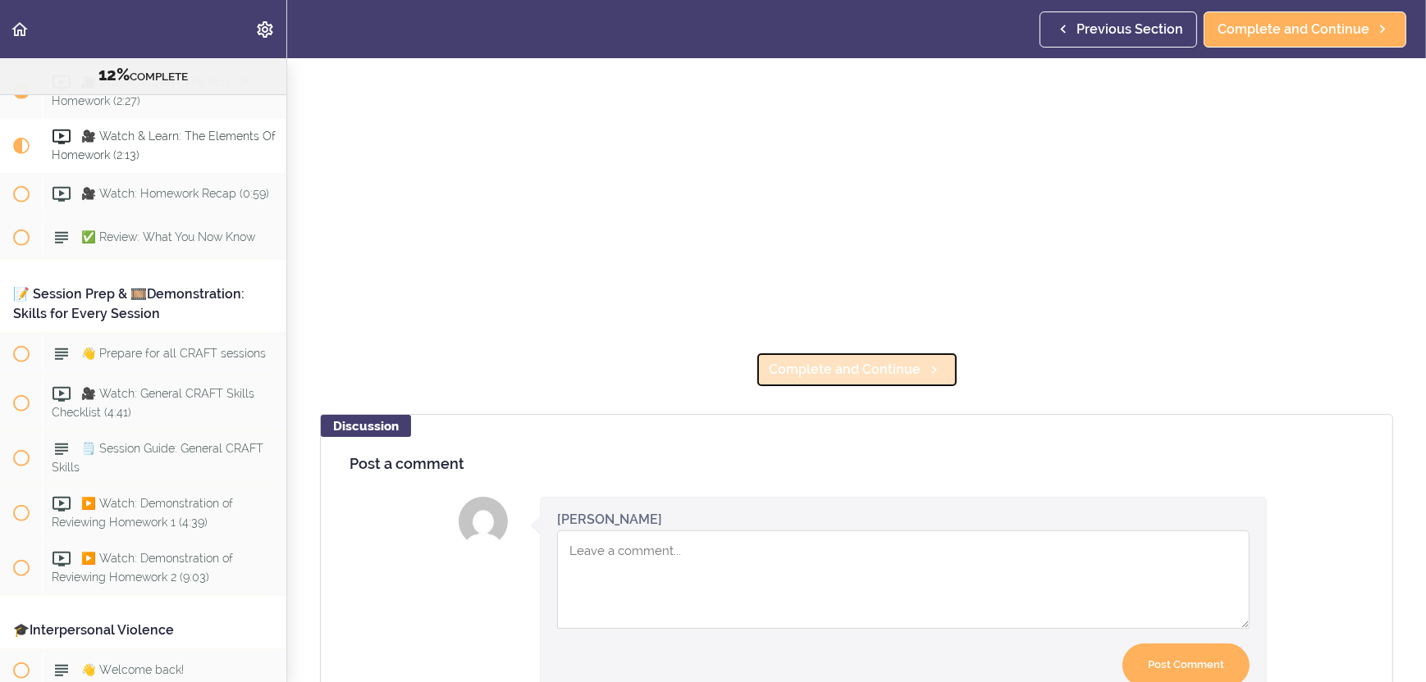
click at [829, 360] on span "Complete and Continue" at bounding box center [845, 370] width 152 height 20
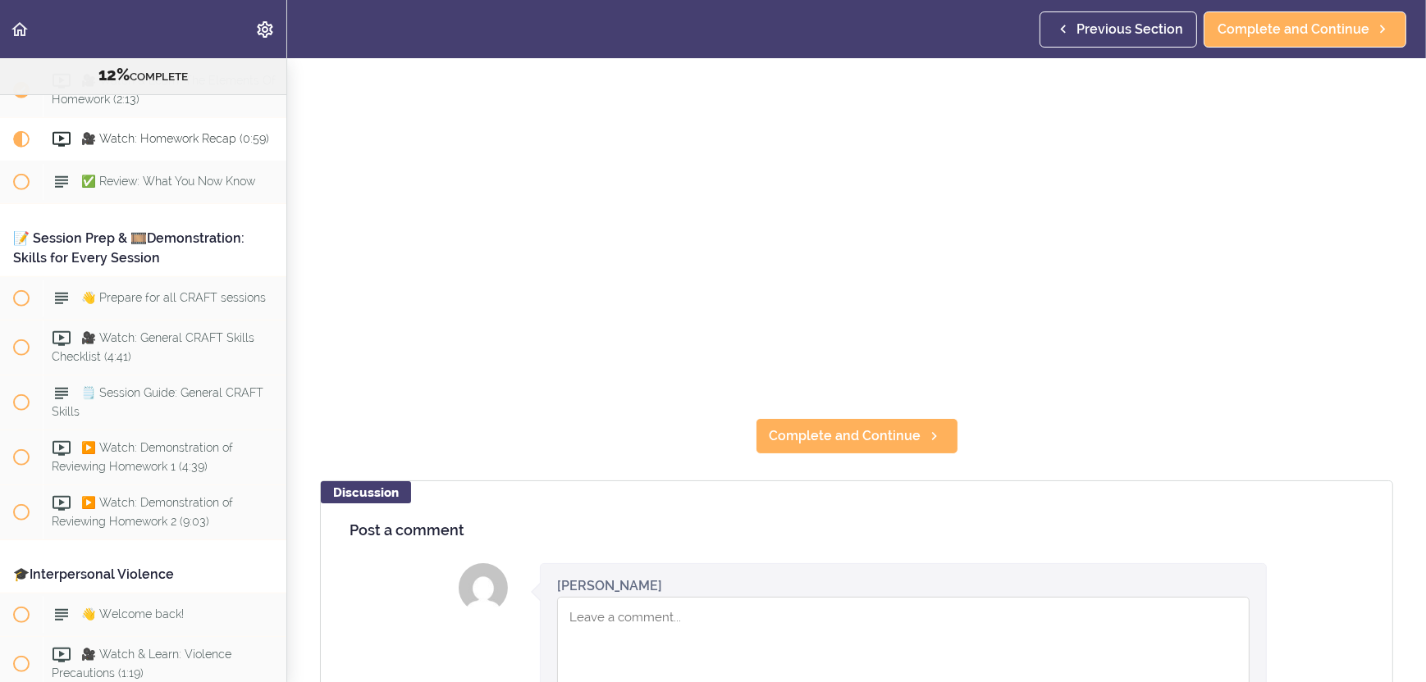
scroll to position [492, 0]
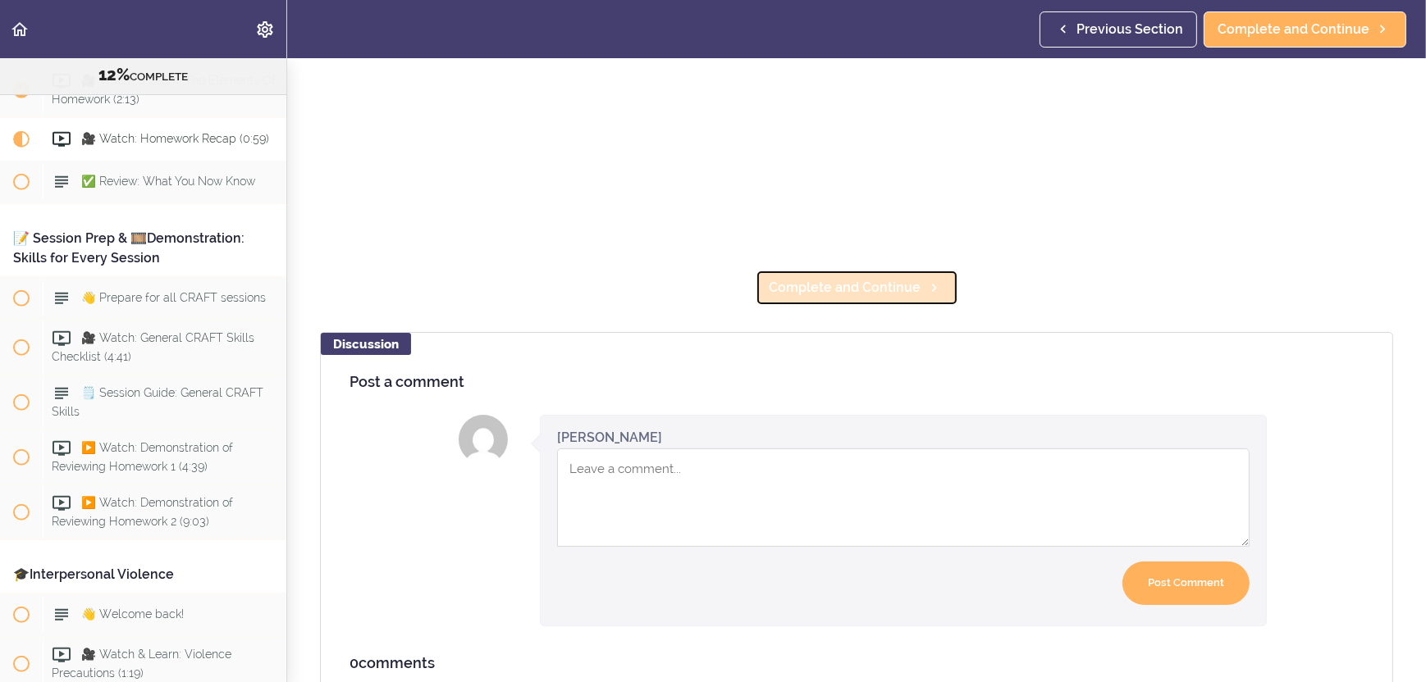
click at [789, 278] on span "Complete and Continue" at bounding box center [845, 288] width 152 height 20
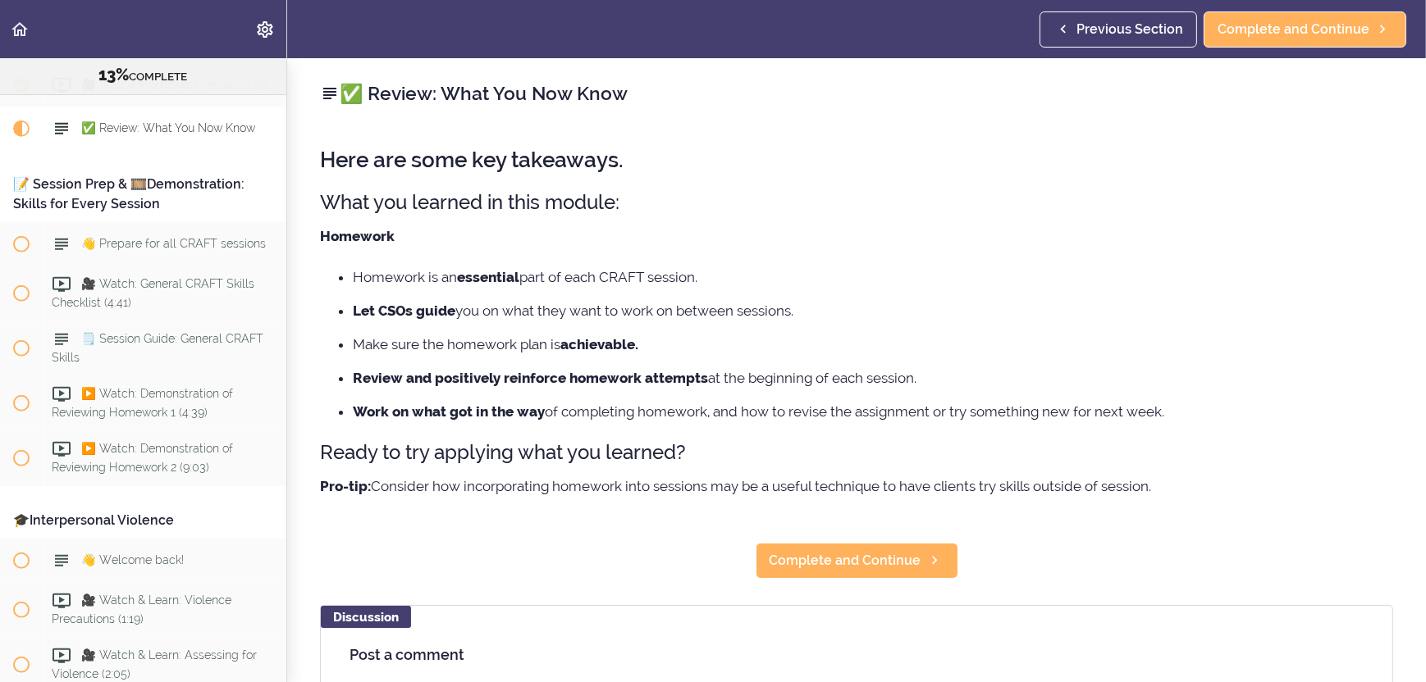
scroll to position [1573, 0]
click at [568, 509] on div "Here are some key takeaways. What you learned in this module: Homework Homework…" at bounding box center [856, 324] width 1073 height 385
click at [817, 547] on link "Complete and Continue" at bounding box center [856, 561] width 203 height 36
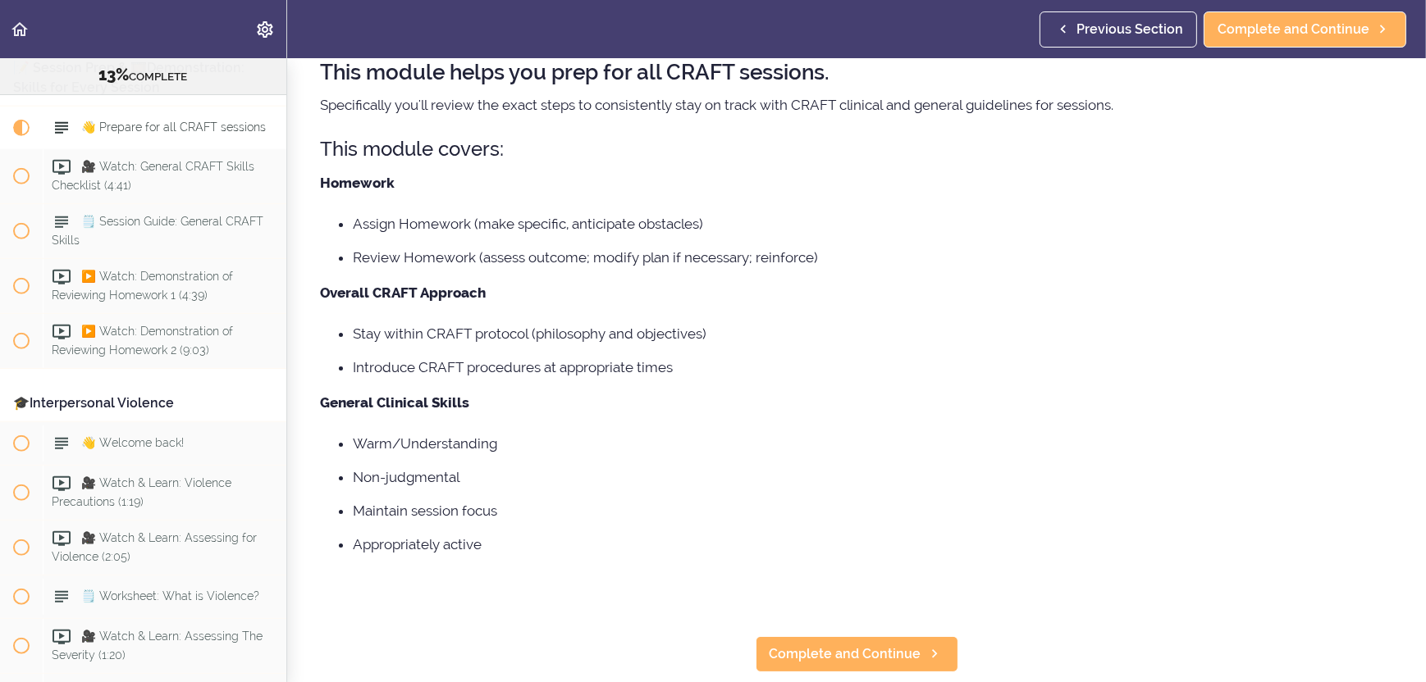
scroll to position [164, 0]
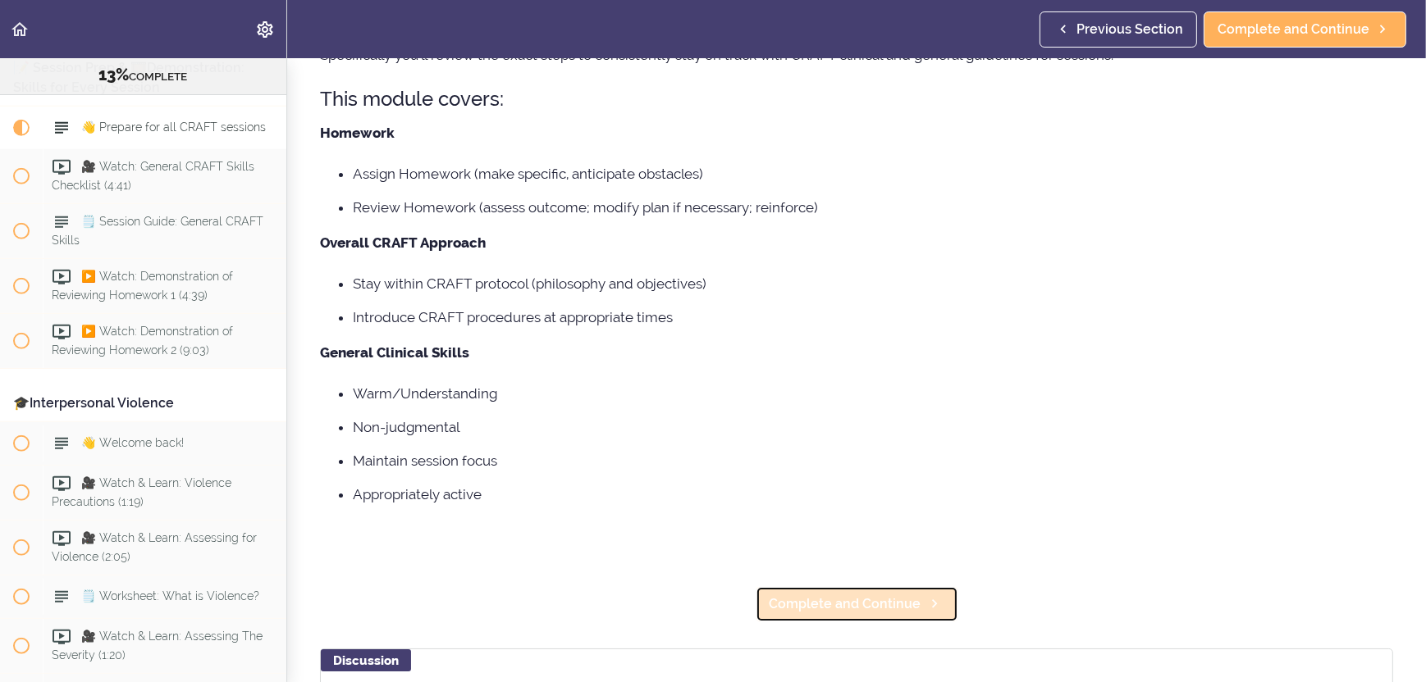
click at [767, 593] on link "Complete and Continue" at bounding box center [856, 604] width 203 height 36
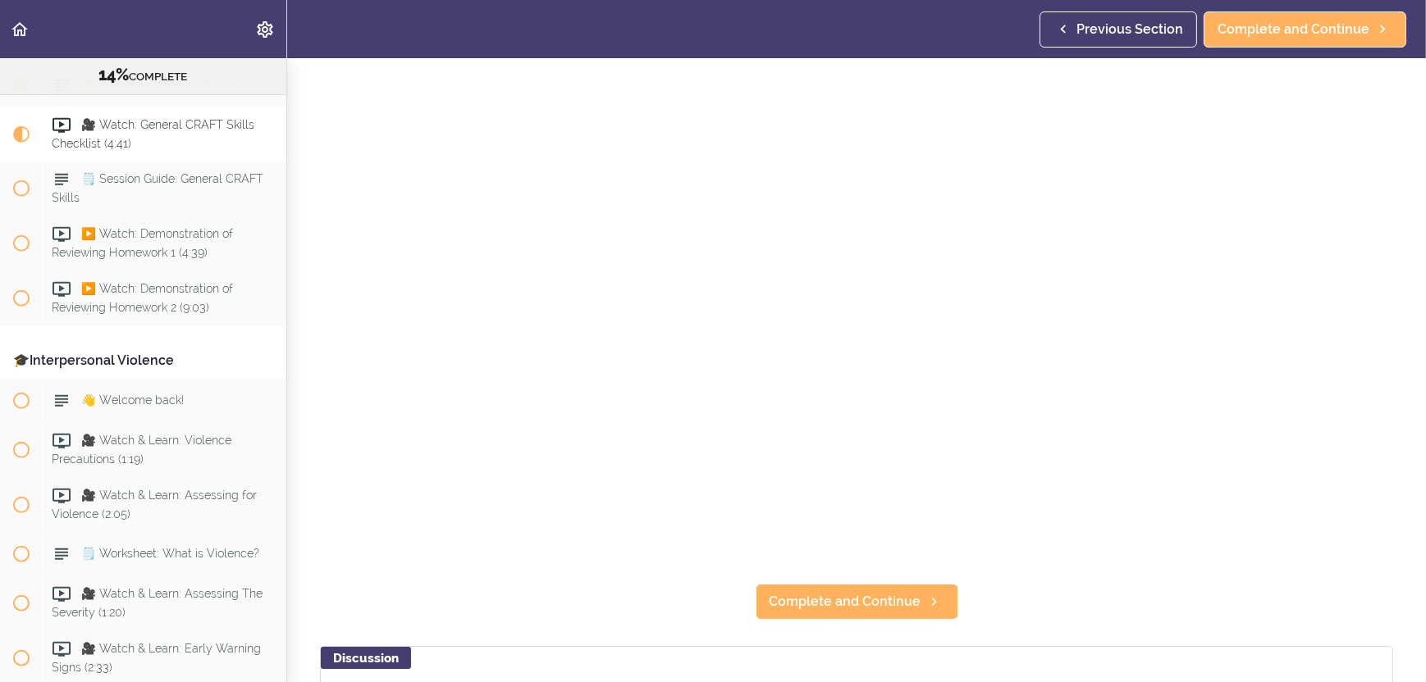
scroll to position [328, 0]
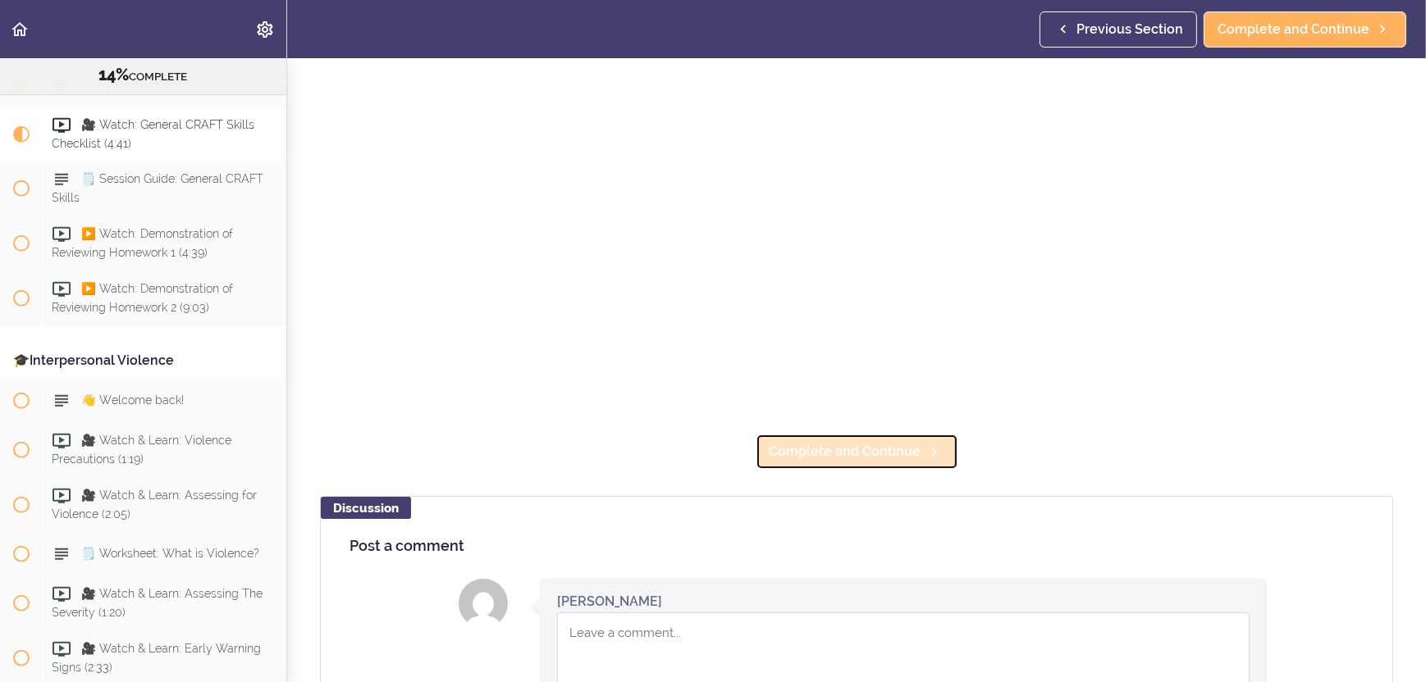
click at [832, 445] on span "Complete and Continue" at bounding box center [845, 452] width 152 height 20
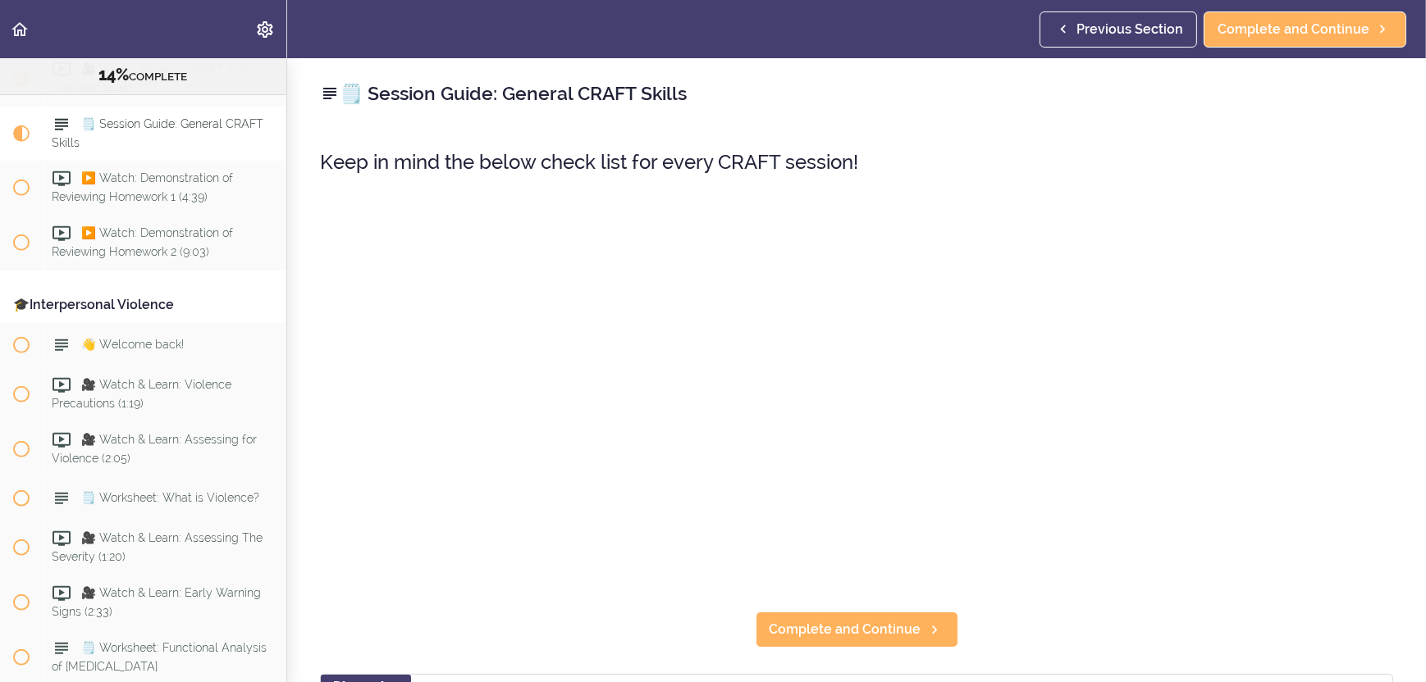
scroll to position [1788, 0]
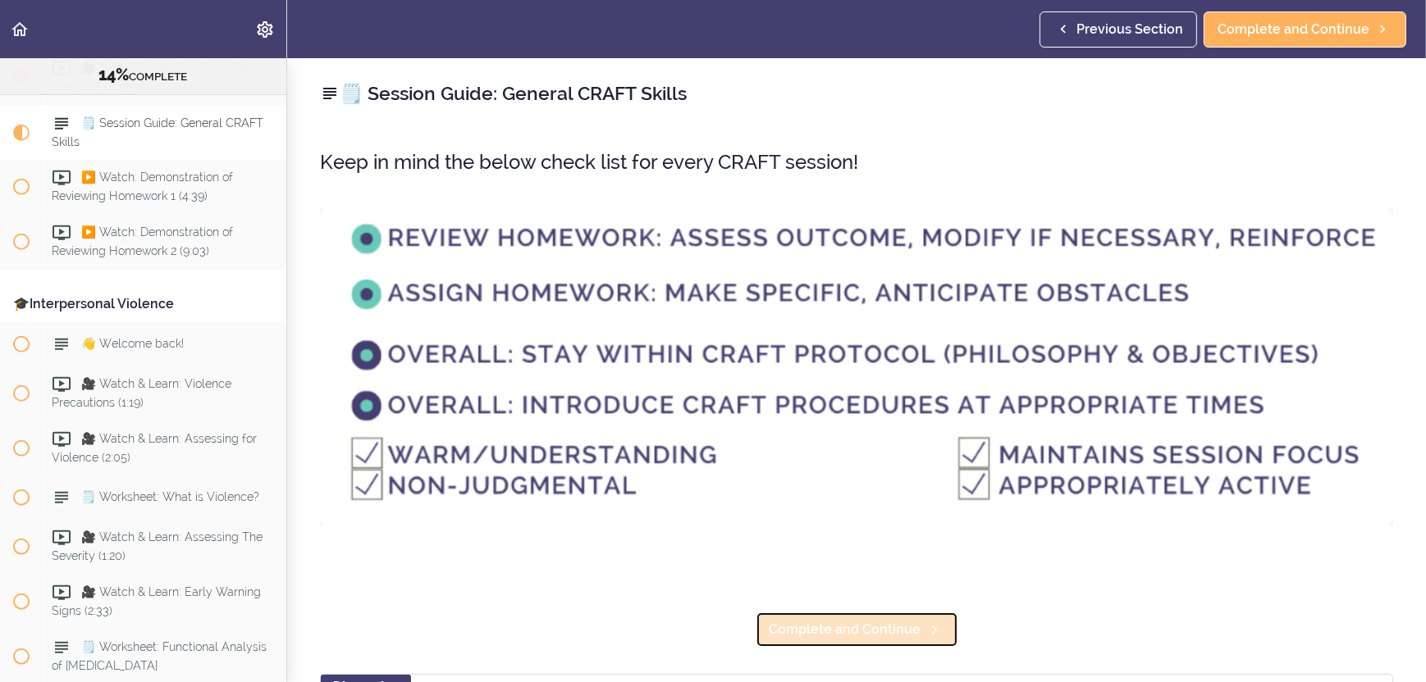
click at [816, 620] on span "Complete and Continue" at bounding box center [845, 630] width 152 height 20
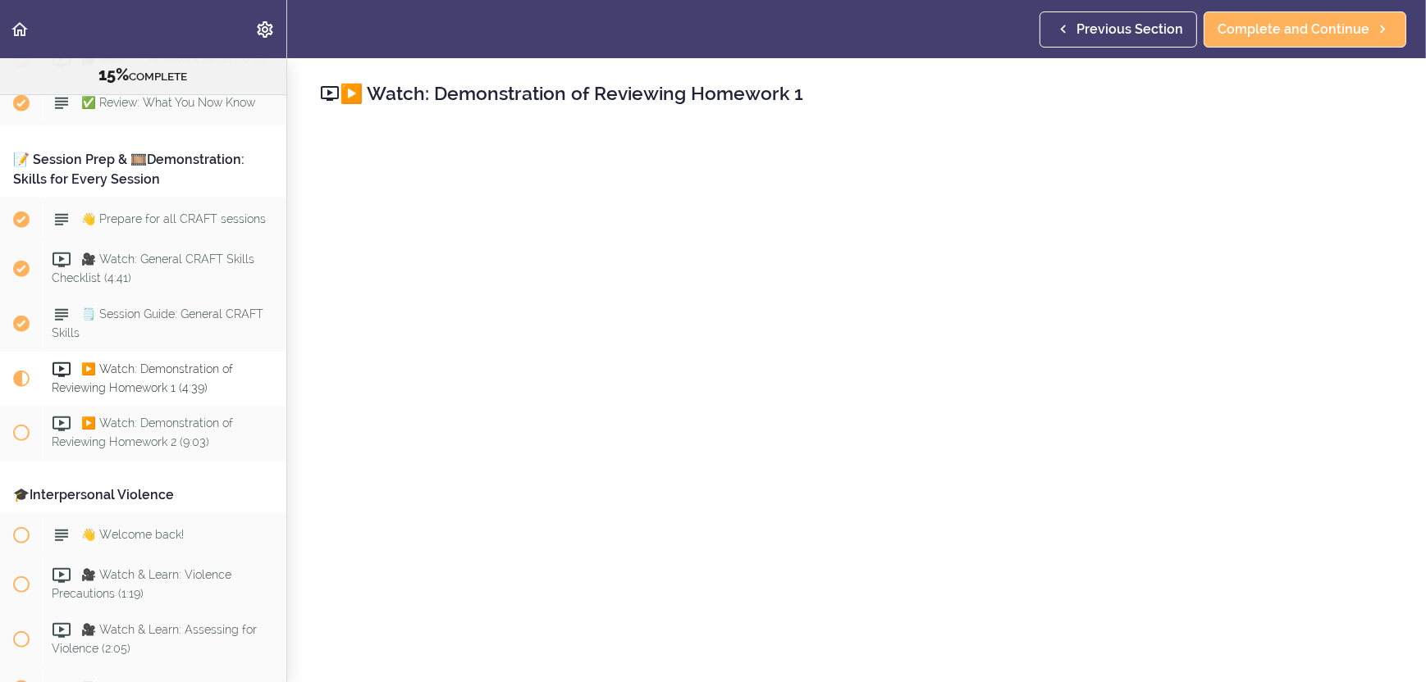
scroll to position [1515, 0]
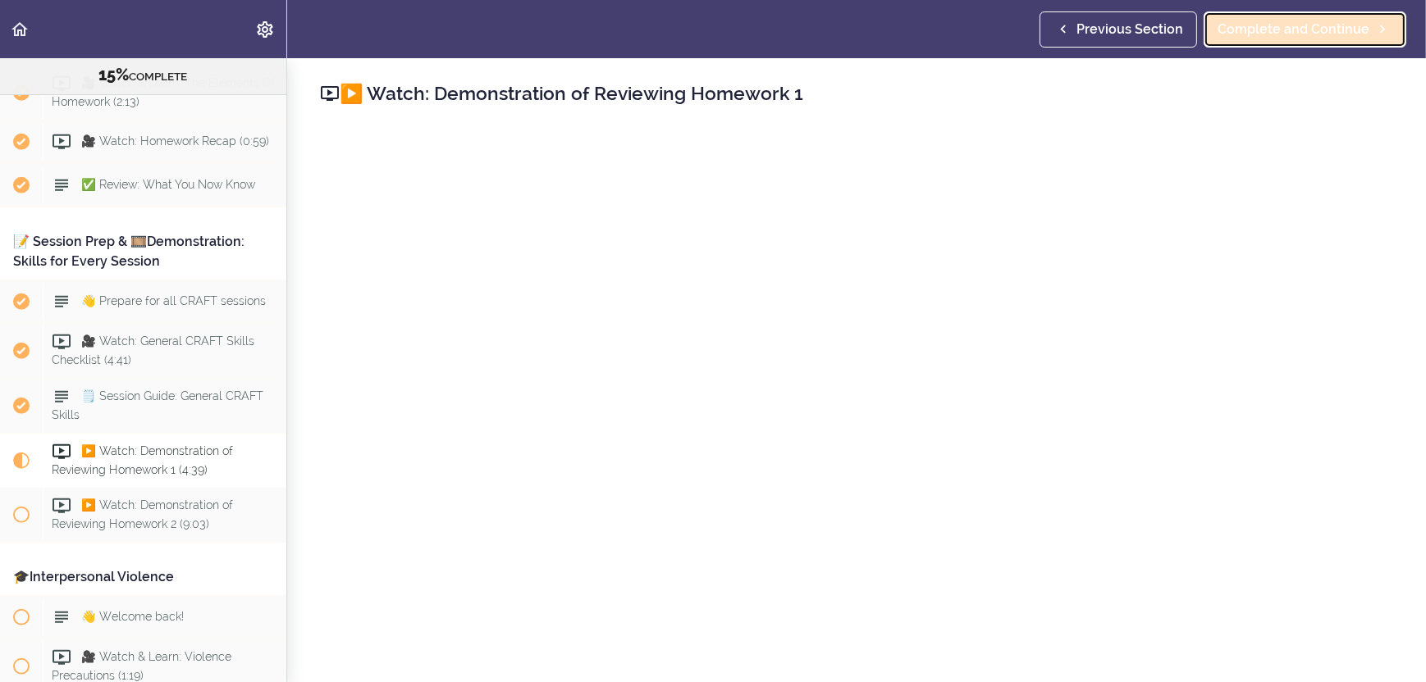
click at [1287, 21] on span "Complete and Continue" at bounding box center [1293, 30] width 152 height 20
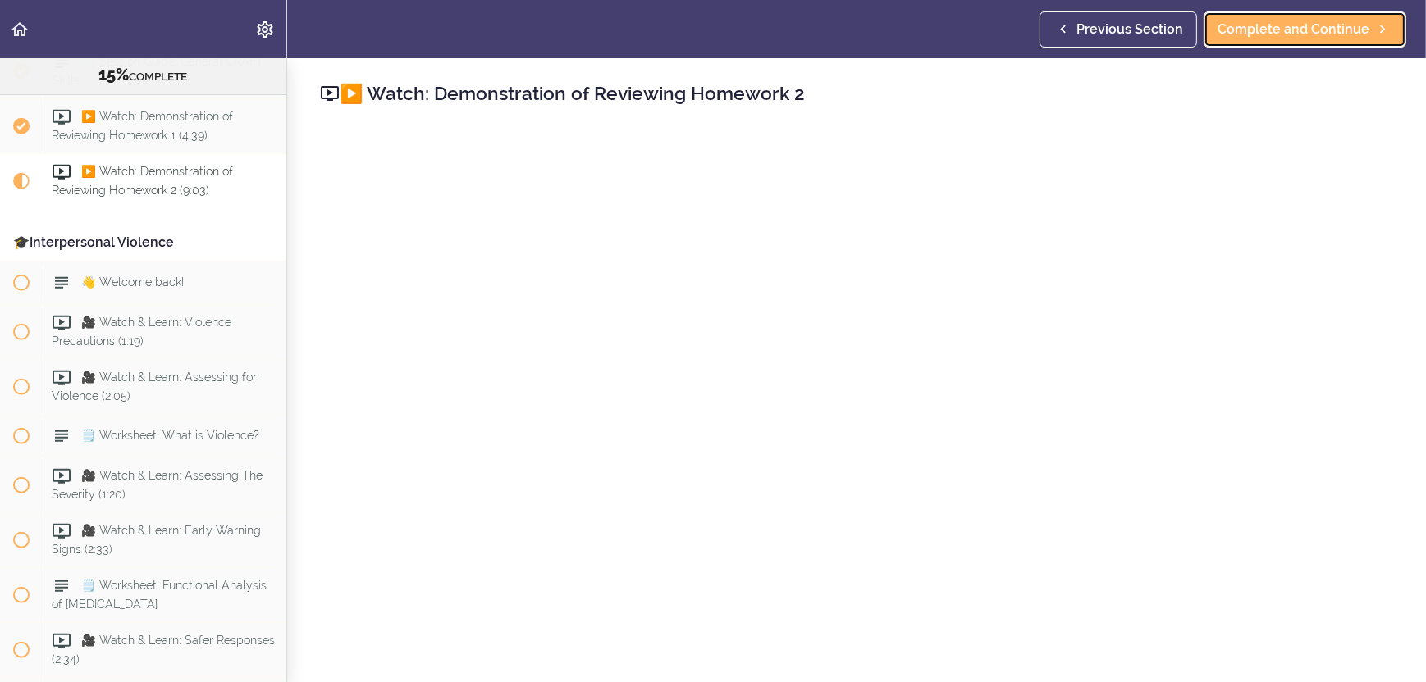
scroll to position [1897, 0]
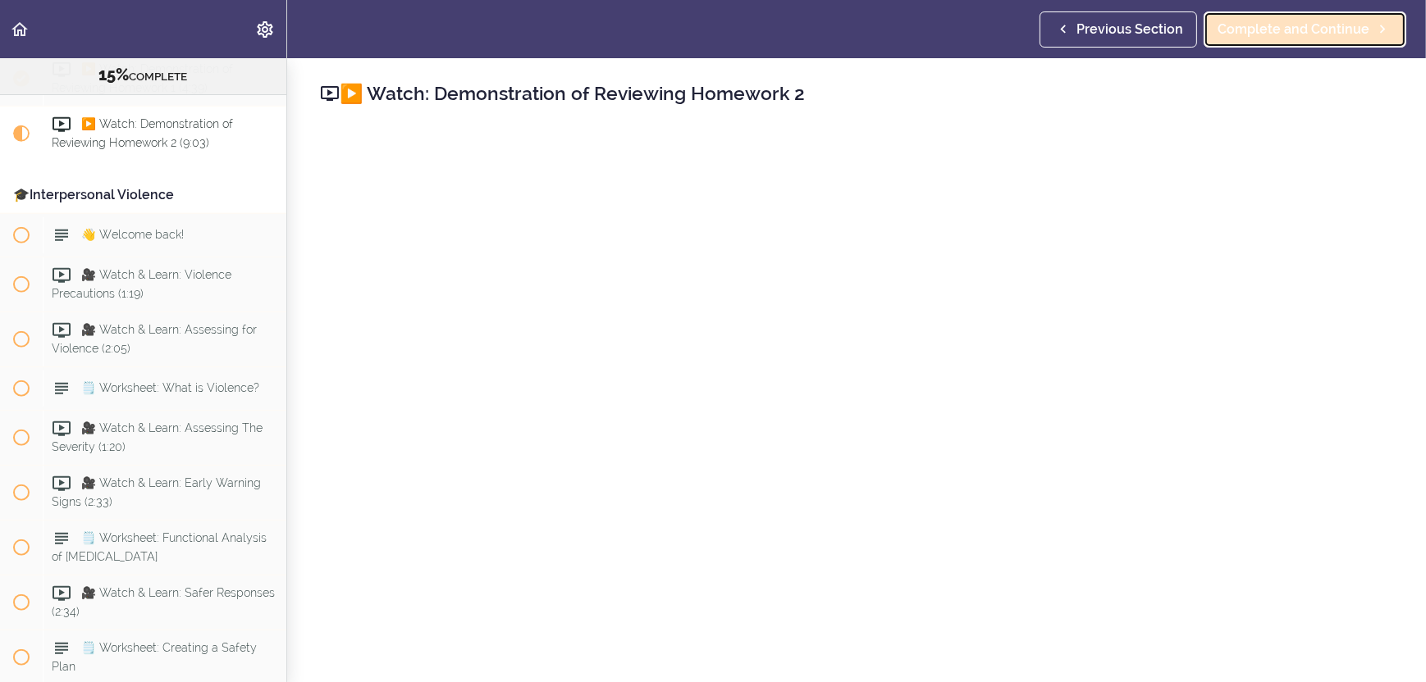
click at [1276, 34] on span "Complete and Continue" at bounding box center [1293, 30] width 152 height 20
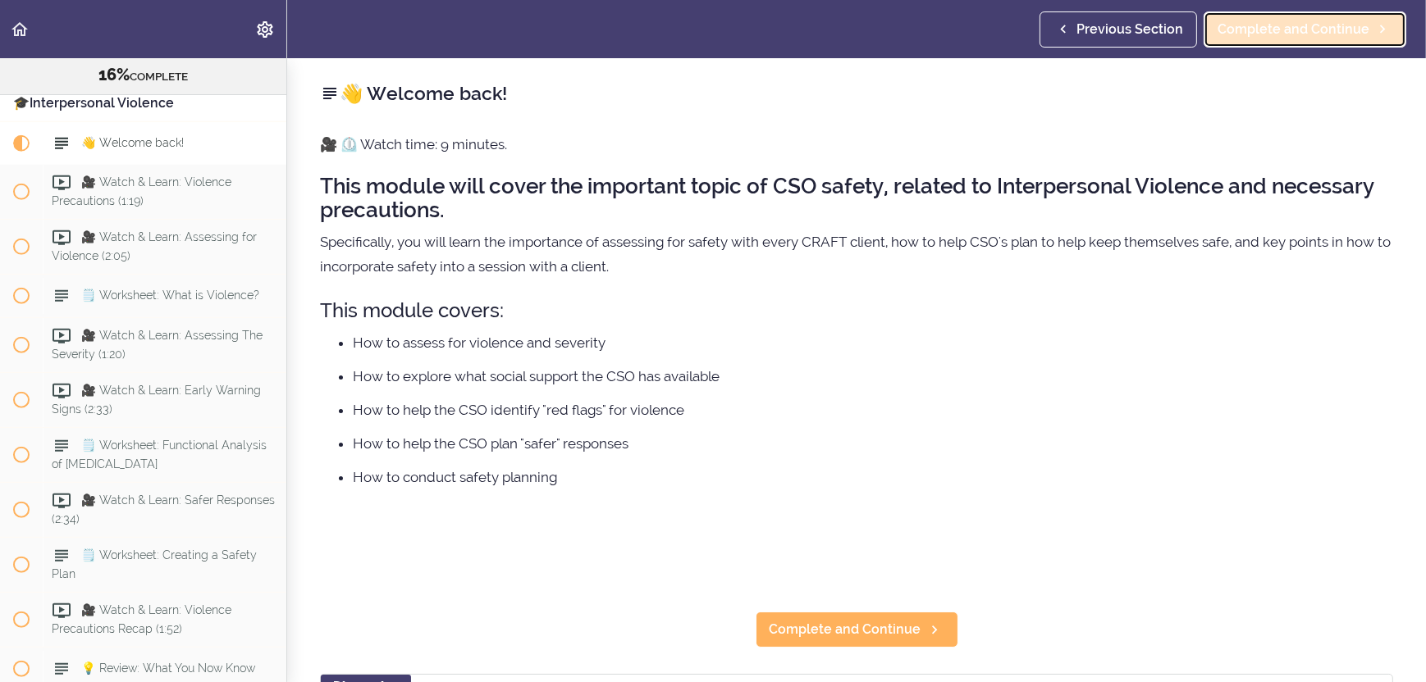
scroll to position [2006, 0]
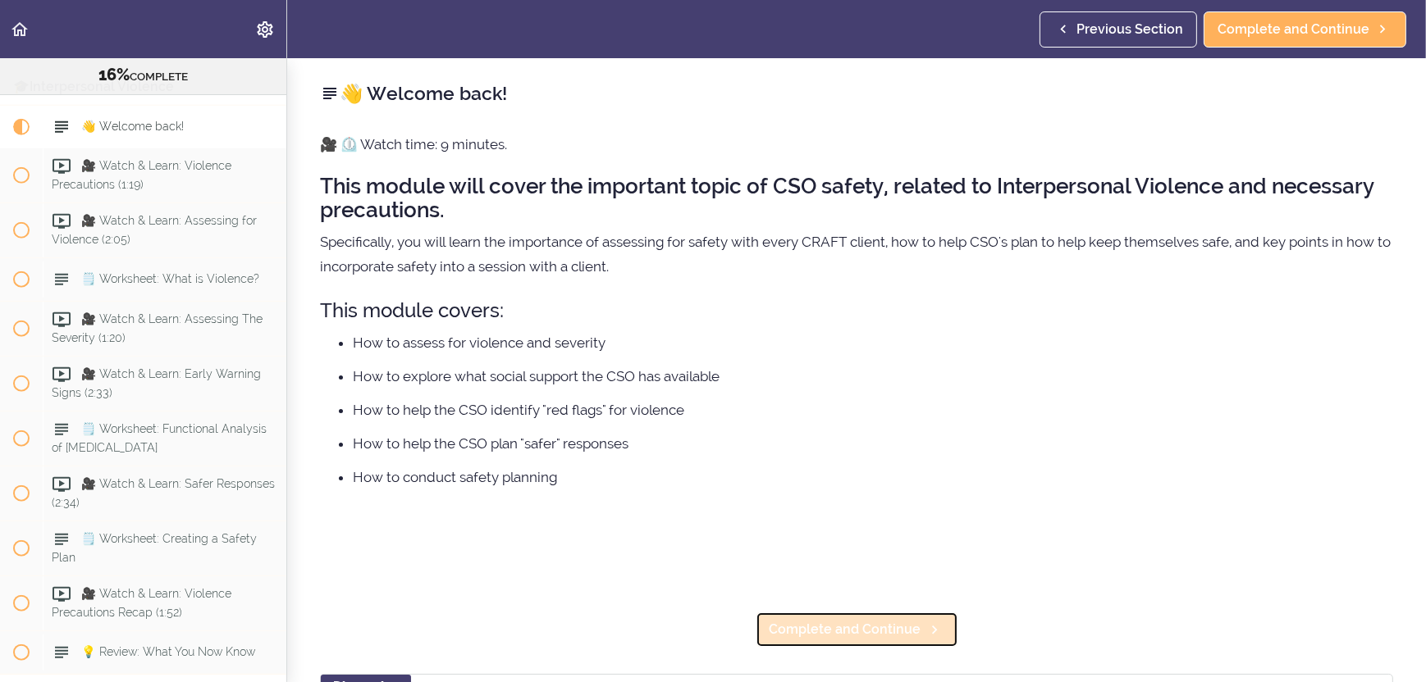
click at [806, 627] on span "Complete and Continue" at bounding box center [845, 630] width 152 height 20
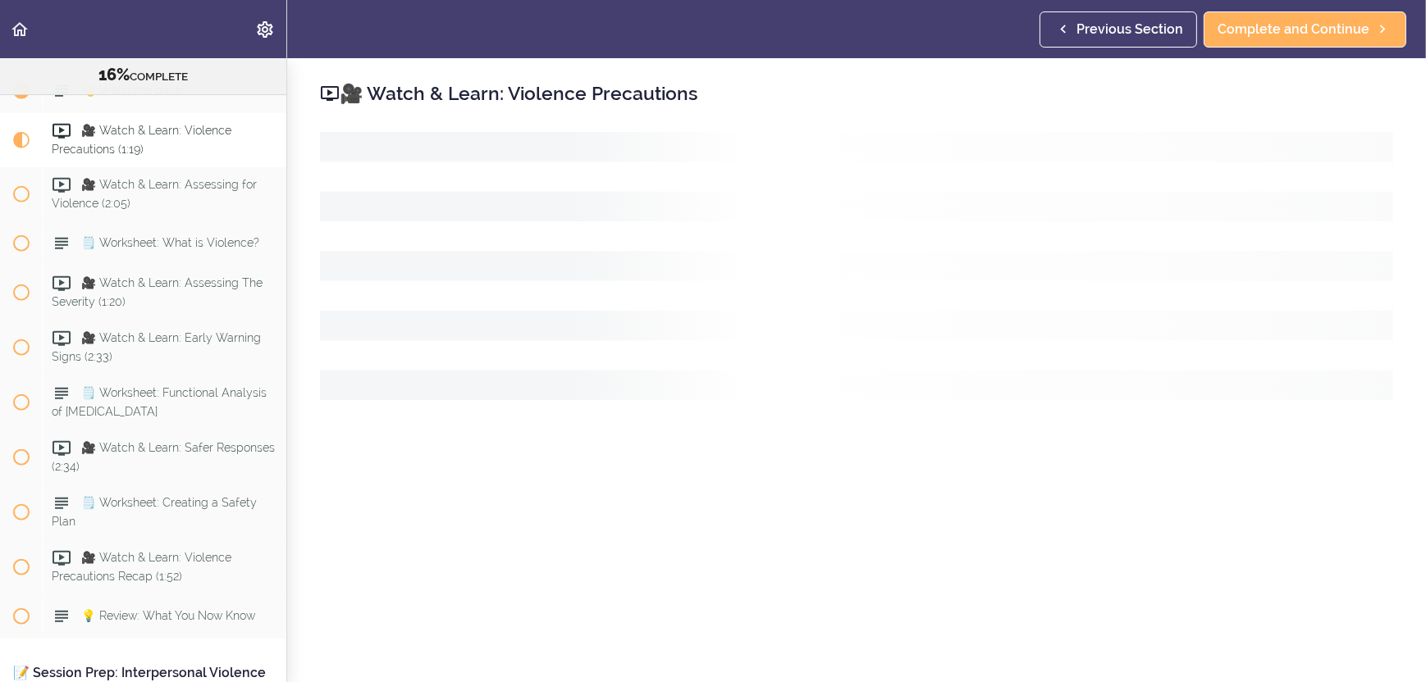
scroll to position [2050, 0]
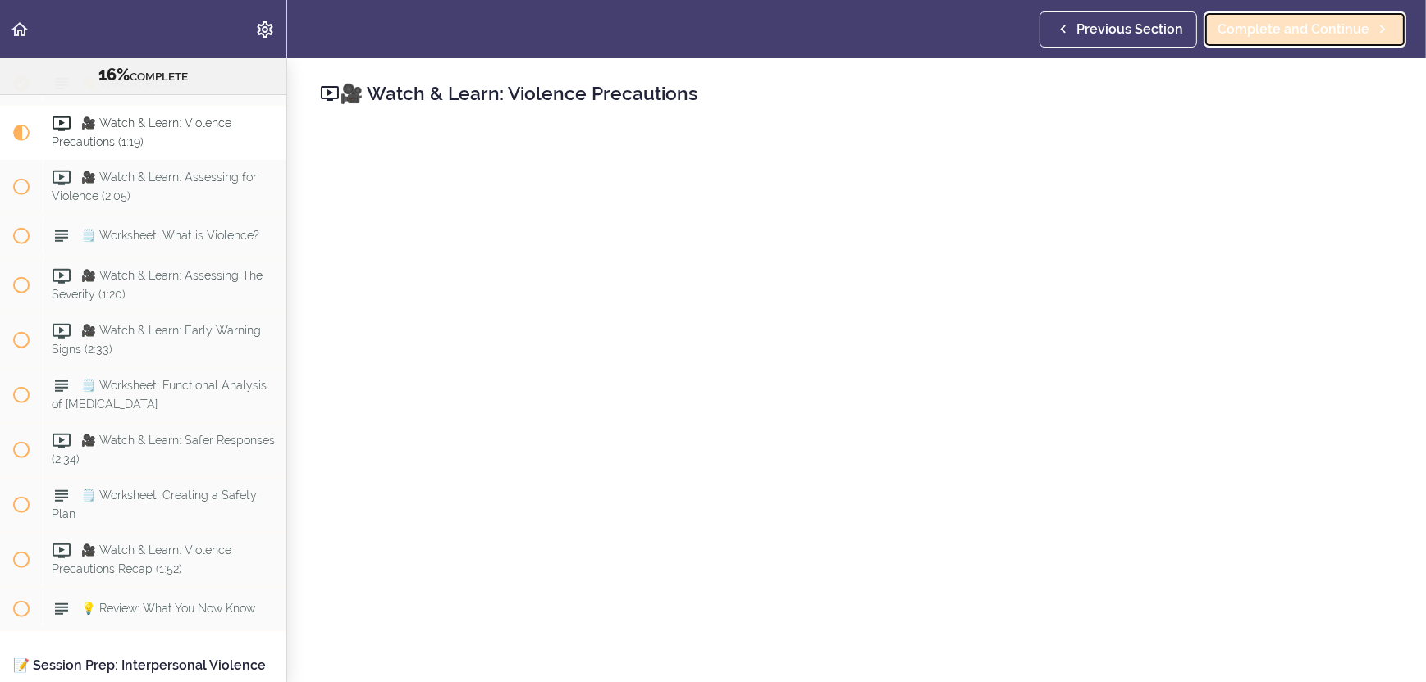
click at [1296, 26] on span "Complete and Continue" at bounding box center [1293, 30] width 152 height 20
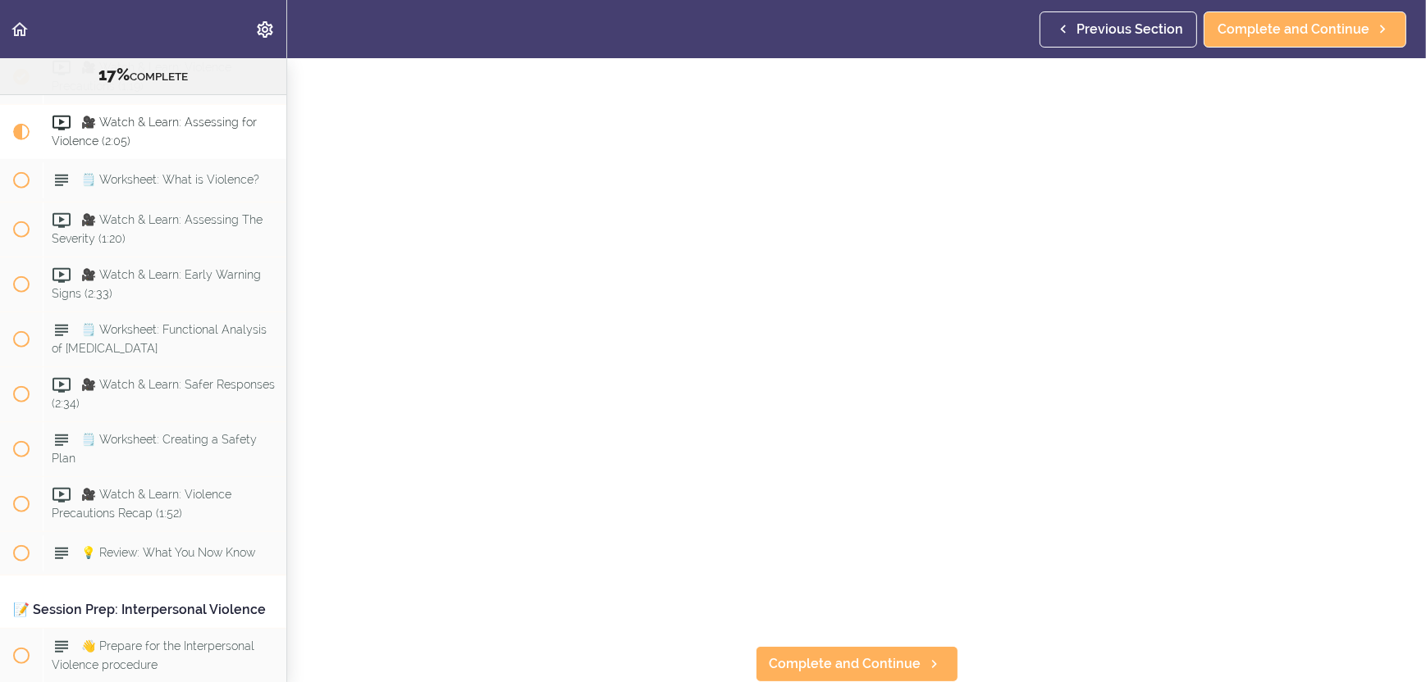
scroll to position [39, 0]
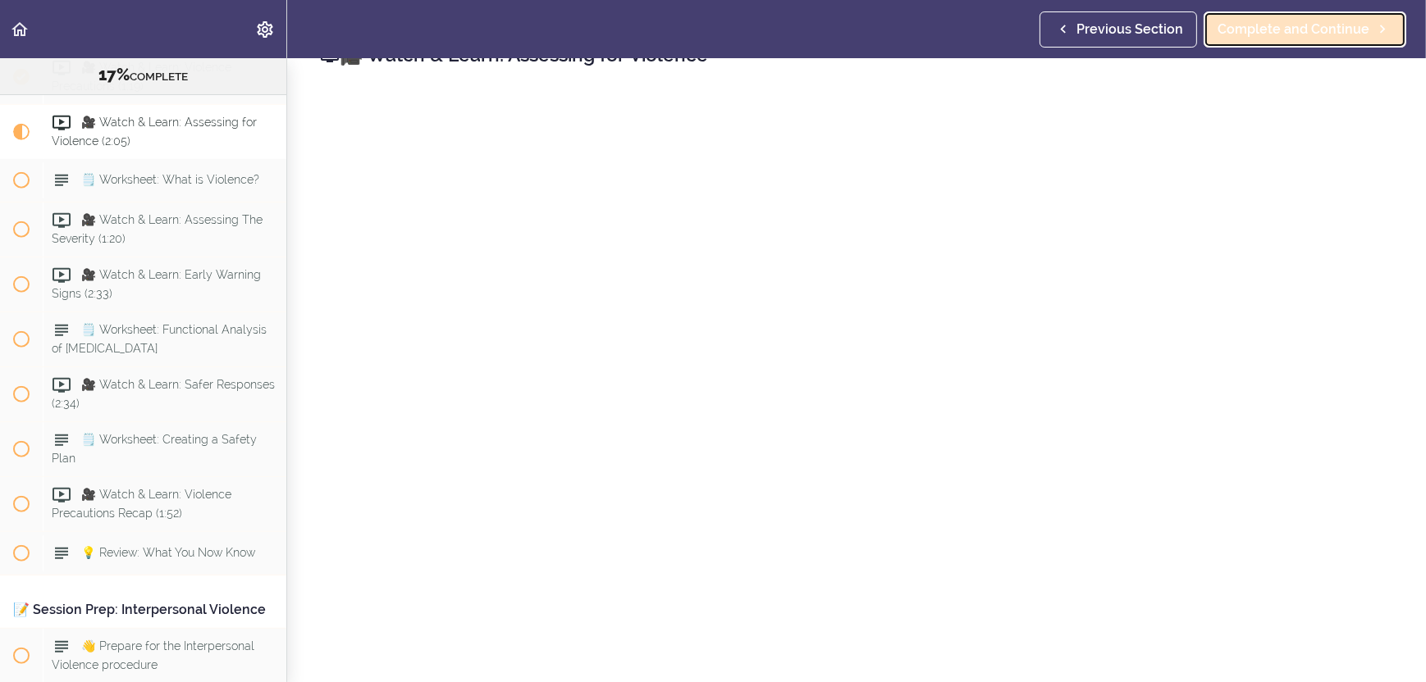
click at [1261, 29] on span "Complete and Continue" at bounding box center [1293, 30] width 152 height 20
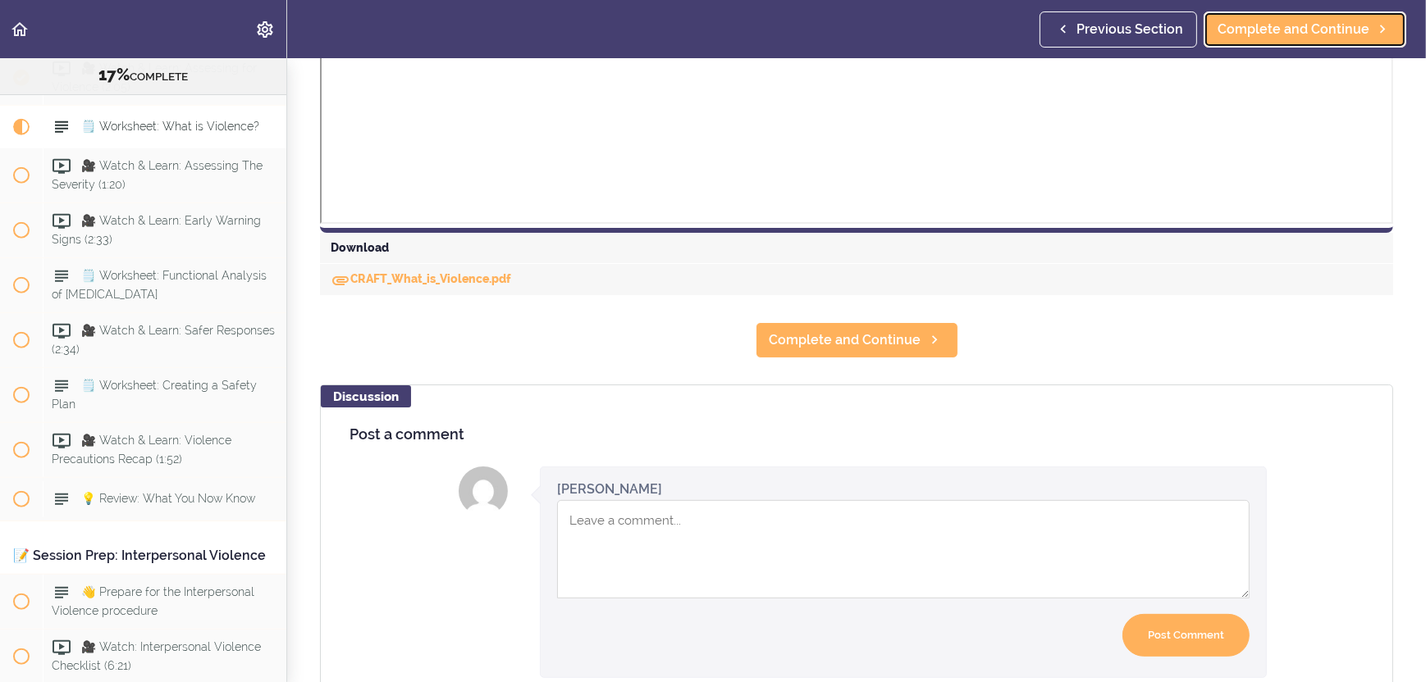
scroll to position [820, 0]
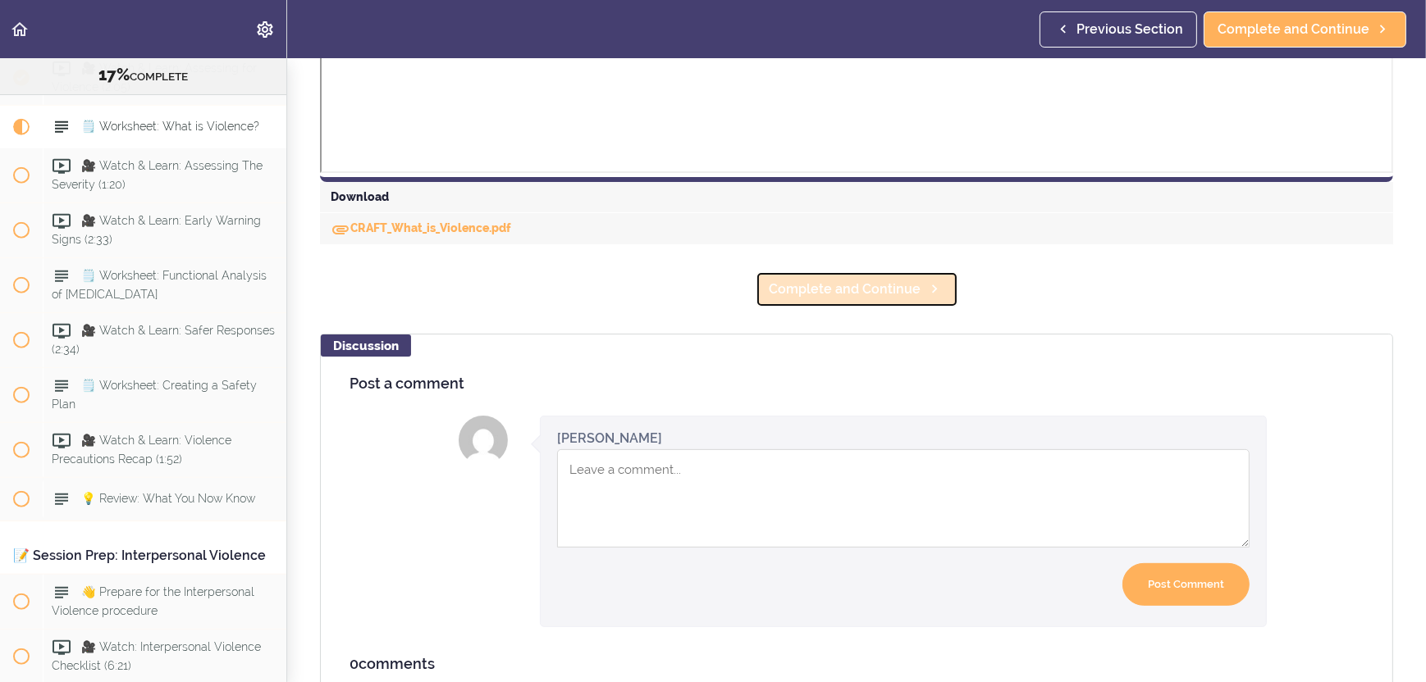
click at [828, 290] on span "Complete and Continue" at bounding box center [845, 290] width 152 height 20
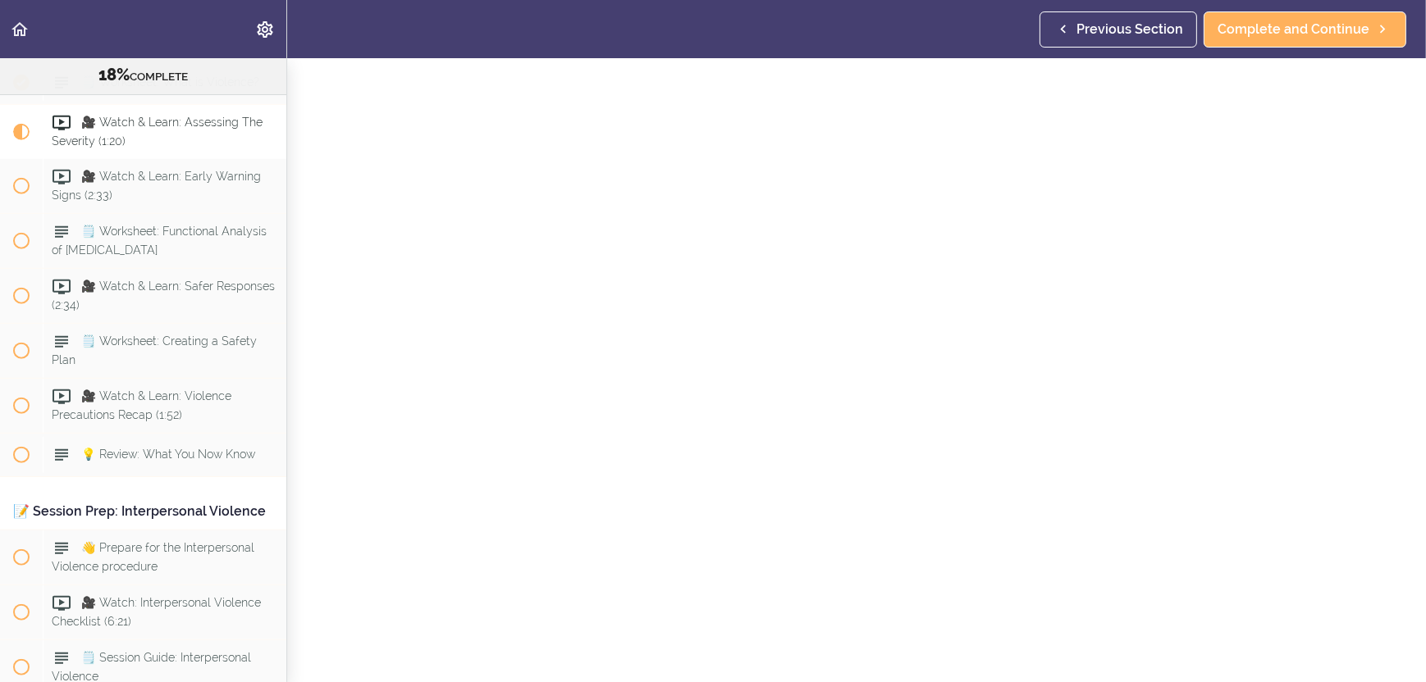
scroll to position [121, 0]
click at [793, 664] on link "Complete and Continue" at bounding box center [856, 664] width 203 height 36
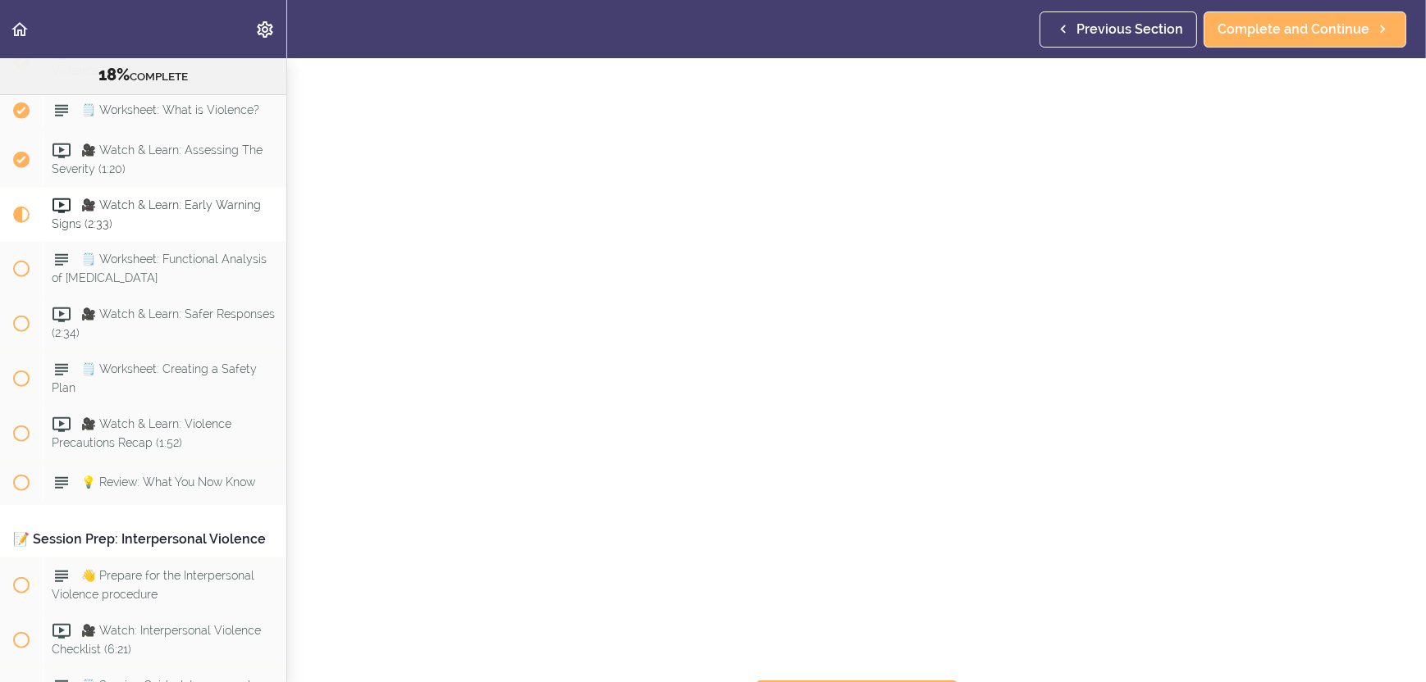
scroll to position [121, 0]
click at [852, 655] on span "Complete and Continue" at bounding box center [845, 665] width 152 height 20
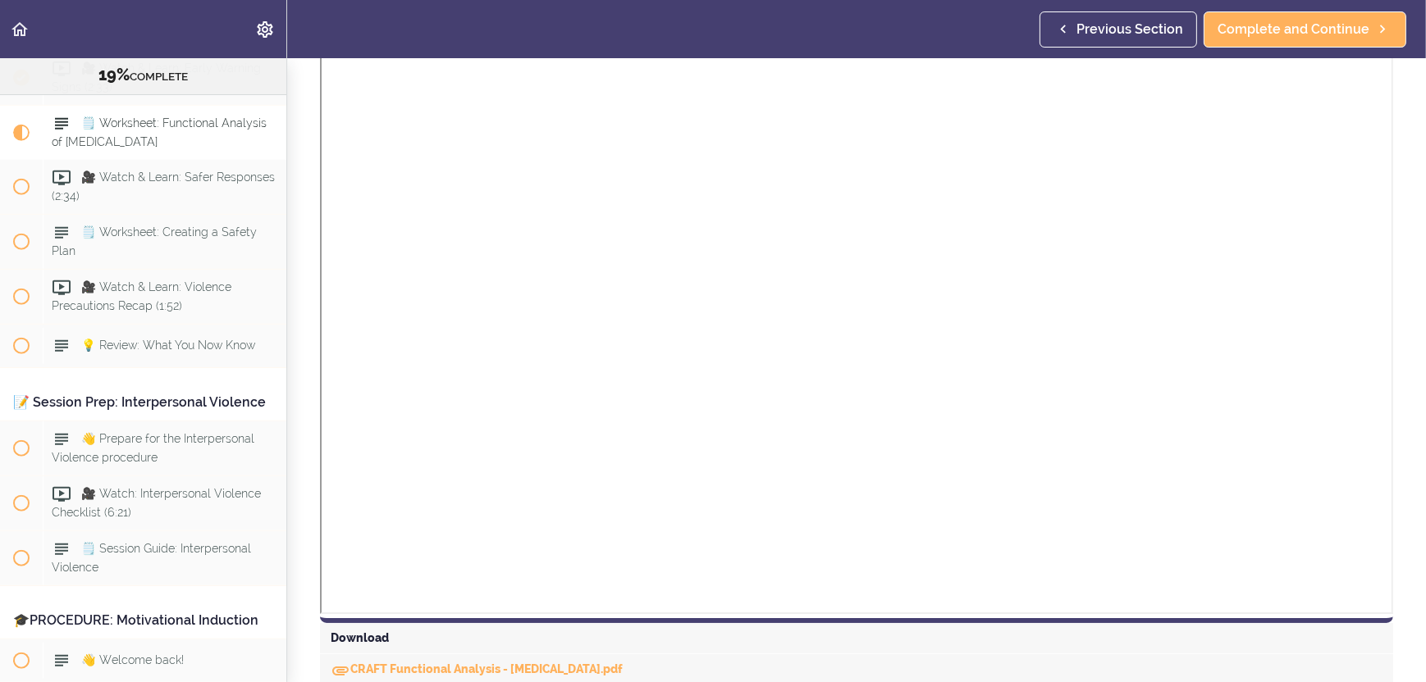
scroll to position [364, 0]
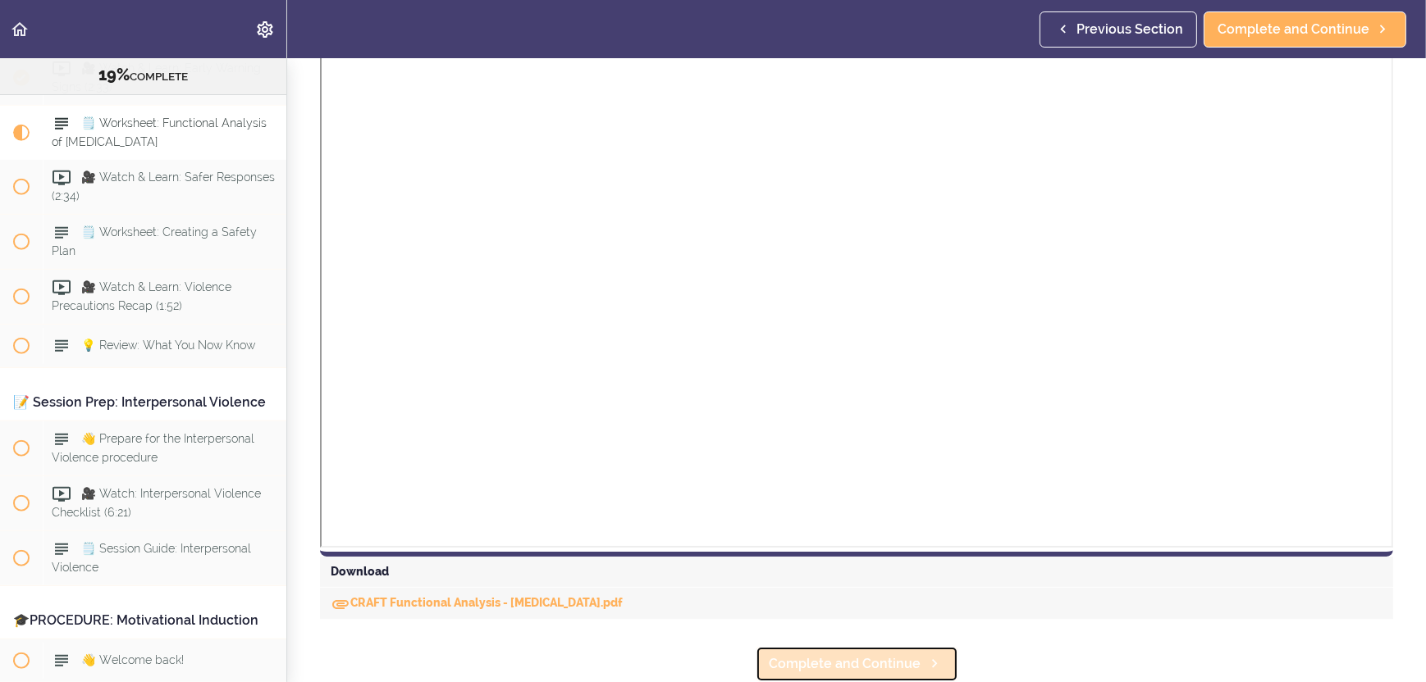
click at [800, 660] on span "Complete and Continue" at bounding box center [845, 665] width 152 height 20
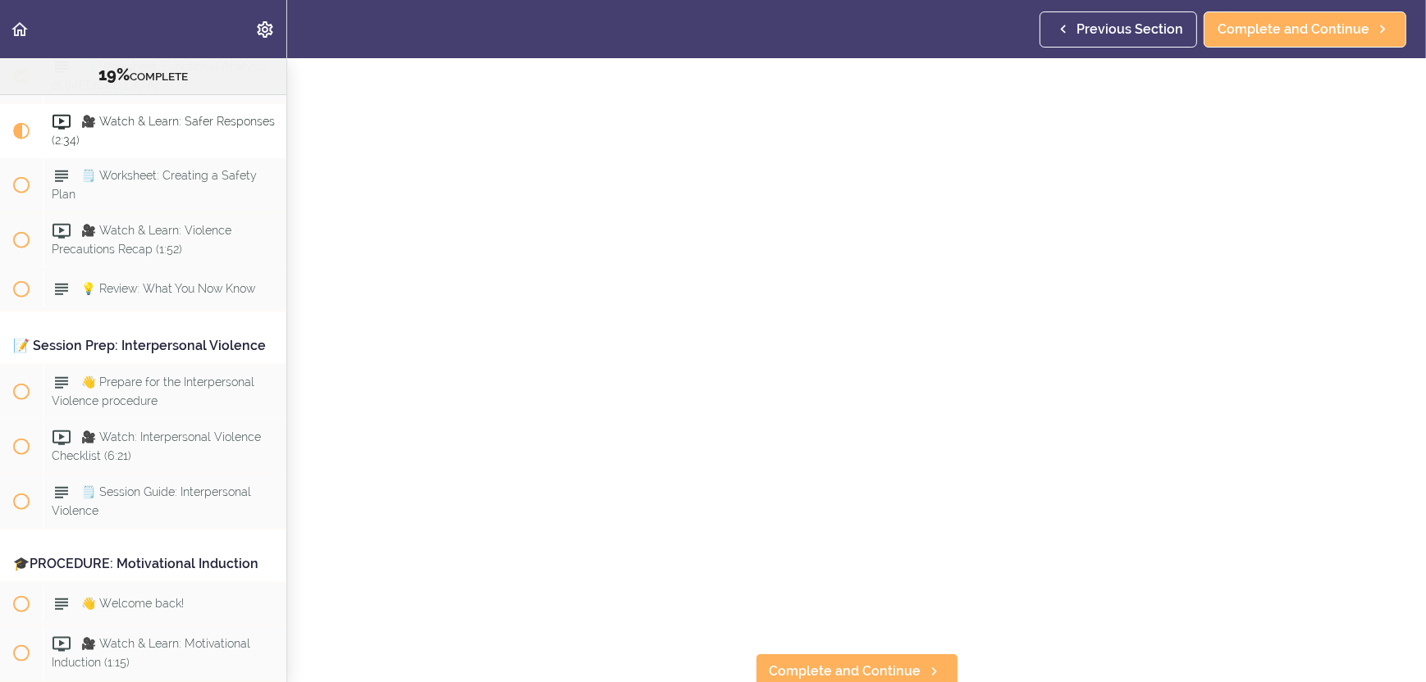
scroll to position [121, 0]
click at [798, 655] on span "Complete and Continue" at bounding box center [845, 665] width 152 height 20
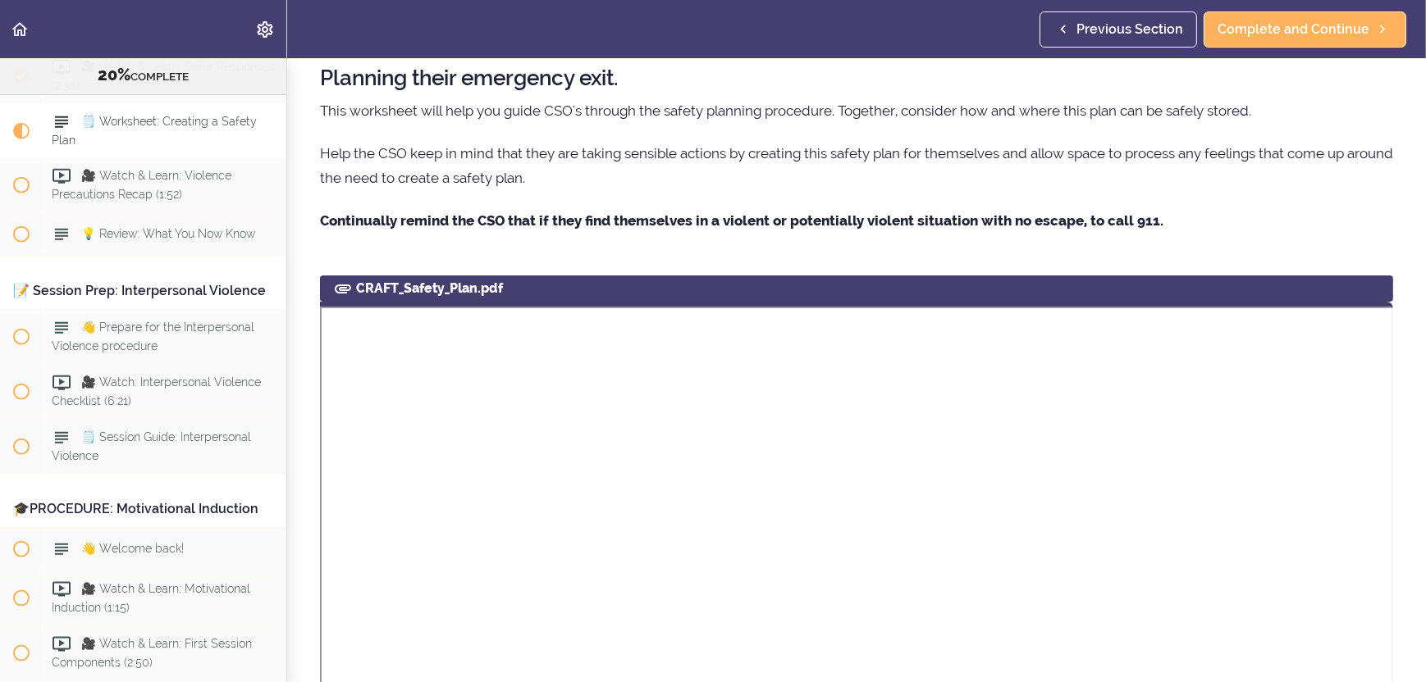
scroll to position [164, 0]
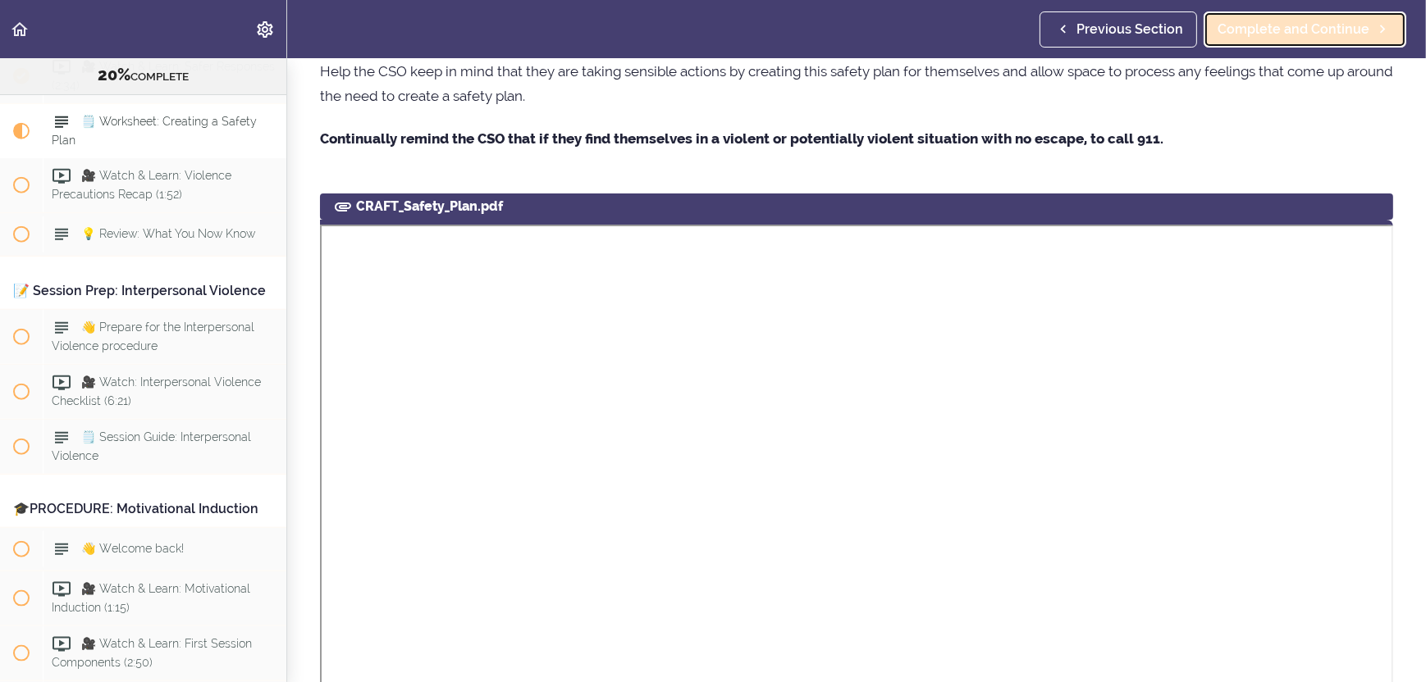
click at [1255, 24] on span "Complete and Continue" at bounding box center [1293, 30] width 152 height 20
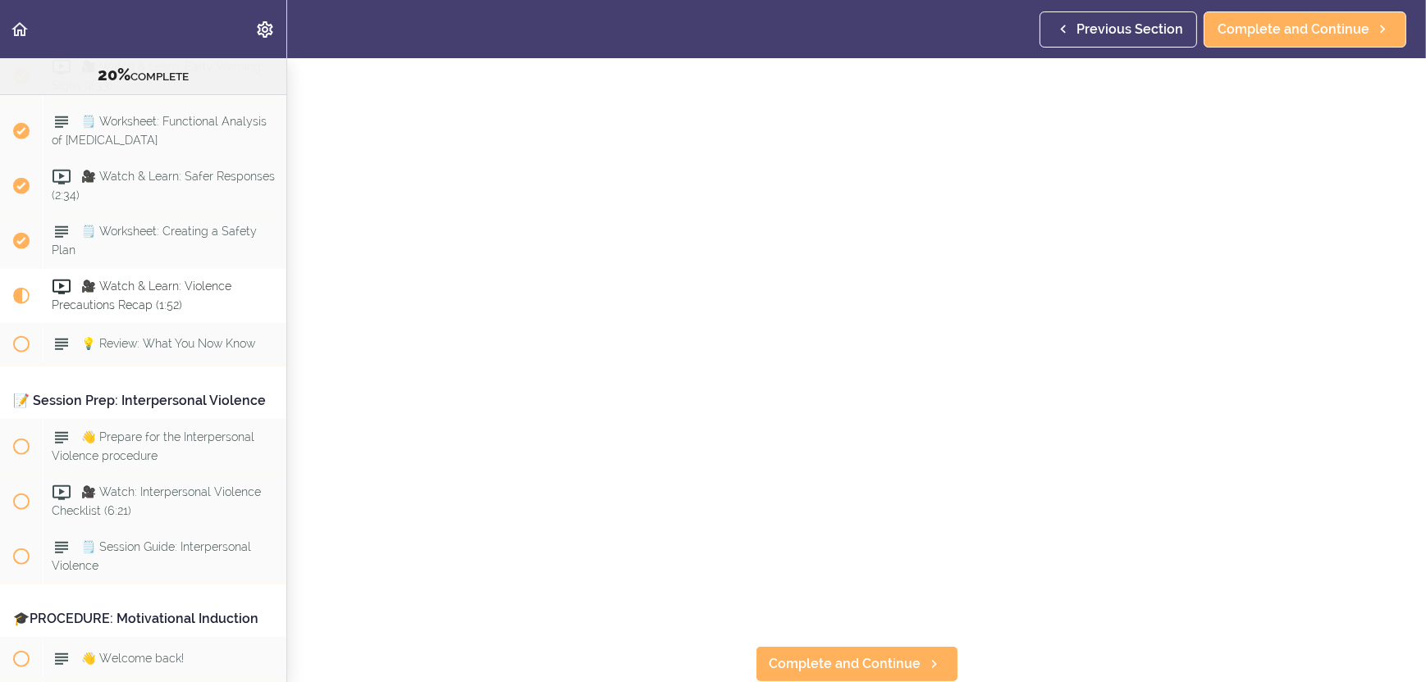
scroll to position [121, 0]
click at [819, 659] on span "Complete and Continue" at bounding box center [845, 665] width 152 height 20
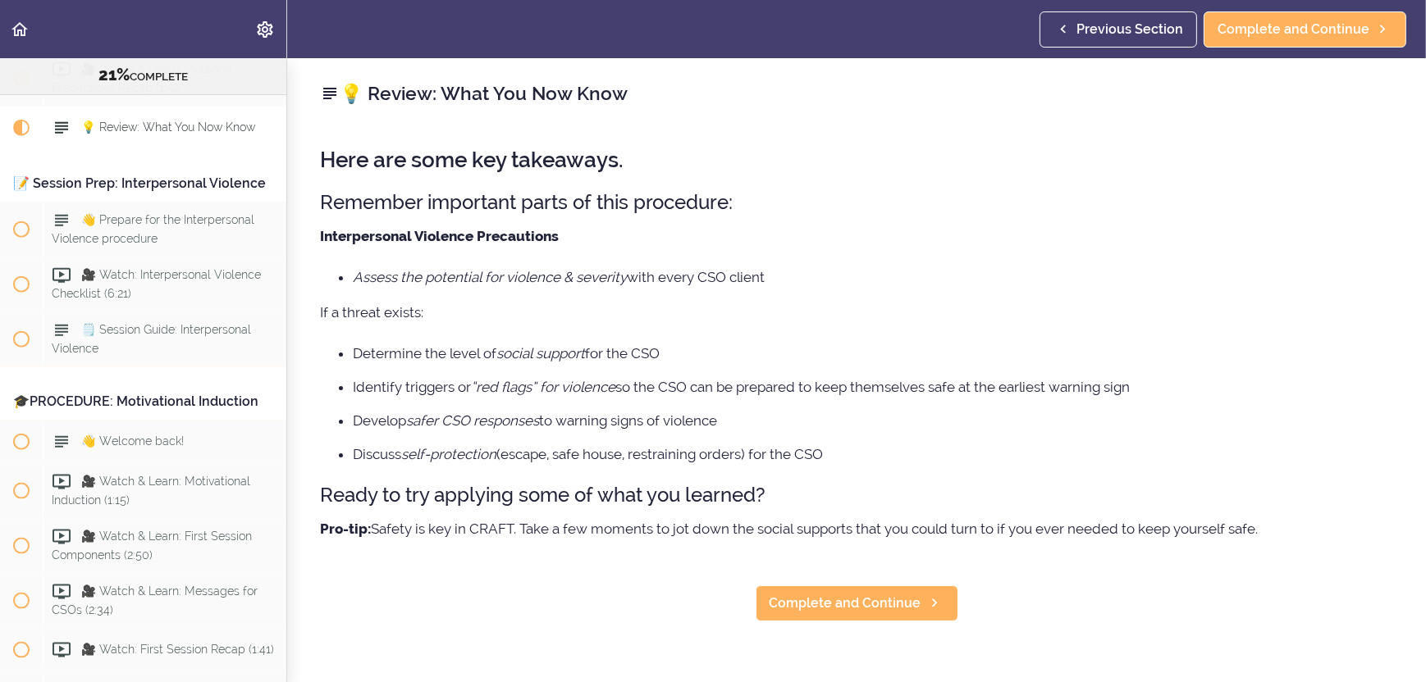
scroll to position [2534, 0]
click at [874, 596] on span "Complete and Continue" at bounding box center [845, 604] width 152 height 20
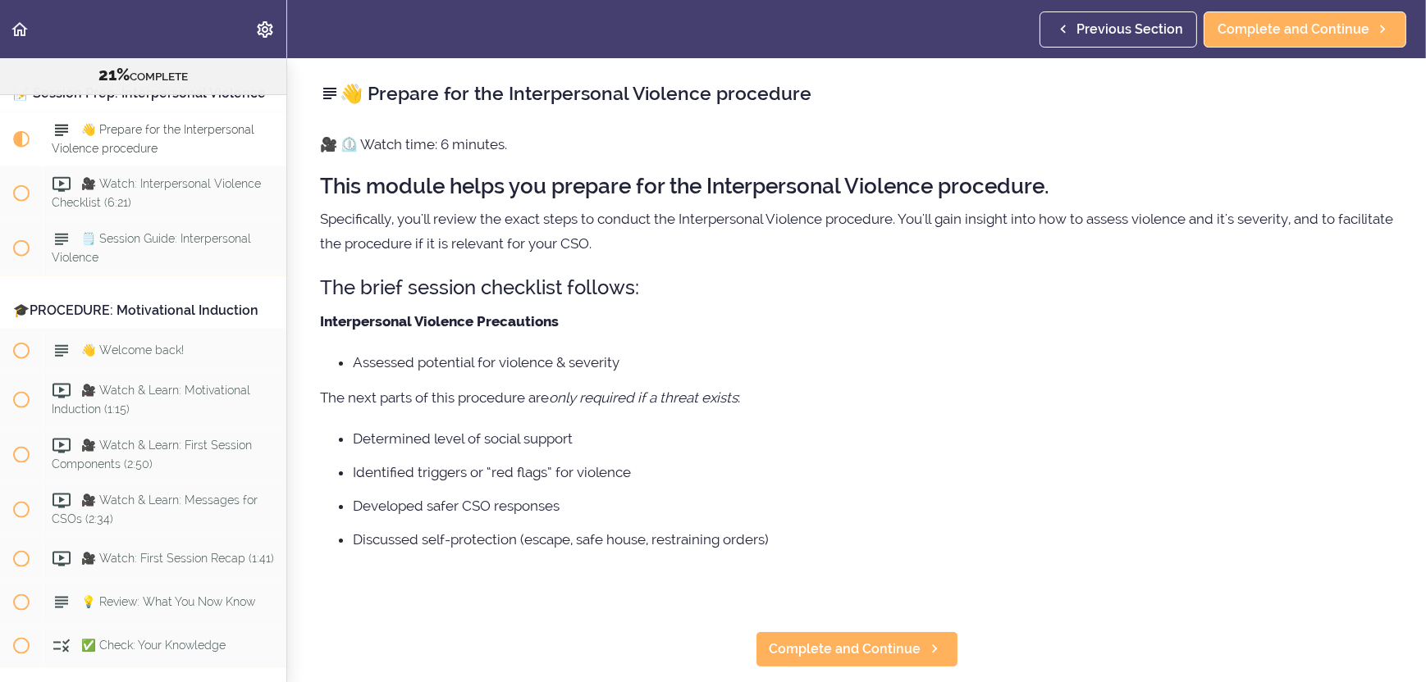
scroll to position [2651, 0]
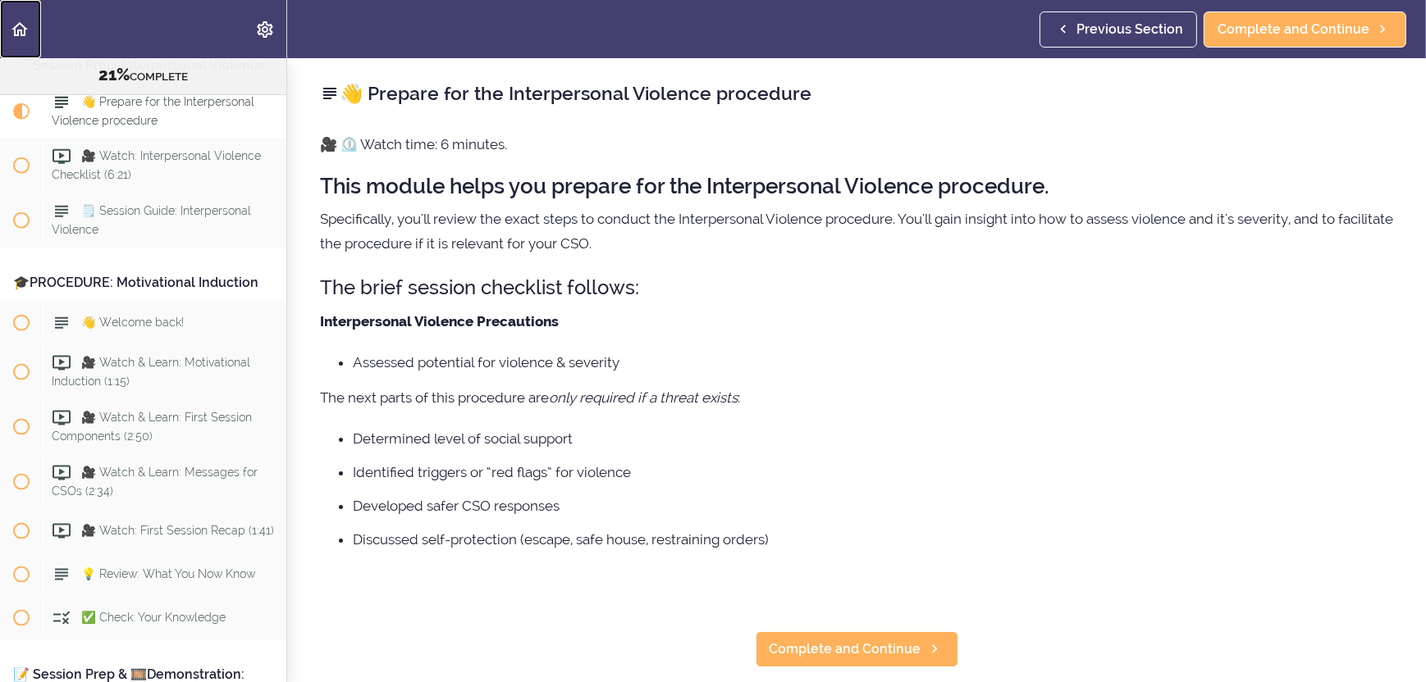
click at [10, 21] on icon "Back to course curriculum" at bounding box center [20, 30] width 20 height 20
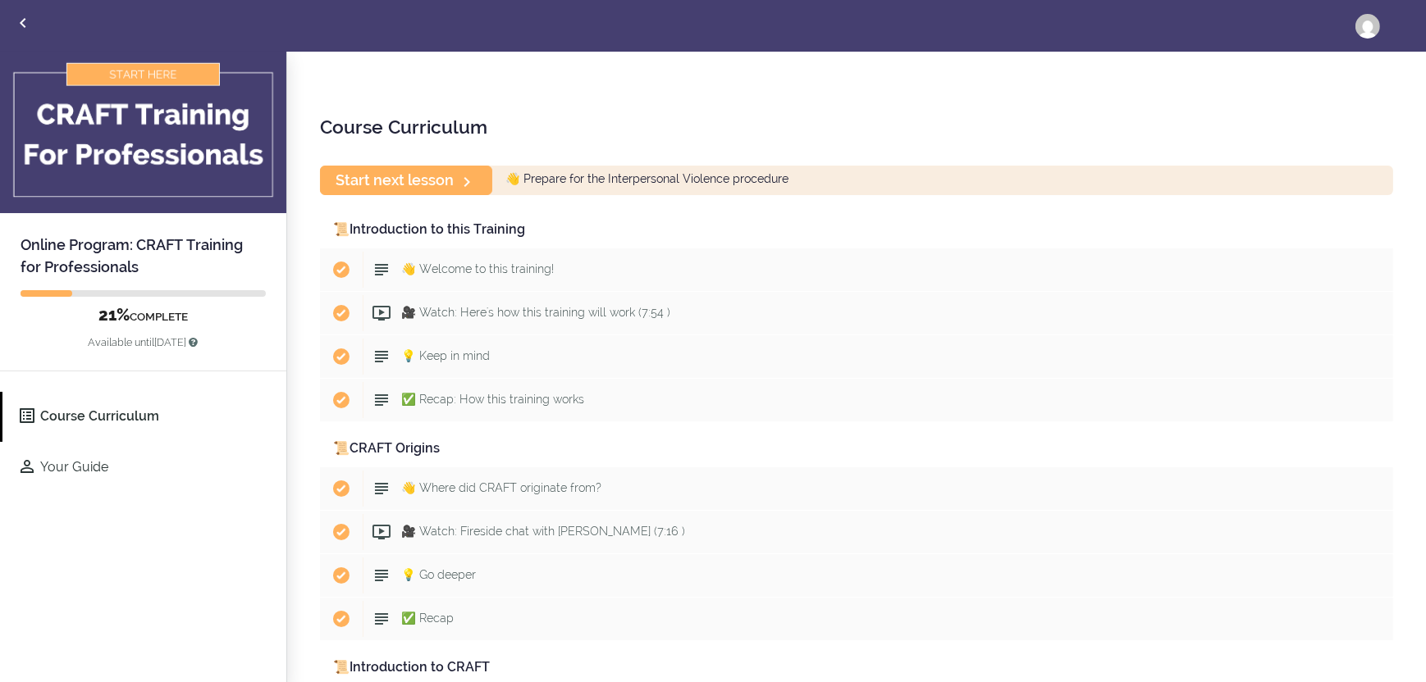
scroll to position [82, 0]
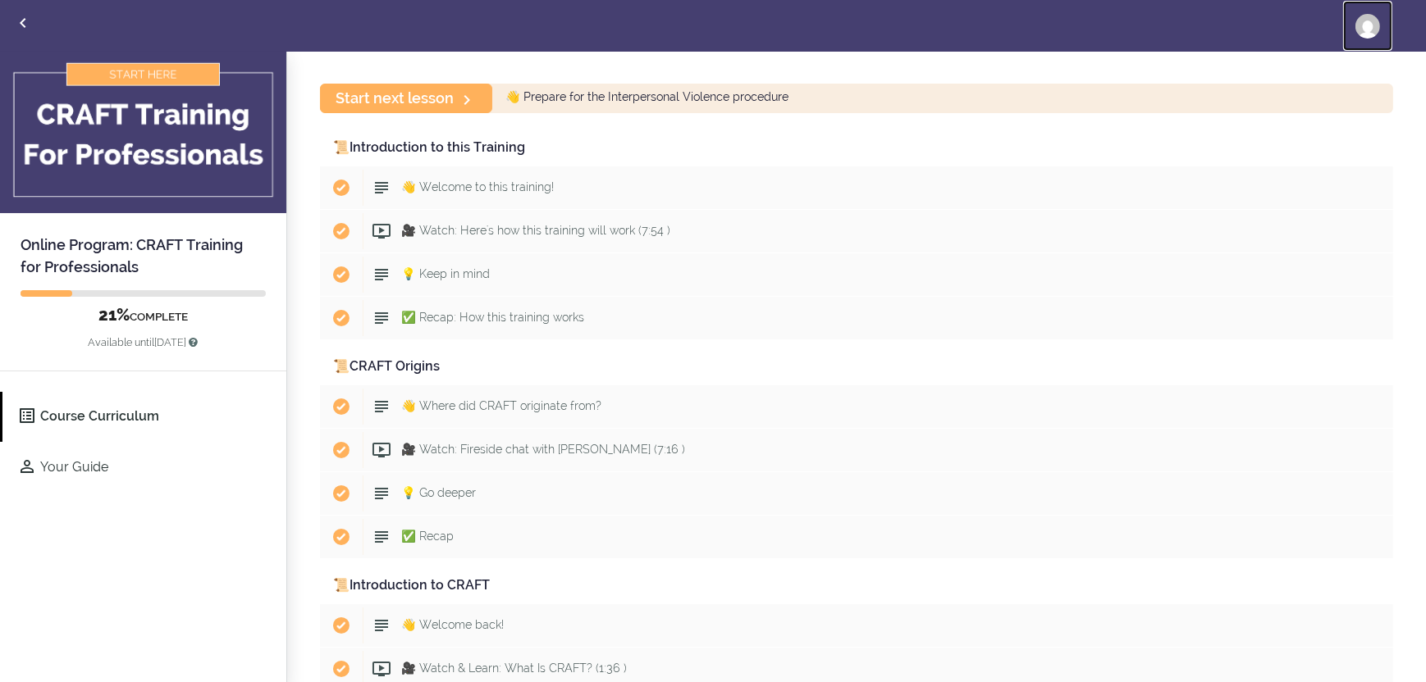
click at [1362, 27] on img at bounding box center [1367, 26] width 25 height 25
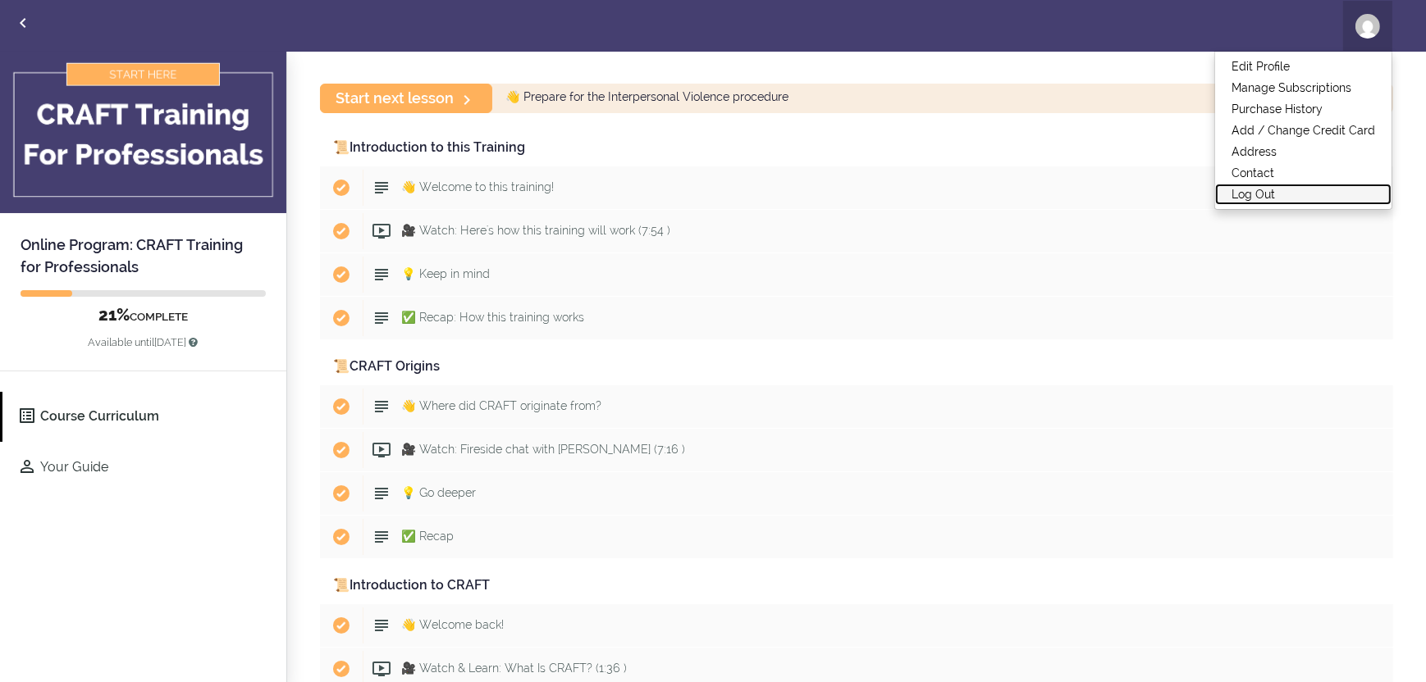
click at [1256, 194] on link "Log Out" at bounding box center [1303, 194] width 176 height 21
